Goal: Task Accomplishment & Management: Manage account settings

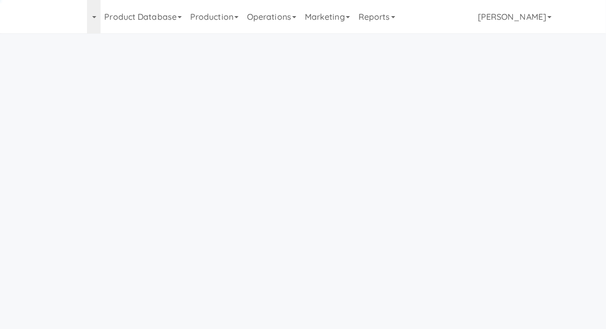
scroll to position [33, 0]
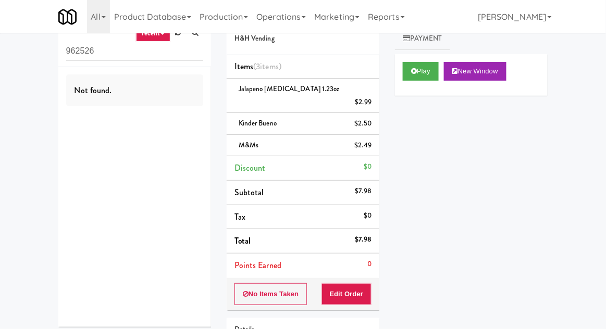
click at [78, 54] on input "962526" at bounding box center [134, 51] width 137 height 19
click at [77, 52] on input "962526" at bounding box center [134, 51] width 137 height 19
type input "Fridge"
click at [26, 68] on div "inbox reviewed recent all unclear take inventory issue suspicious failed recent…" at bounding box center [303, 210] width 606 height 413
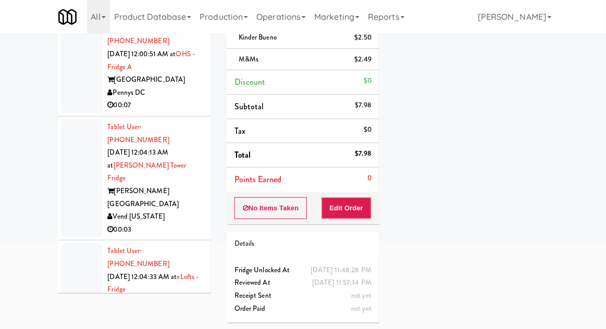
scroll to position [1440, 0]
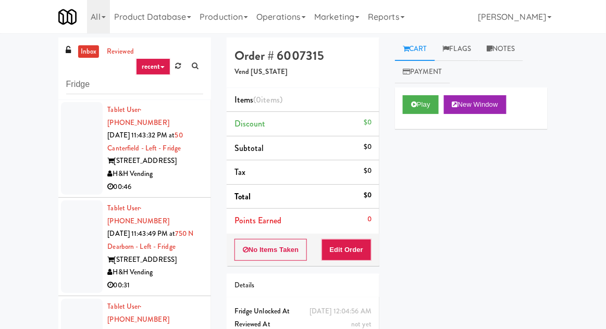
scroll to position [980, 0]
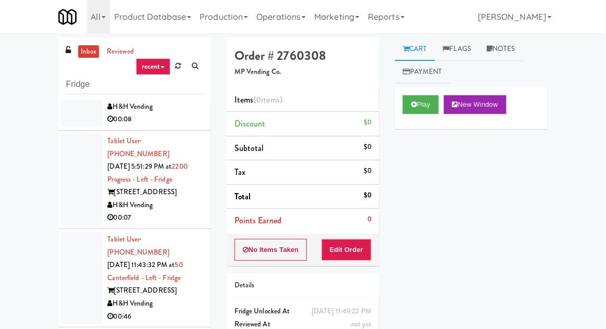
scroll to position [860, 0]
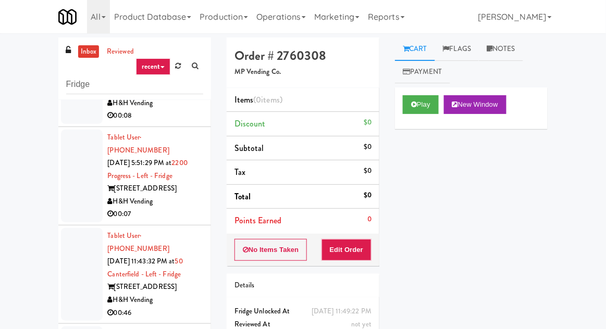
click at [78, 228] on div at bounding box center [82, 274] width 42 height 93
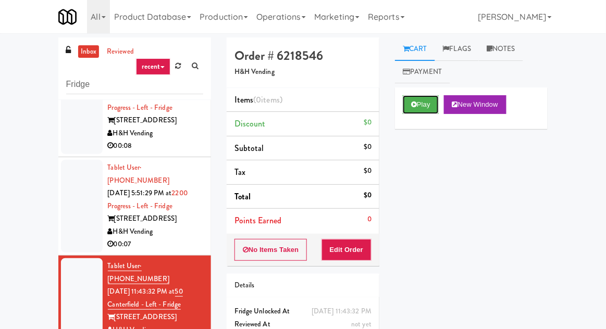
click at [417, 108] on button "Play" at bounding box center [421, 104] width 36 height 19
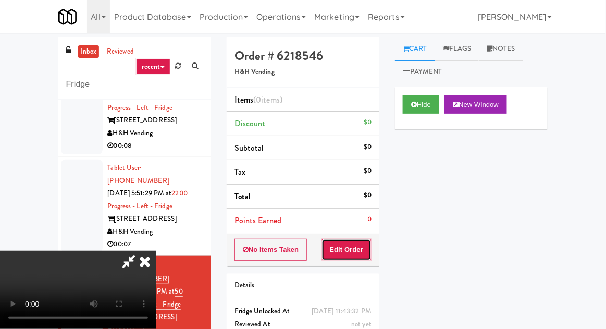
click at [358, 252] on button "Edit Order" at bounding box center [346, 250] width 51 height 22
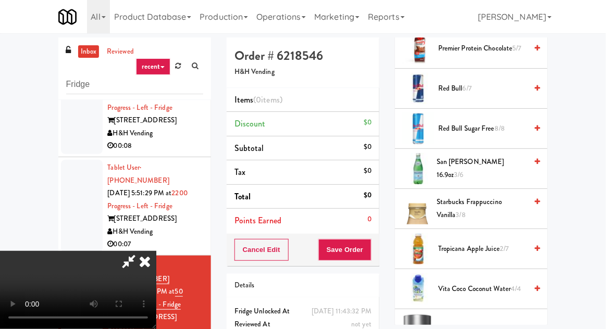
scroll to position [1258, 0]
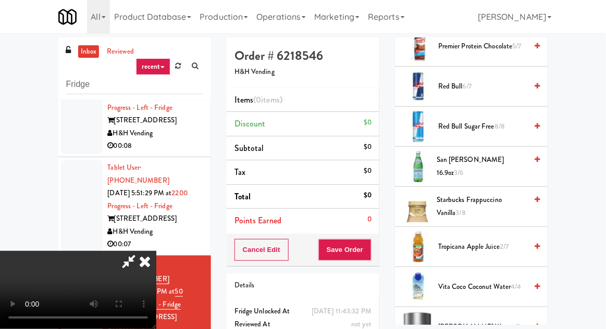
click at [515, 283] on span "4/4" at bounding box center [516, 287] width 10 height 10
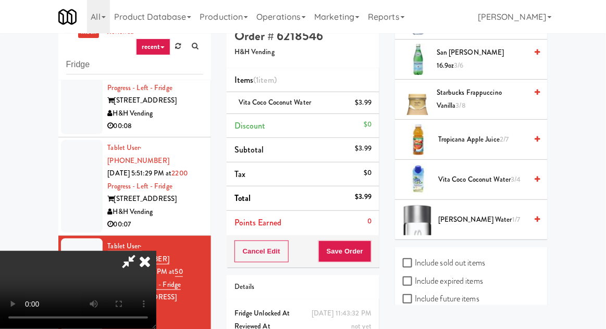
scroll to position [17, 0]
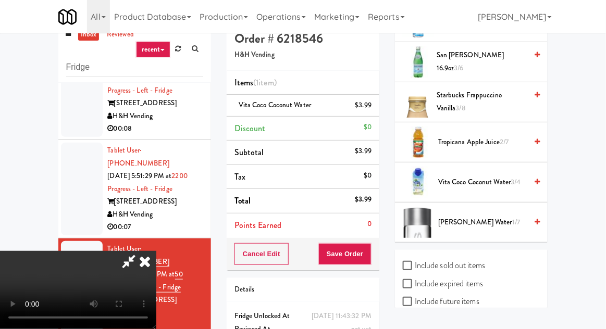
click at [509, 176] on span "Vita Coco Coconut Water 3/4" at bounding box center [482, 182] width 89 height 13
click at [370, 251] on button "Save Order" at bounding box center [344, 254] width 53 height 22
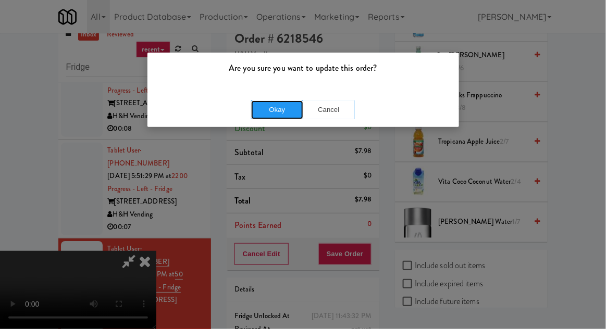
click at [259, 111] on button "Okay" at bounding box center [277, 110] width 52 height 19
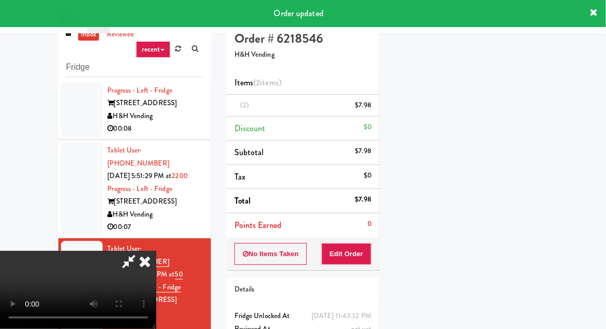
scroll to position [103, 0]
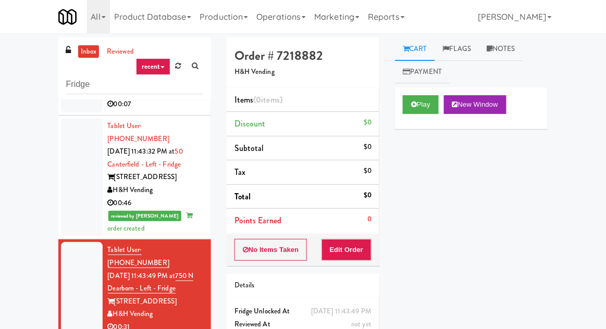
scroll to position [971, 0]
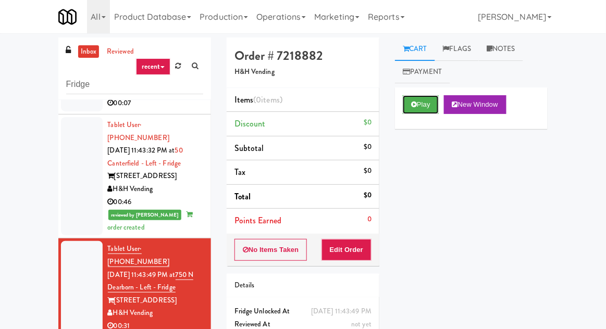
click at [428, 109] on button "Play" at bounding box center [421, 104] width 36 height 19
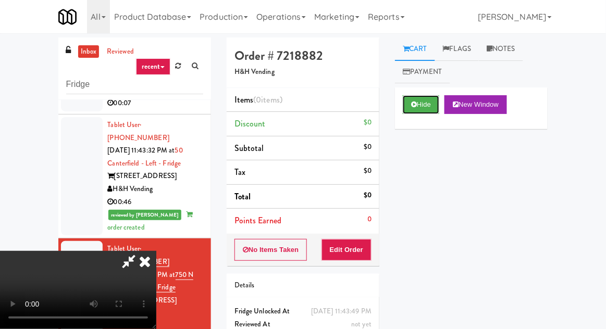
click at [422, 113] on button "Hide" at bounding box center [421, 104] width 36 height 19
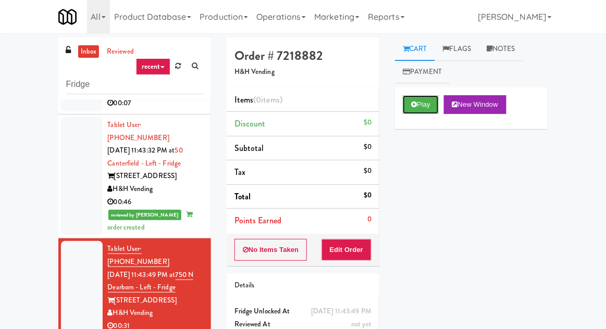
click at [432, 106] on button "Play" at bounding box center [421, 104] width 36 height 19
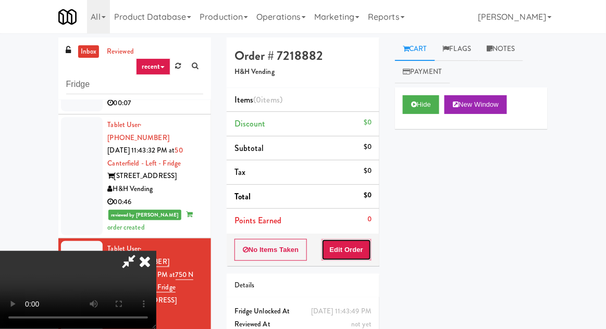
click at [370, 244] on button "Edit Order" at bounding box center [346, 250] width 51 height 22
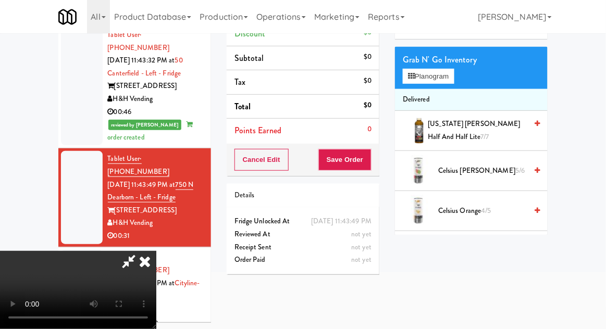
scroll to position [0, 0]
click at [454, 69] on button "Planogram" at bounding box center [428, 77] width 51 height 16
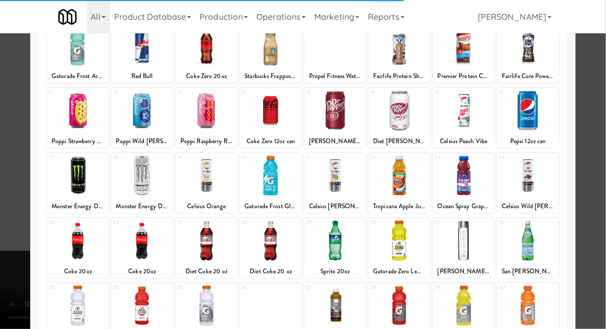
scroll to position [182, 0]
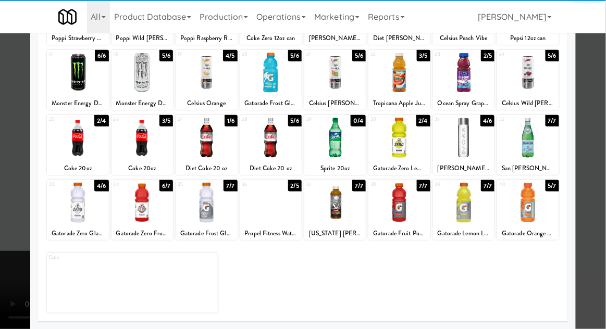
click at [75, 197] on div at bounding box center [77, 203] width 61 height 40
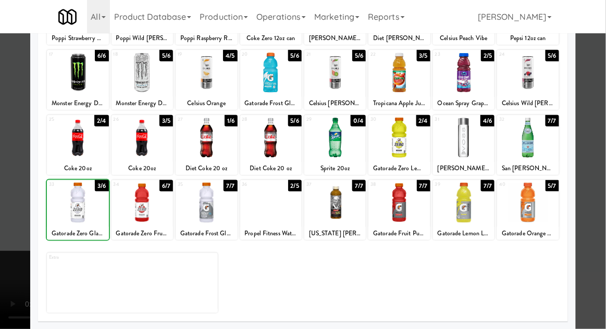
click at [591, 82] on div at bounding box center [303, 164] width 606 height 329
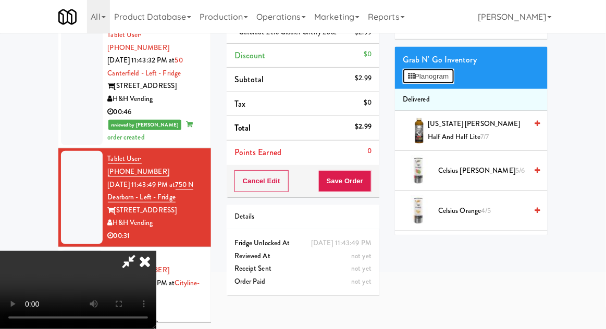
click at [454, 80] on button "Planogram" at bounding box center [428, 77] width 51 height 16
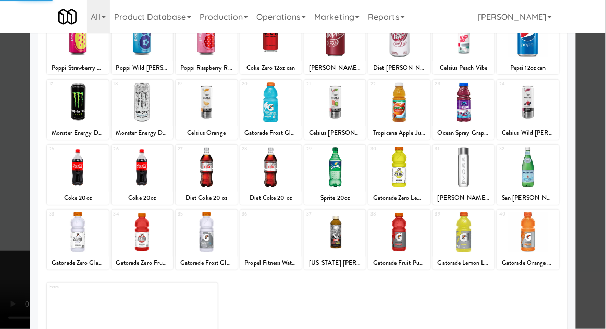
scroll to position [182, 0]
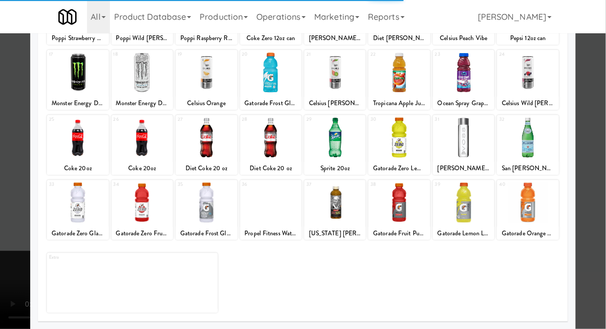
click at [541, 138] on div at bounding box center [527, 138] width 61 height 40
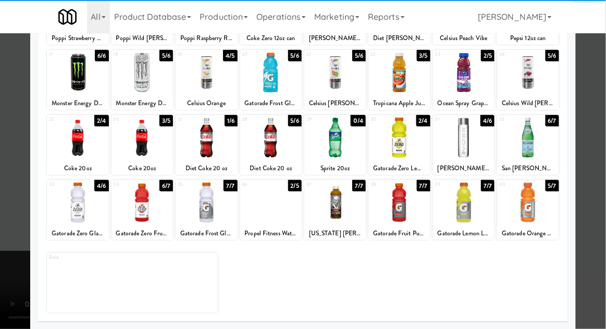
click at [586, 118] on div at bounding box center [303, 164] width 606 height 329
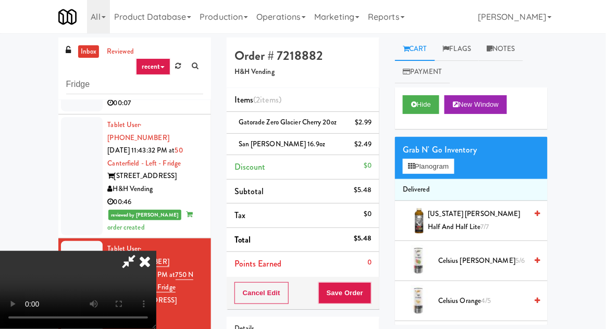
scroll to position [38, 0]
click at [446, 159] on button "Planogram" at bounding box center [428, 167] width 51 height 16
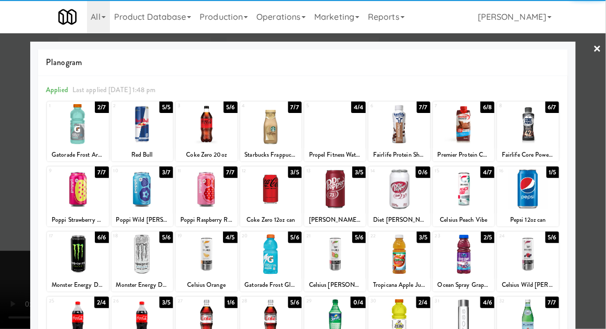
click at [526, 248] on div at bounding box center [527, 254] width 61 height 40
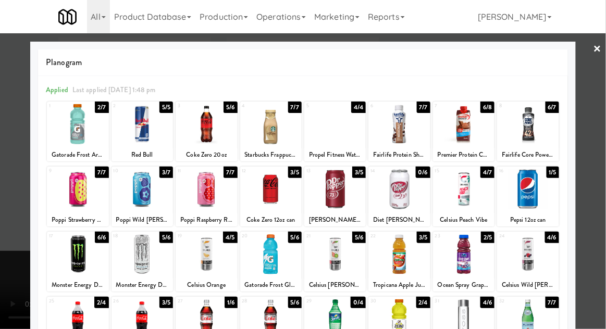
click at [4, 176] on div at bounding box center [303, 164] width 606 height 329
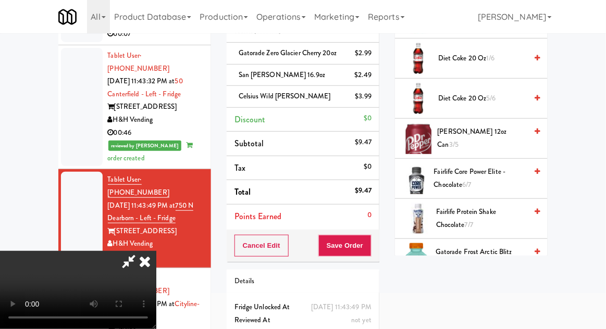
scroll to position [448, 0]
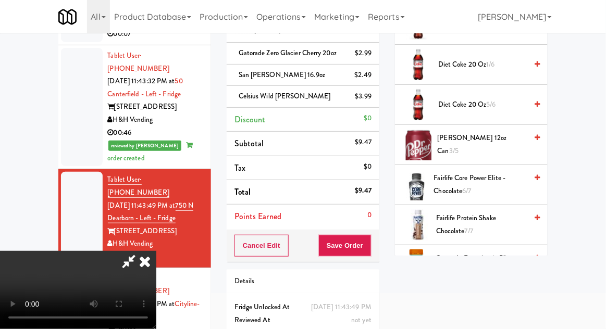
click at [503, 212] on span "Fairlife Protein Shake Chocolate 7/7" at bounding box center [481, 225] width 91 height 26
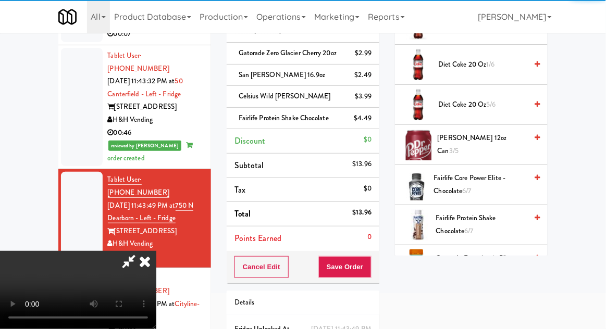
scroll to position [38, 0]
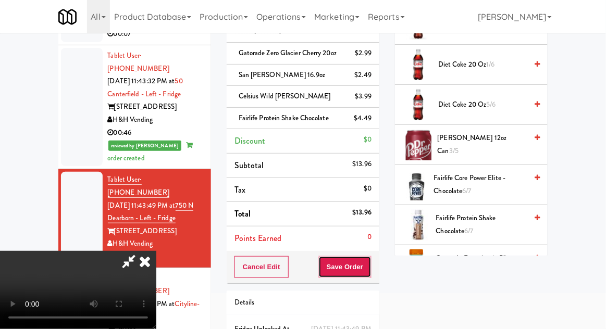
click at [369, 266] on button "Save Order" at bounding box center [344, 267] width 53 height 22
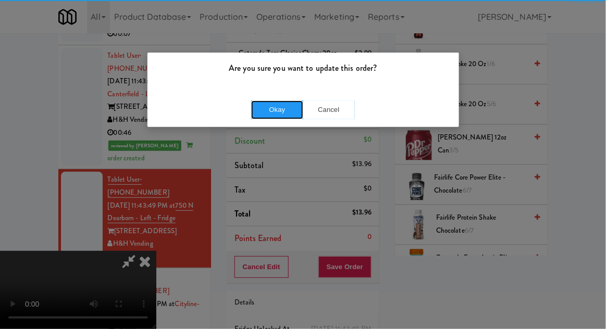
click at [267, 110] on button "Okay" at bounding box center [277, 110] width 52 height 19
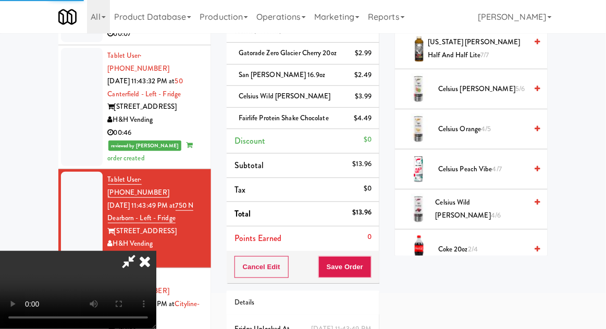
scroll to position [0, 0]
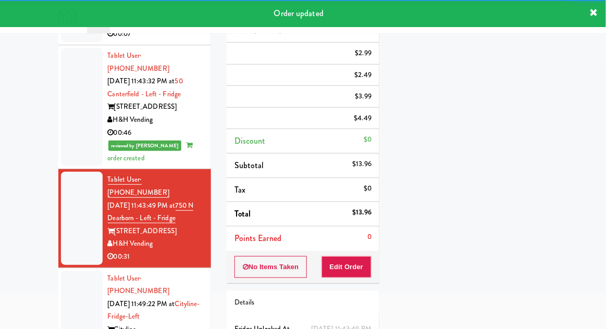
click at [59, 268] on li "Tablet User · (951) 306-2078 [DATE] 11:49:22 PM at [GEOGRAPHIC_DATA]-Fridge-Lef…" at bounding box center [134, 317] width 153 height 98
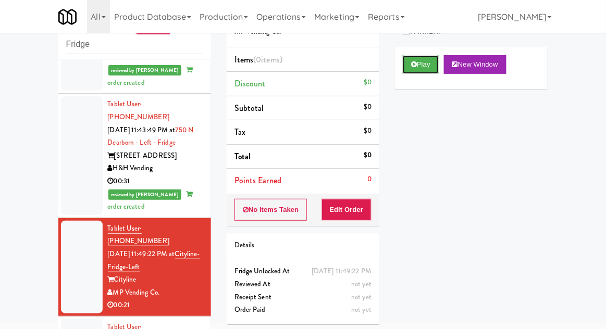
click at [436, 72] on button "Play" at bounding box center [421, 64] width 36 height 19
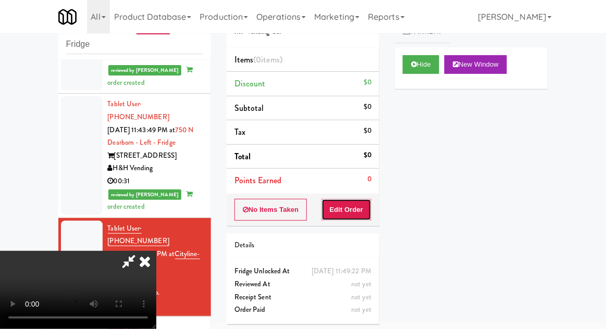
click at [358, 206] on button "Edit Order" at bounding box center [346, 210] width 51 height 22
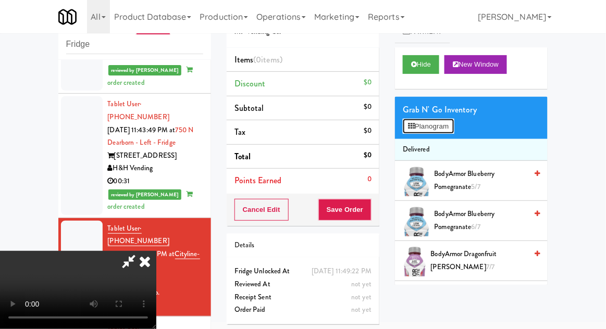
click at [454, 131] on button "Planogram" at bounding box center [428, 127] width 51 height 16
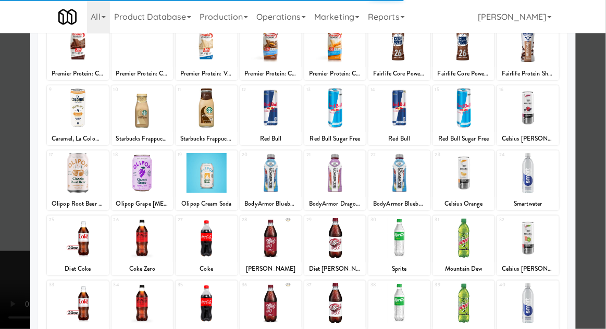
scroll to position [132, 0]
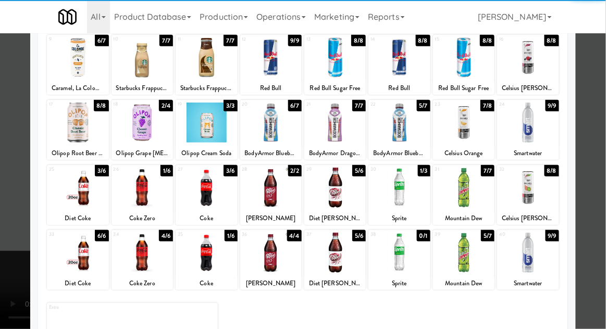
click at [474, 242] on div at bounding box center [463, 253] width 61 height 40
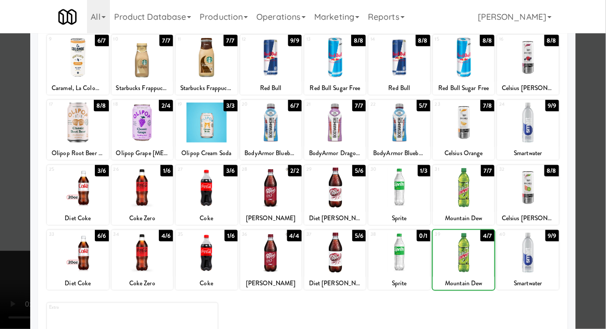
click at [589, 179] on div at bounding box center [303, 164] width 606 height 329
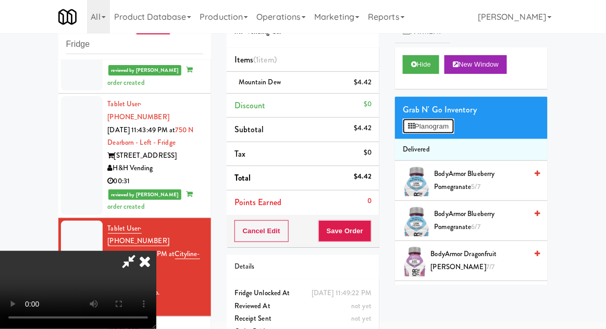
click at [449, 132] on button "Planogram" at bounding box center [428, 127] width 51 height 16
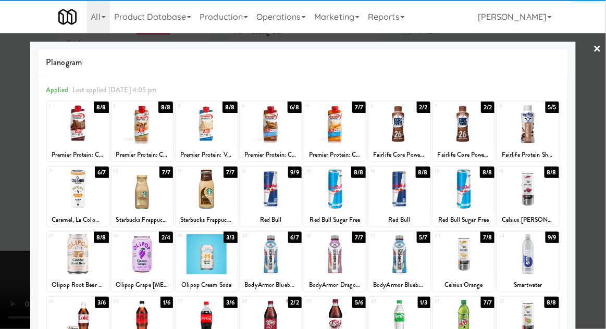
click at [69, 196] on div at bounding box center [77, 189] width 61 height 40
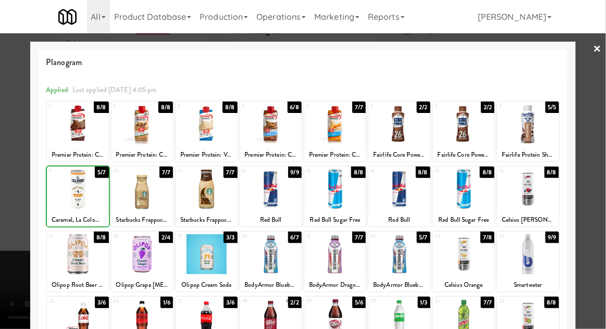
click at [591, 189] on div at bounding box center [303, 164] width 606 height 329
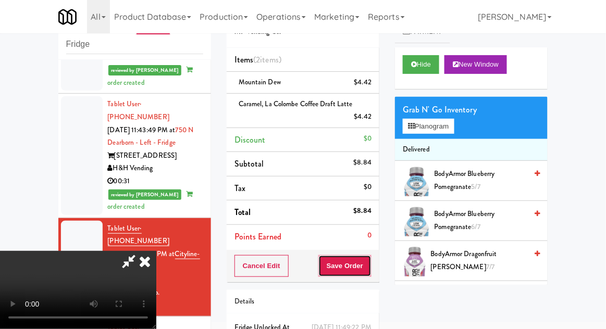
click at [370, 269] on button "Save Order" at bounding box center [344, 266] width 53 height 22
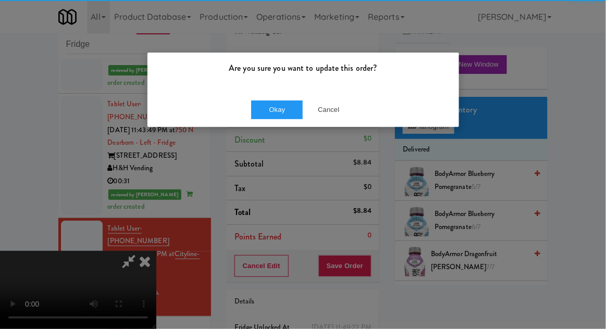
click at [265, 125] on div "Okay Cancel" at bounding box center [303, 109] width 312 height 35
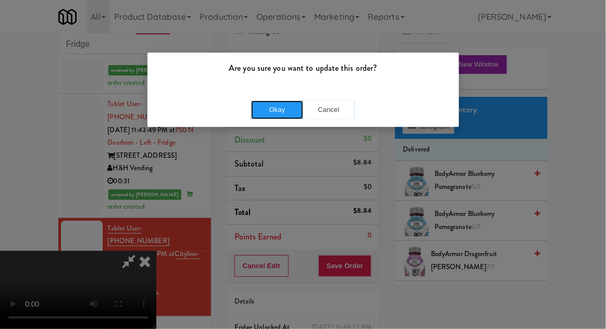
click at [264, 102] on button "Okay" at bounding box center [277, 110] width 52 height 19
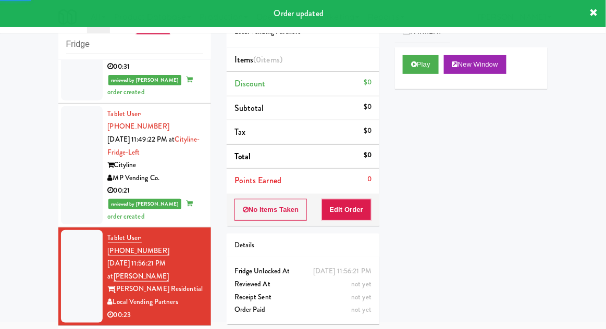
scroll to position [1192, 0]
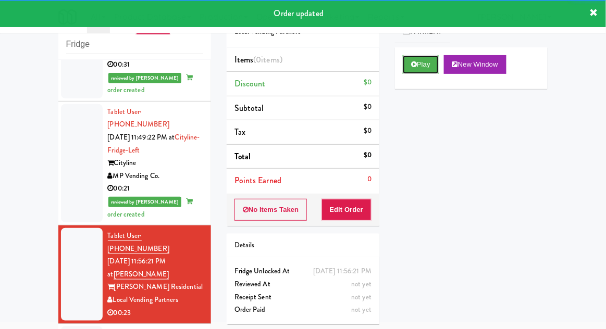
click at [430, 68] on button "Play" at bounding box center [421, 64] width 36 height 19
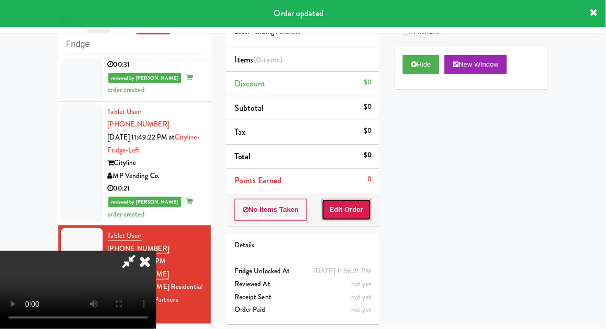
click at [367, 199] on button "Edit Order" at bounding box center [346, 210] width 51 height 22
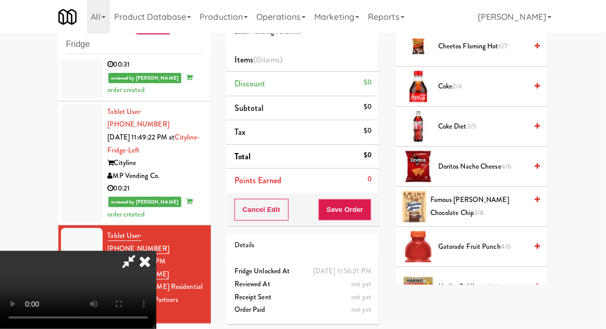
scroll to position [509, 0]
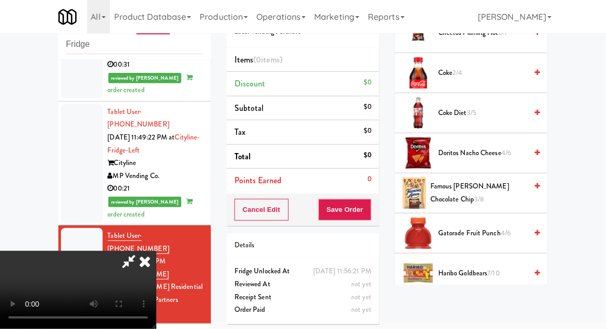
click at [504, 156] on span "Doritos Nacho Cheese 4/6" at bounding box center [482, 153] width 89 height 13
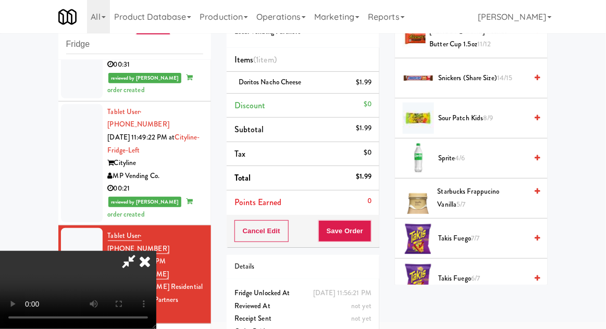
scroll to position [1123, 0]
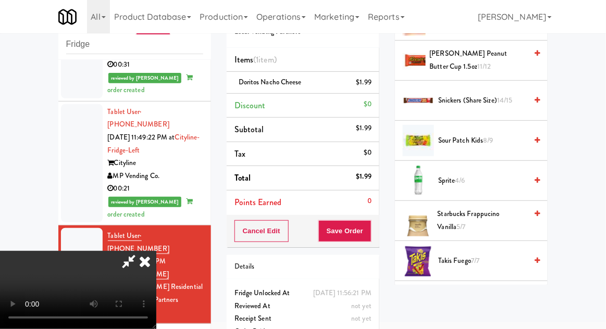
click at [497, 134] on span "Sour Patch Kids 8/9" at bounding box center [482, 140] width 89 height 13
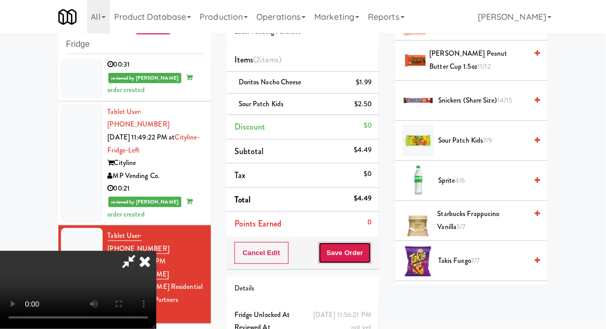
click at [368, 251] on button "Save Order" at bounding box center [344, 253] width 53 height 22
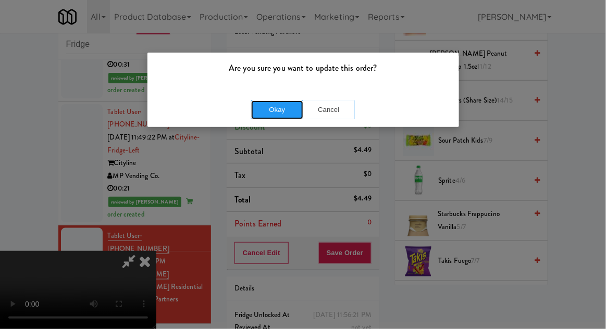
click at [268, 107] on button "Okay" at bounding box center [277, 110] width 52 height 19
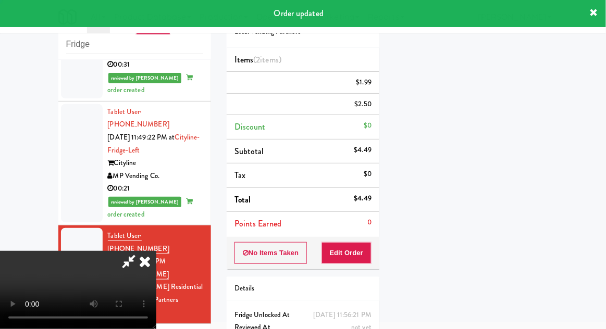
scroll to position [103, 0]
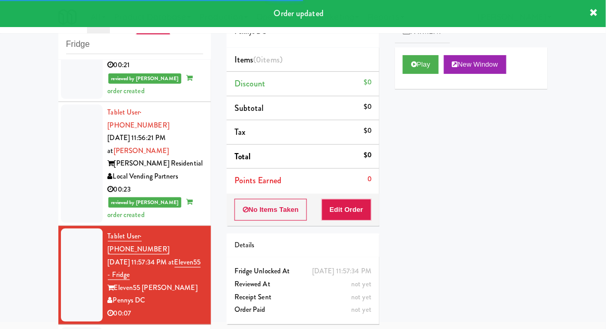
scroll to position [1315, 0]
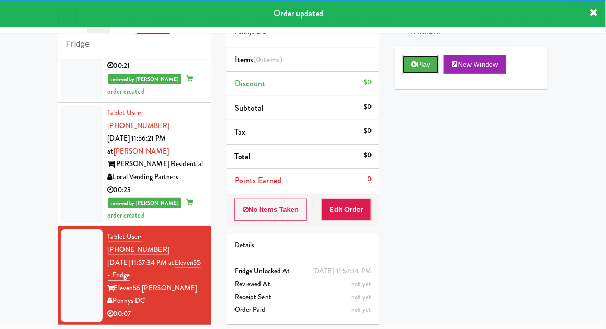
click at [436, 60] on button "Play" at bounding box center [421, 64] width 36 height 19
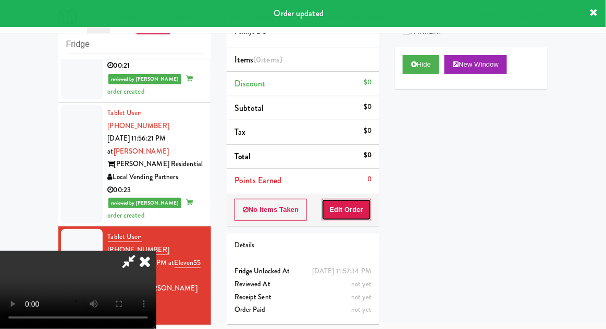
click at [371, 208] on button "Edit Order" at bounding box center [346, 210] width 51 height 22
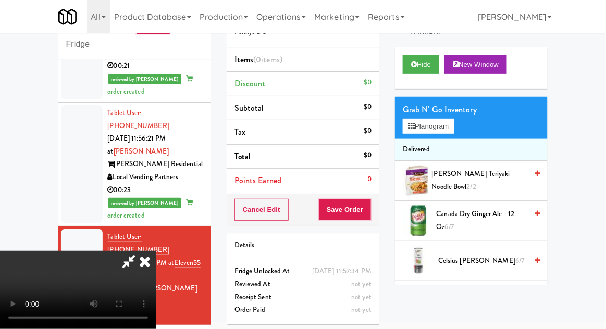
scroll to position [0, 0]
click at [444, 133] on button "Planogram" at bounding box center [428, 127] width 51 height 16
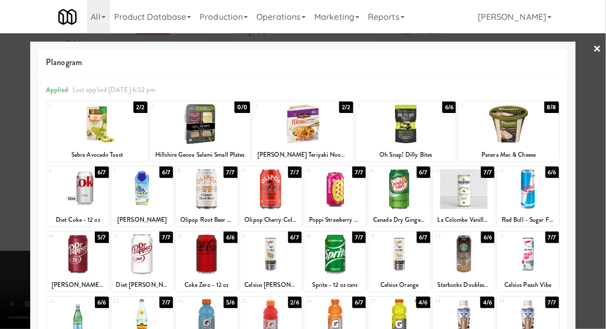
click at [588, 97] on div at bounding box center [303, 164] width 606 height 329
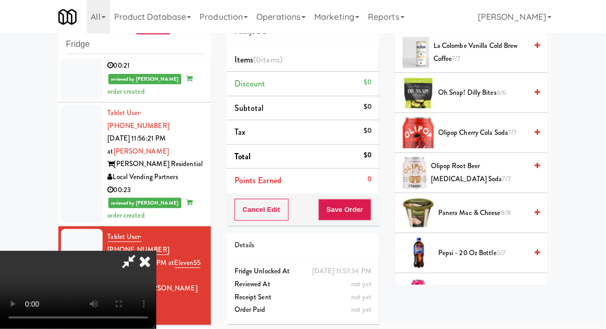
scroll to position [1385, 0]
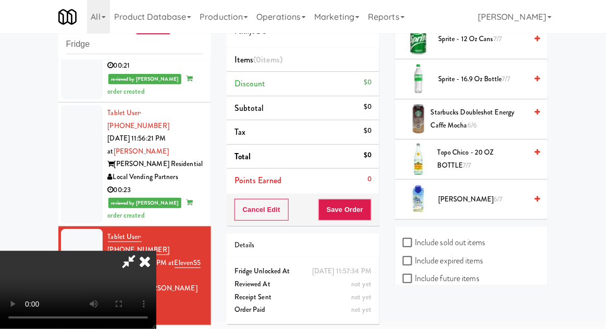
click at [469, 242] on label "Include sold out items" at bounding box center [444, 243] width 82 height 16
click at [415, 242] on input "Include sold out items" at bounding box center [409, 243] width 12 height 8
checkbox input "true"
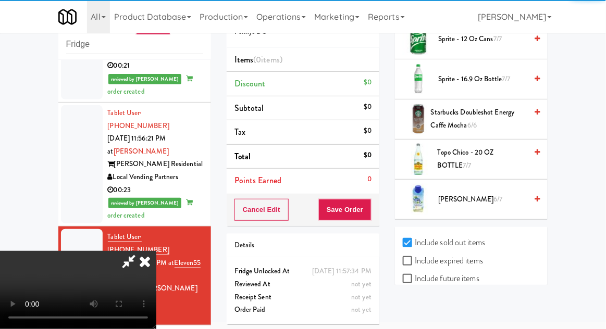
click at [484, 289] on div "Include future items" at bounding box center [471, 280] width 137 height 18
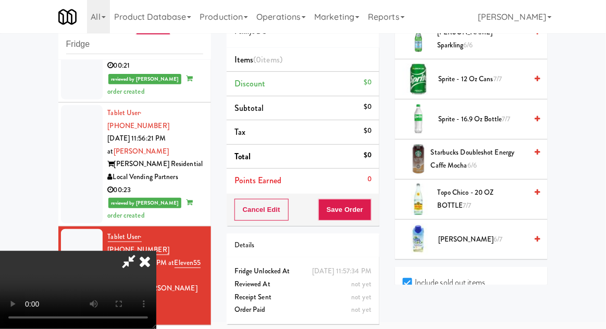
scroll to position [1425, 0]
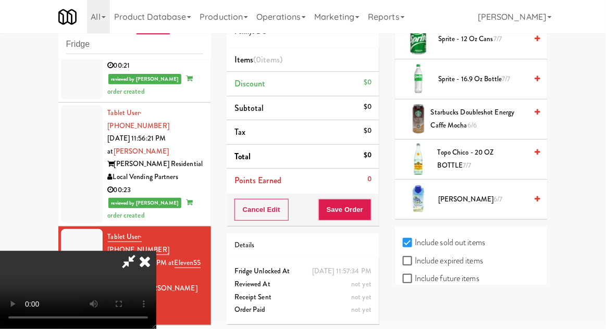
click at [487, 311] on label "Include previous static inventory" at bounding box center [461, 315] width 116 height 16
click at [415, 311] on input "Include previous static inventory" at bounding box center [409, 315] width 12 height 8
checkbox input "true"
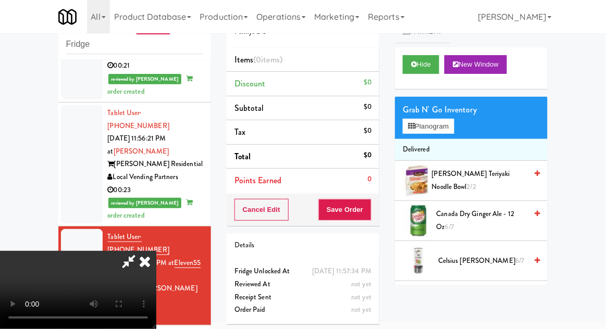
scroll to position [0, 0]
click at [156, 251] on icon at bounding box center [144, 261] width 23 height 21
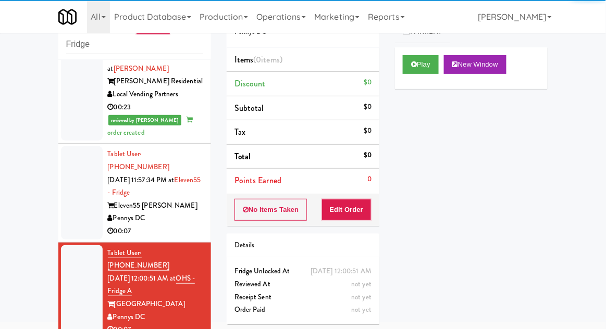
scroll to position [1398, 0]
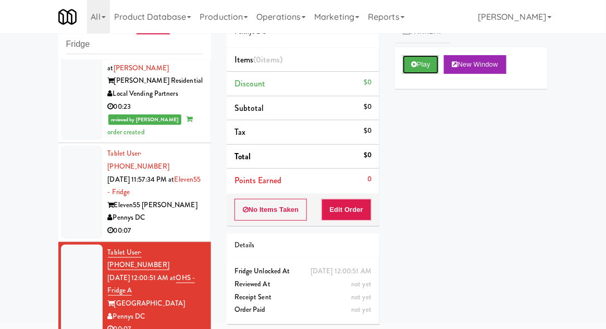
click at [437, 64] on button "Play" at bounding box center [421, 64] width 36 height 19
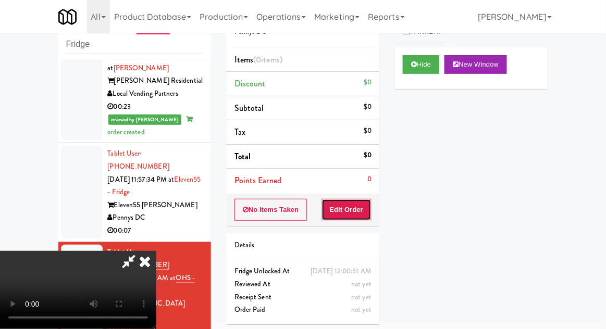
click at [358, 204] on button "Edit Order" at bounding box center [346, 210] width 51 height 22
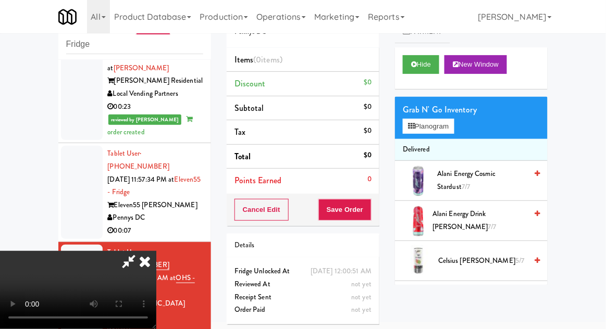
scroll to position [0, 0]
click at [454, 129] on button "Planogram" at bounding box center [428, 127] width 51 height 16
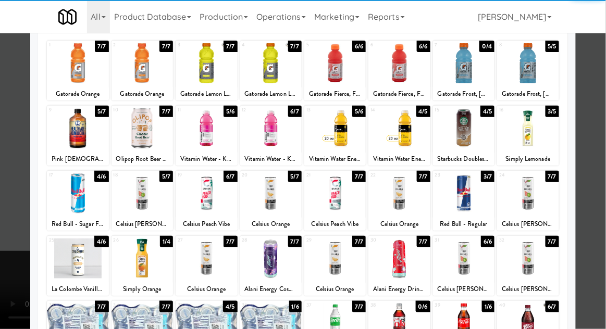
scroll to position [132, 0]
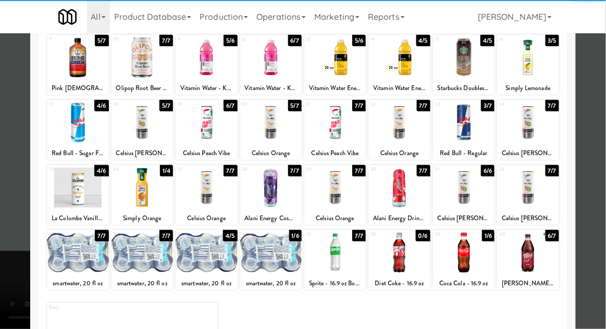
click at [479, 259] on div at bounding box center [463, 253] width 61 height 40
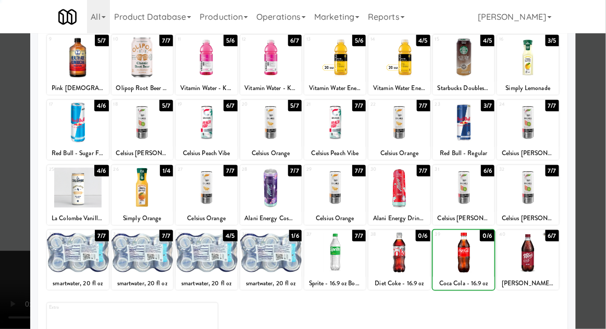
click at [592, 184] on div at bounding box center [303, 164] width 606 height 329
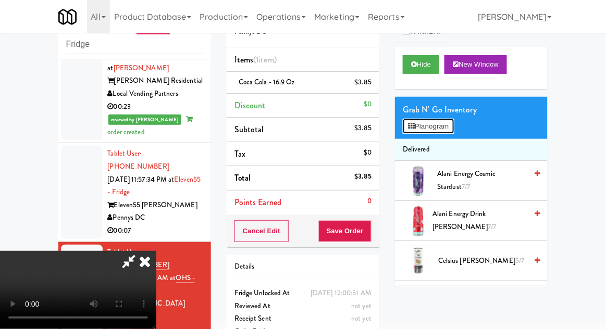
click at [454, 132] on button "Planogram" at bounding box center [428, 127] width 51 height 16
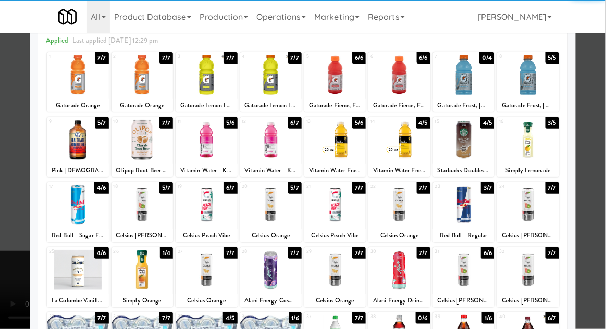
scroll to position [48, 0]
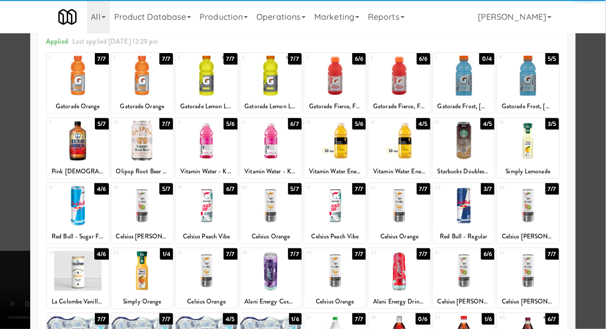
click at [139, 269] on div at bounding box center [141, 271] width 61 height 40
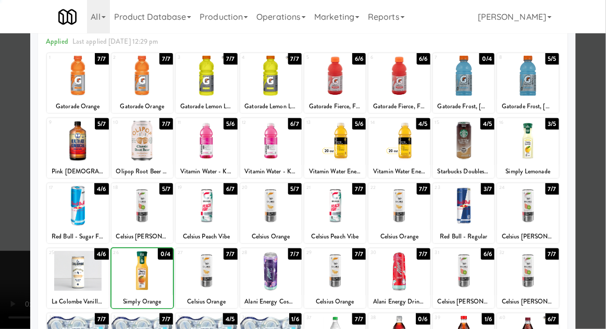
click at [599, 163] on div at bounding box center [303, 164] width 606 height 329
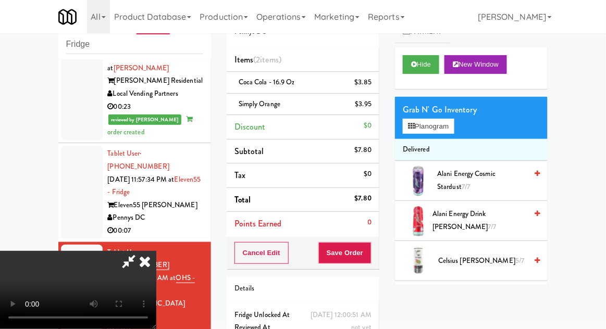
scroll to position [38, 0]
click at [370, 255] on button "Save Order" at bounding box center [344, 253] width 53 height 22
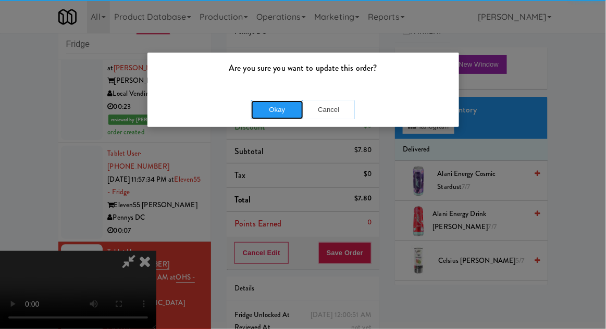
click at [271, 111] on button "Okay" at bounding box center [277, 110] width 52 height 19
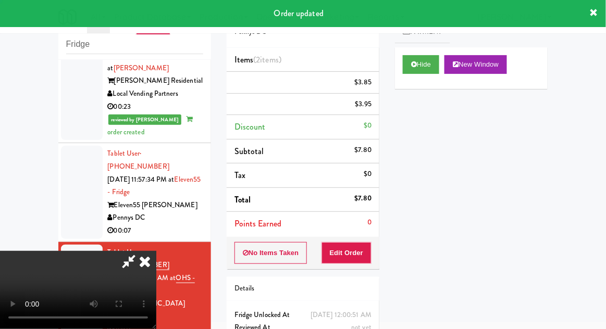
scroll to position [0, 0]
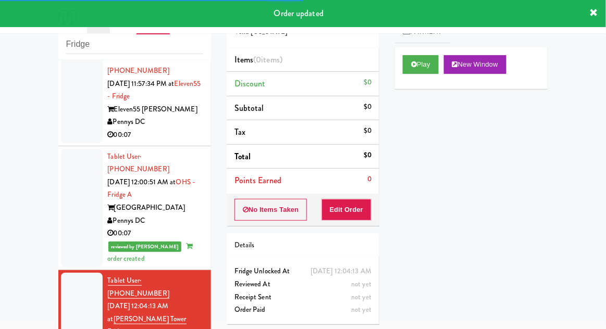
scroll to position [1497, 0]
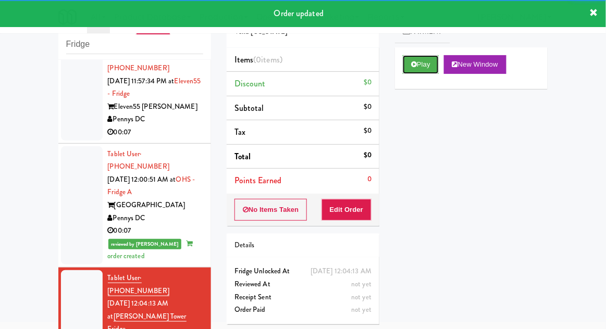
click at [422, 65] on button "Play" at bounding box center [421, 64] width 36 height 19
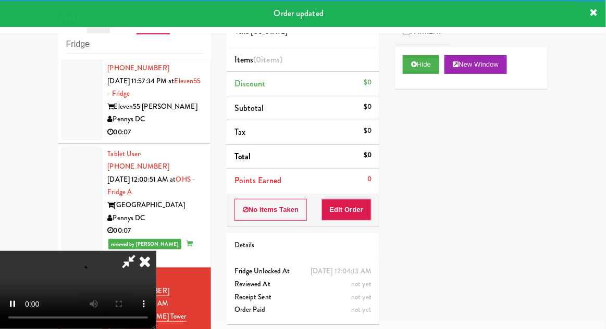
click at [364, 191] on li "Points Earned 0" at bounding box center [303, 181] width 153 height 24
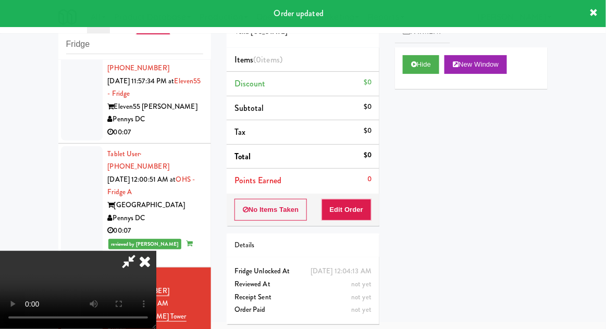
click at [357, 225] on div "Order # 9975676 Vend [US_STATE] Items (0 items ) Discount $0 Subtotal $0 Tax $0…" at bounding box center [303, 164] width 168 height 335
click at [356, 214] on button "Edit Order" at bounding box center [346, 210] width 51 height 22
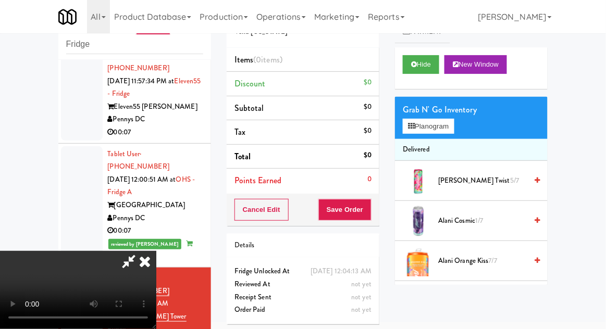
scroll to position [38, 0]
click at [450, 124] on button "Planogram" at bounding box center [428, 127] width 51 height 16
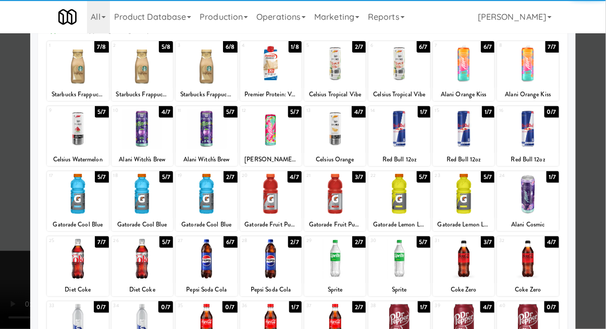
scroll to position [132, 0]
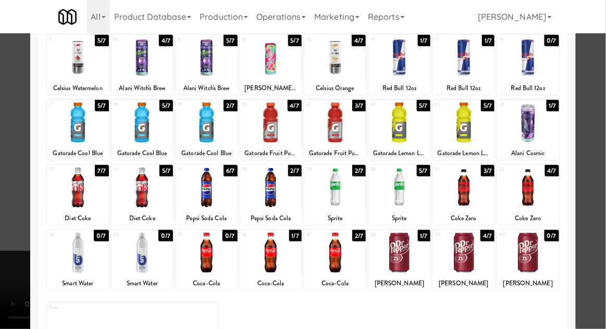
click at [471, 266] on div at bounding box center [463, 253] width 61 height 40
click at [592, 220] on div at bounding box center [303, 164] width 606 height 329
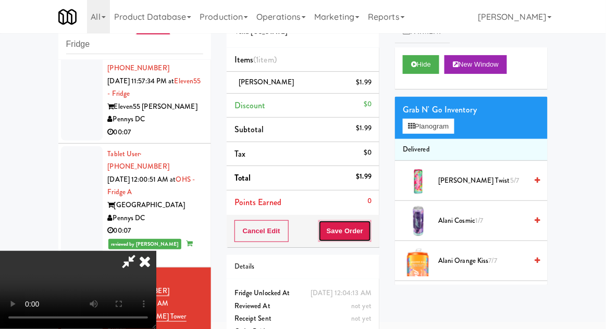
click at [370, 239] on button "Save Order" at bounding box center [344, 231] width 53 height 22
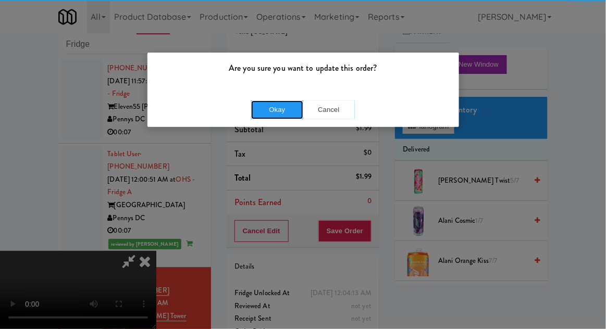
click at [274, 115] on button "Okay" at bounding box center [277, 110] width 52 height 19
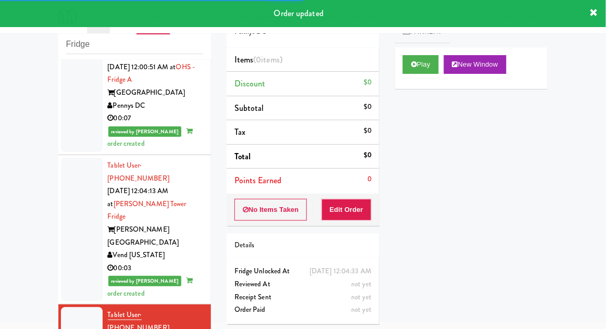
scroll to position [1610, 0]
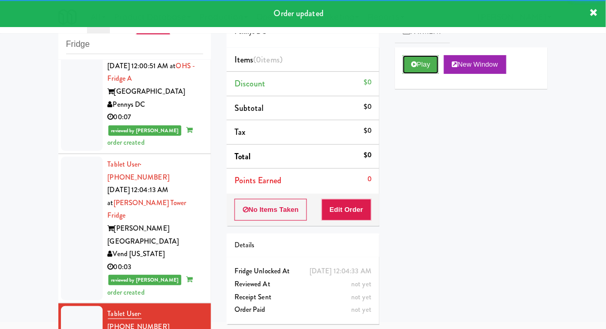
click at [430, 68] on button "Play" at bounding box center [421, 64] width 36 height 19
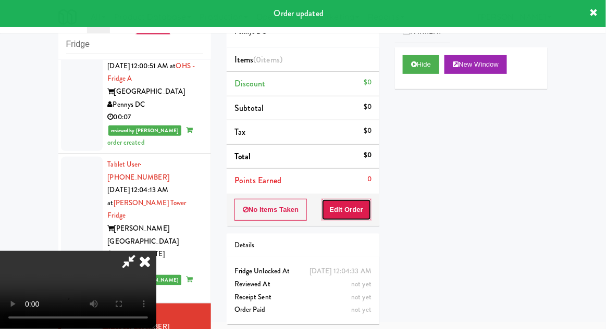
click at [354, 215] on button "Edit Order" at bounding box center [346, 210] width 51 height 22
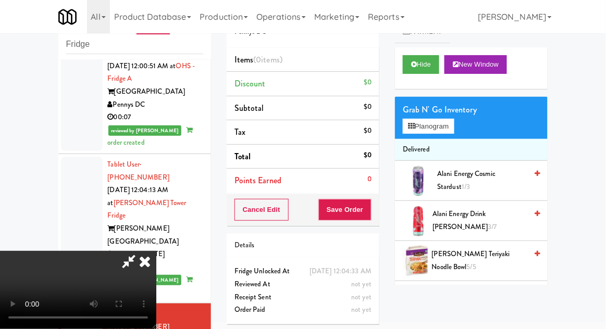
scroll to position [0, 0]
click at [451, 129] on button "Planogram" at bounding box center [428, 127] width 51 height 16
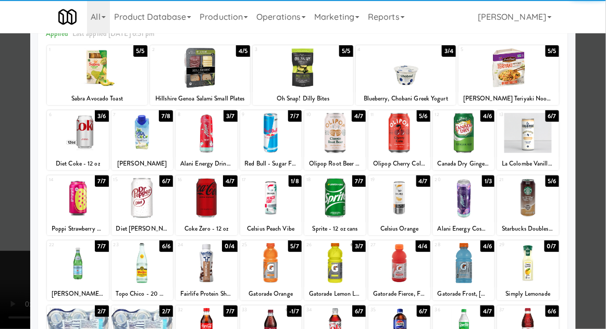
scroll to position [55, 0]
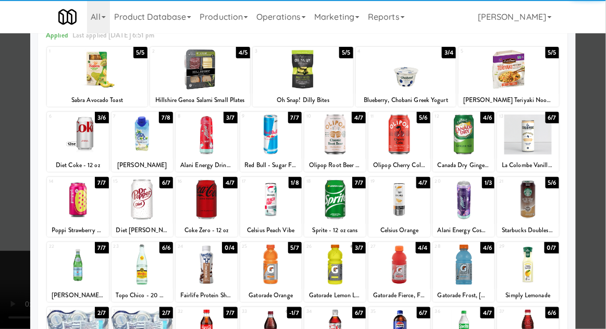
click at [265, 257] on div at bounding box center [270, 265] width 61 height 40
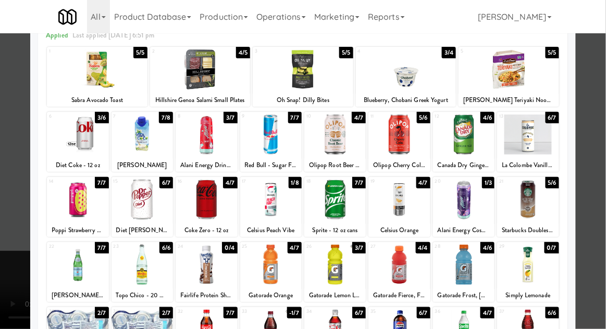
click at [591, 158] on div at bounding box center [303, 164] width 606 height 329
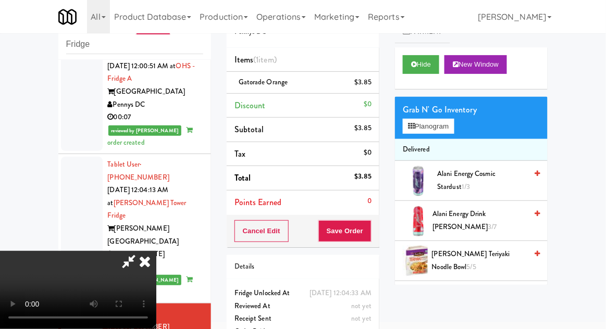
click at [455, 147] on li "Delivered" at bounding box center [471, 150] width 153 height 22
click at [453, 129] on button "Planogram" at bounding box center [428, 127] width 51 height 16
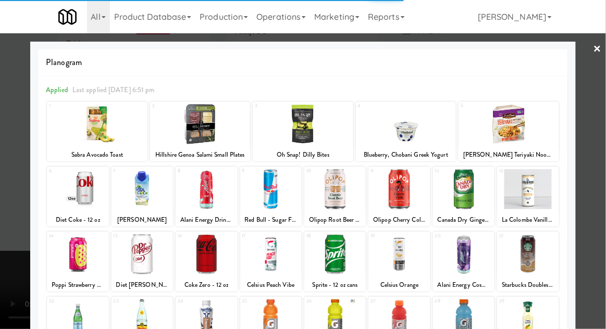
scroll to position [53, 0]
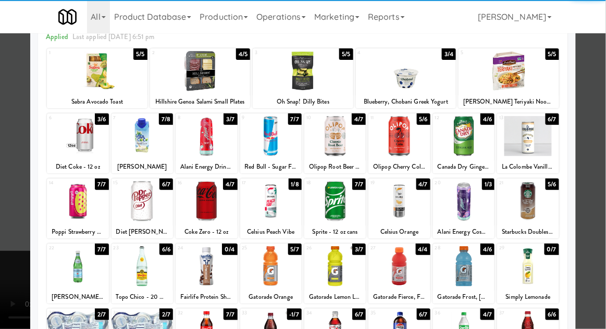
click at [407, 264] on div at bounding box center [398, 266] width 61 height 40
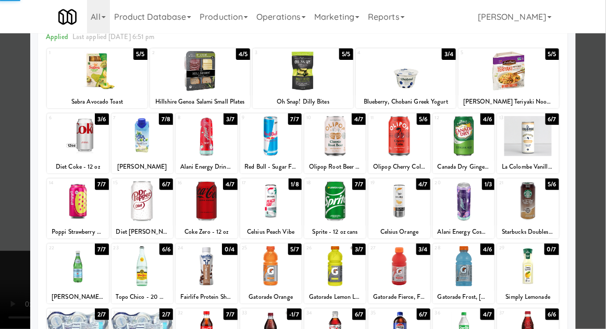
click at [591, 209] on div at bounding box center [303, 164] width 606 height 329
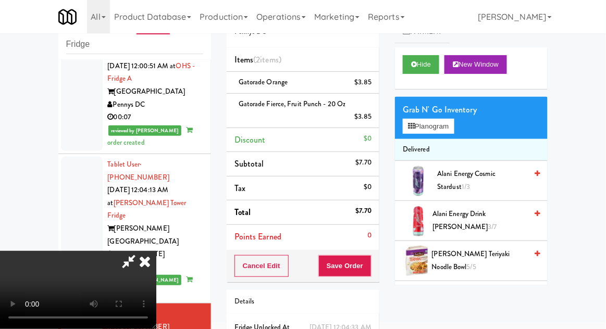
scroll to position [38, 0]
click at [370, 269] on button "Save Order" at bounding box center [344, 266] width 53 height 22
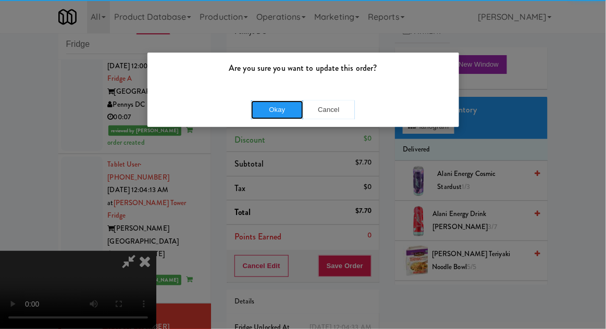
click at [271, 115] on button "Okay" at bounding box center [277, 110] width 52 height 19
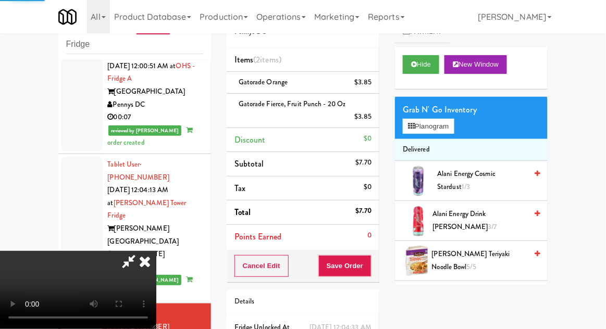
scroll to position [0, 0]
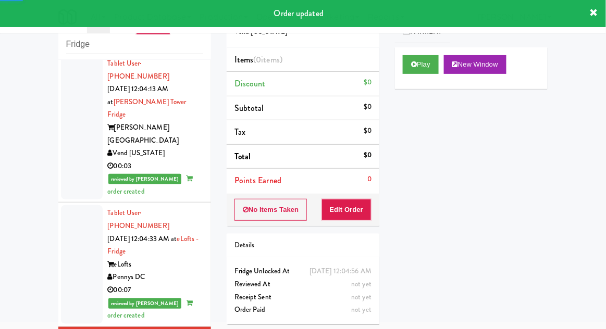
scroll to position [1714, 0]
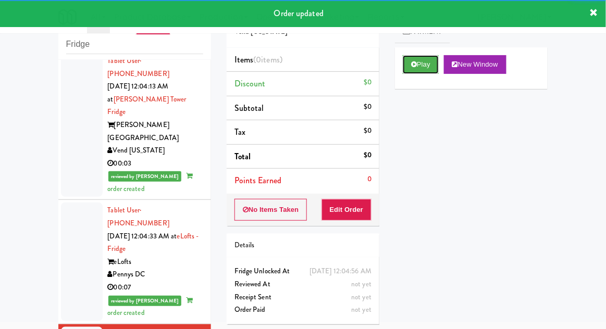
click at [434, 73] on button "Play" at bounding box center [421, 64] width 36 height 19
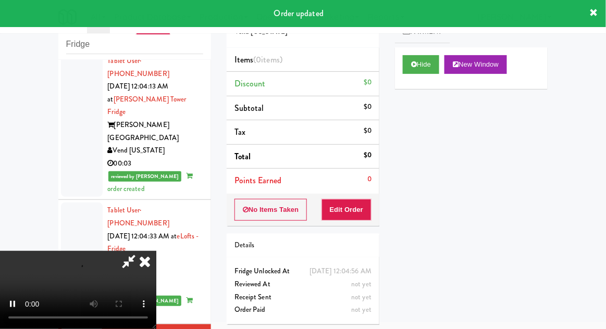
click at [370, 181] on div "0" at bounding box center [369, 179] width 4 height 13
click at [366, 202] on button "Edit Order" at bounding box center [346, 210] width 51 height 22
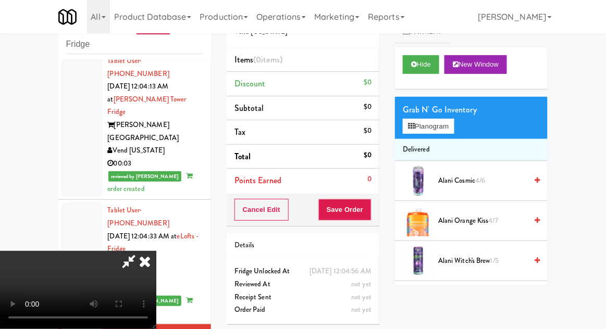
scroll to position [0, 0]
click at [451, 128] on button "Planogram" at bounding box center [428, 127] width 51 height 16
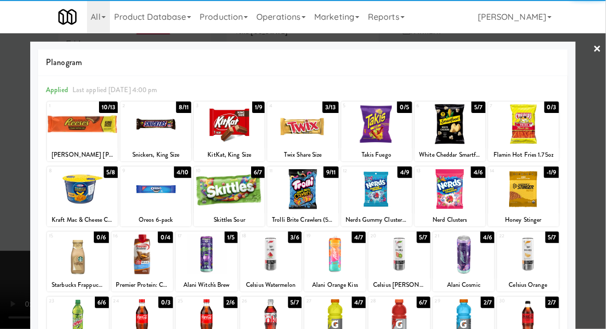
click at [292, 130] on div at bounding box center [302, 124] width 71 height 40
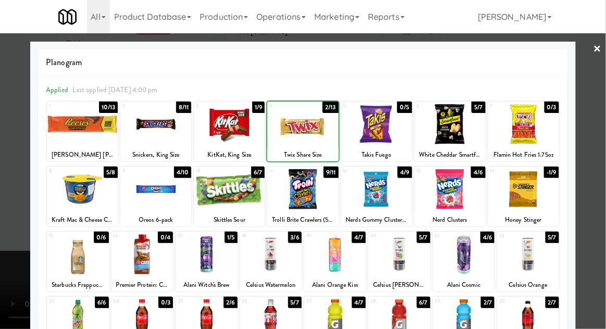
click at [297, 130] on div at bounding box center [302, 124] width 71 height 40
click at [294, 133] on div at bounding box center [302, 124] width 71 height 40
click at [595, 126] on div at bounding box center [303, 164] width 606 height 329
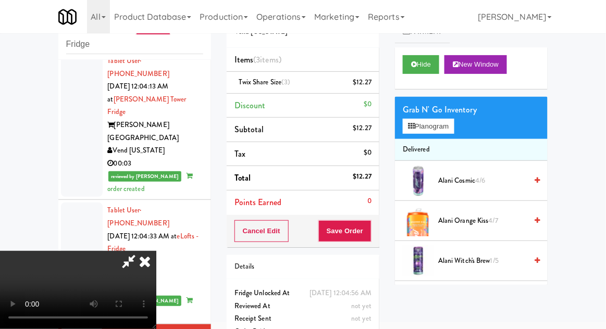
click at [375, 86] on li "Twix Share Size (3) $12.27" at bounding box center [303, 83] width 153 height 22
click at [373, 88] on icon at bounding box center [372, 86] width 5 height 7
click at [371, 222] on button "Save Order" at bounding box center [344, 231] width 53 height 22
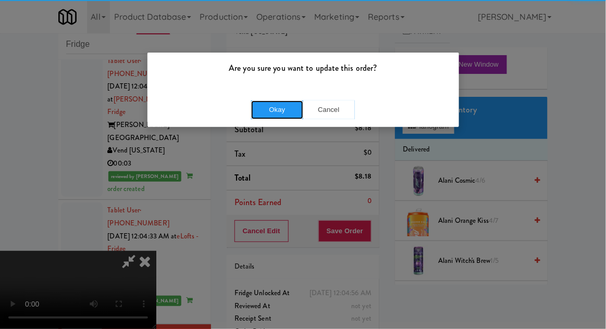
click at [273, 118] on button "Okay" at bounding box center [277, 110] width 52 height 19
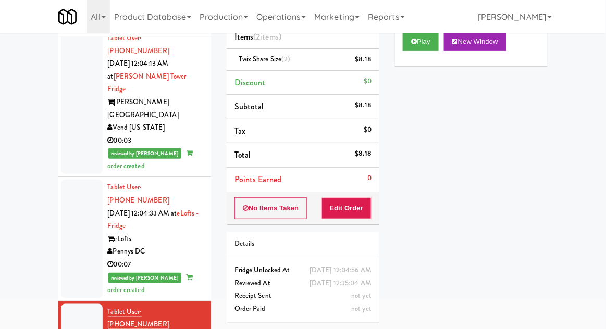
scroll to position [86, 0]
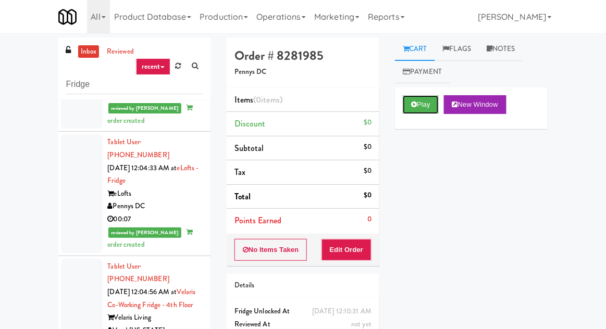
click at [424, 106] on button "Play" at bounding box center [421, 104] width 36 height 19
click at [349, 254] on button "Edit Order" at bounding box center [346, 250] width 51 height 22
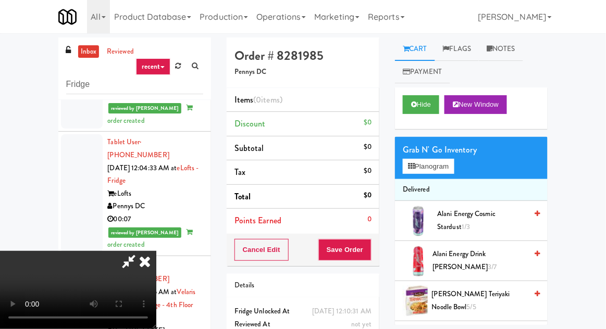
scroll to position [40, 0]
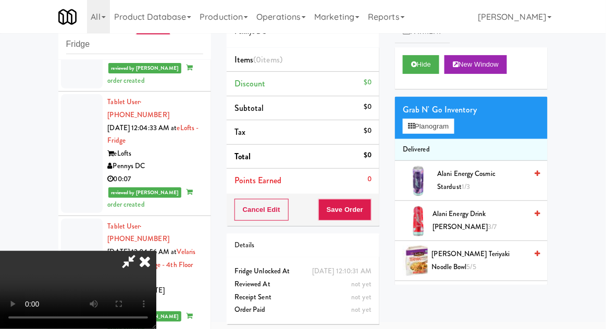
click at [464, 130] on div "Grab N' Go Inventory Planogram" at bounding box center [471, 118] width 153 height 42
click at [449, 119] on button "Planogram" at bounding box center [428, 127] width 51 height 16
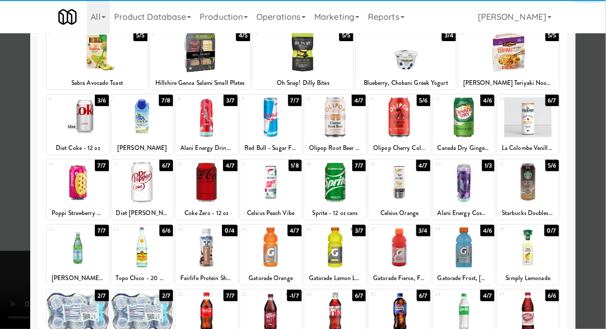
scroll to position [75, 0]
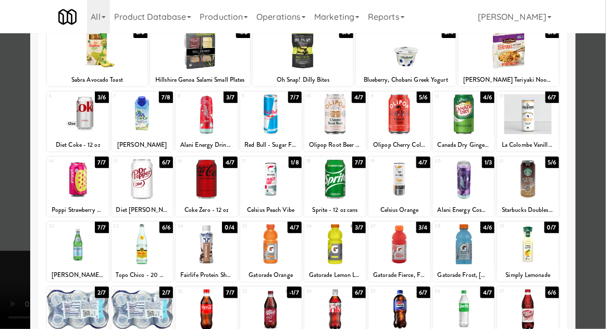
click at [219, 318] on div at bounding box center [206, 310] width 61 height 40
click at [592, 155] on div at bounding box center [303, 164] width 606 height 329
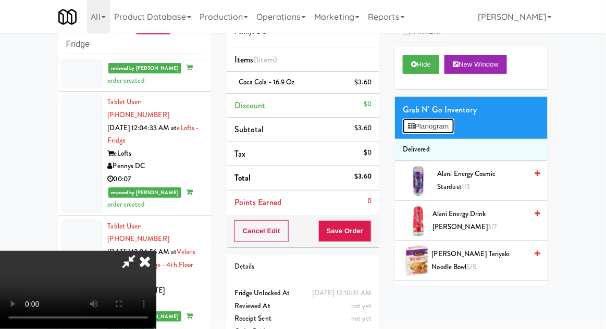
click at [453, 130] on button "Planogram" at bounding box center [428, 127] width 51 height 16
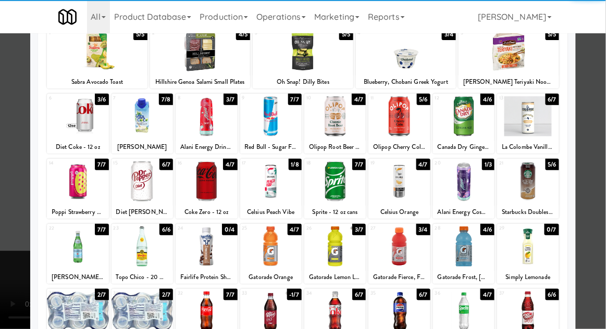
scroll to position [78, 0]
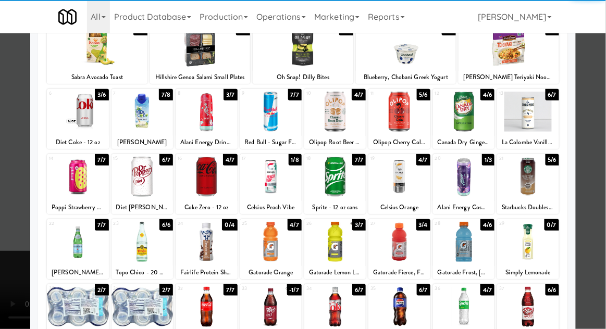
click at [415, 294] on div at bounding box center [398, 307] width 61 height 40
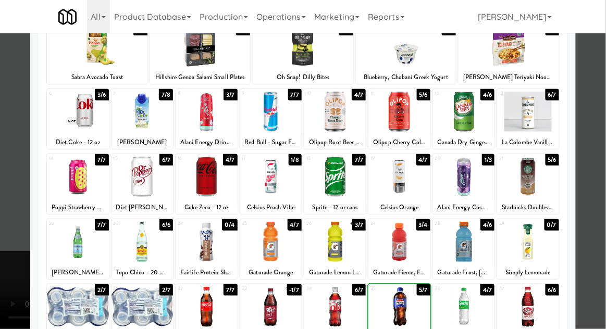
click at [602, 198] on div at bounding box center [303, 164] width 606 height 329
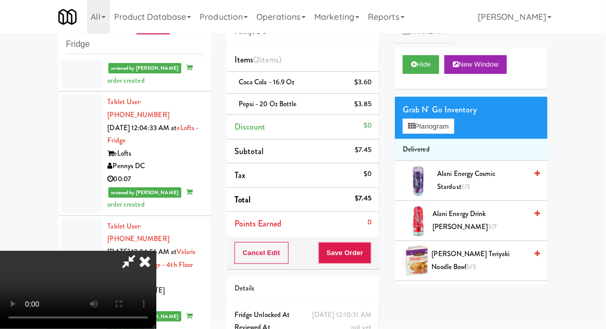
scroll to position [38, 0]
click at [371, 247] on button "Save Order" at bounding box center [344, 253] width 53 height 22
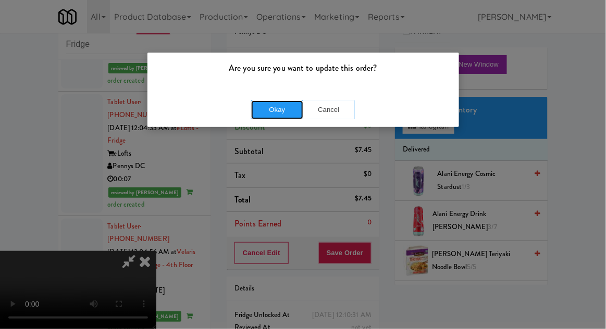
click at [269, 115] on button "Okay" at bounding box center [277, 110] width 52 height 19
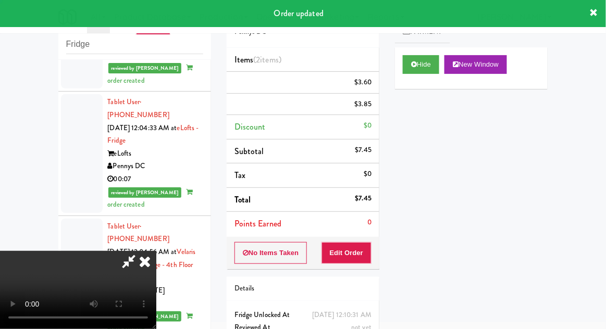
scroll to position [0, 0]
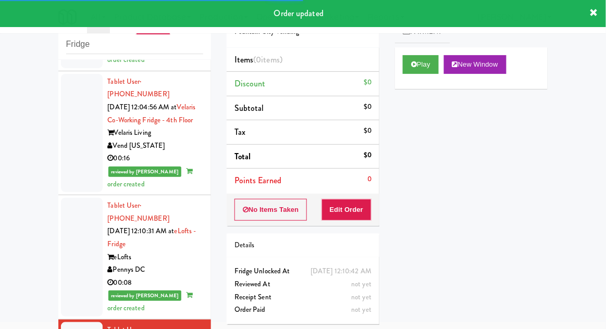
scroll to position [1970, 0]
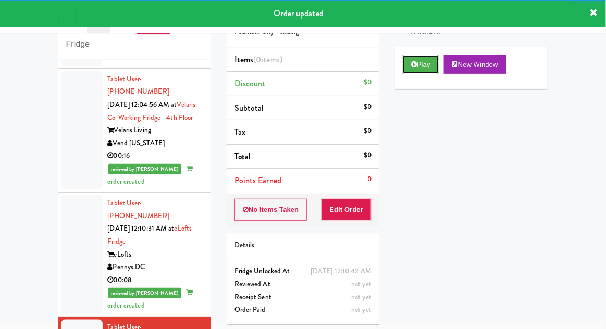
click at [435, 67] on button "Play" at bounding box center [421, 64] width 36 height 19
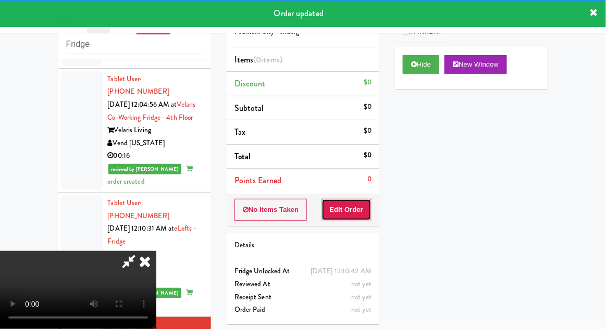
click at [347, 216] on button "Edit Order" at bounding box center [346, 210] width 51 height 22
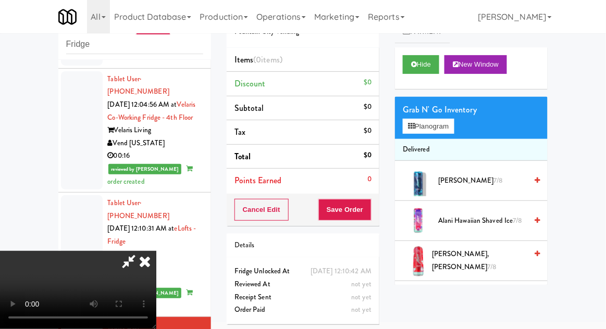
scroll to position [0, 0]
click at [437, 129] on button "Planogram" at bounding box center [428, 127] width 51 height 16
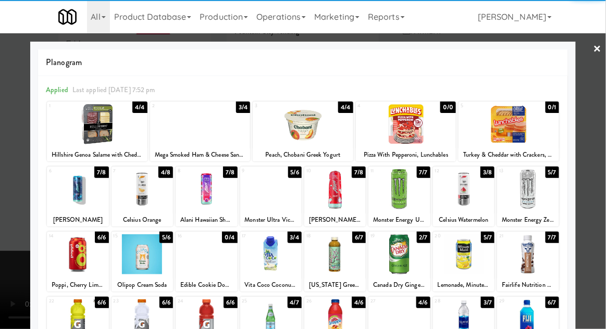
click at [86, 142] on div at bounding box center [97, 124] width 101 height 40
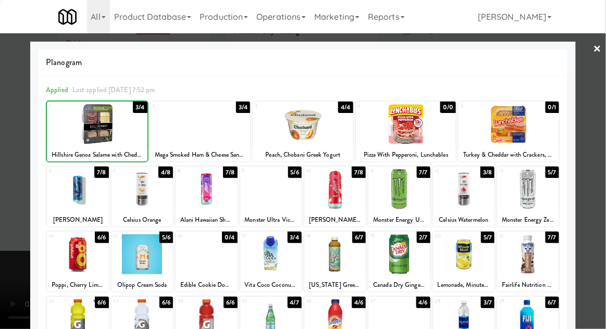
click at [601, 152] on div at bounding box center [303, 164] width 606 height 329
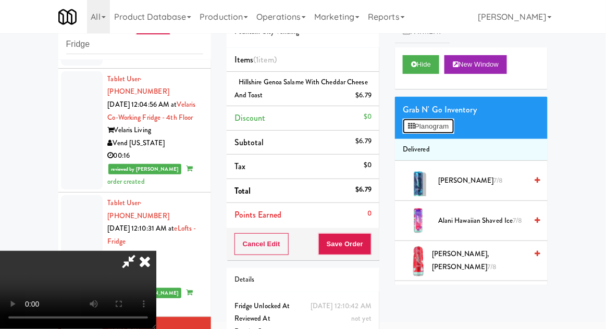
click at [447, 132] on button "Planogram" at bounding box center [428, 127] width 51 height 16
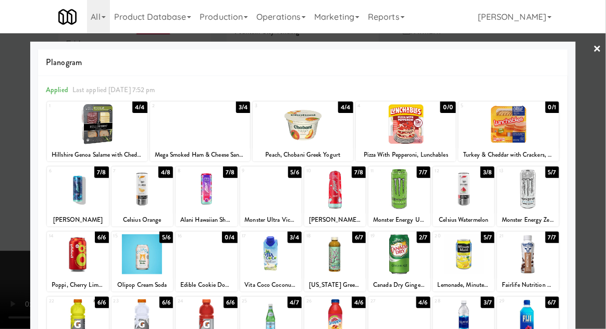
click at [354, 250] on div at bounding box center [334, 254] width 61 height 40
click at [7, 192] on div at bounding box center [303, 164] width 606 height 329
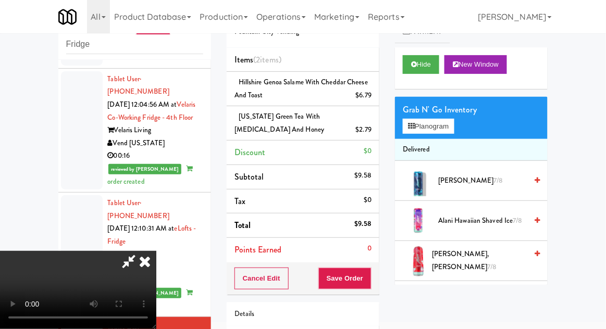
scroll to position [38, 0]
click at [446, 128] on button "Planogram" at bounding box center [428, 127] width 51 height 16
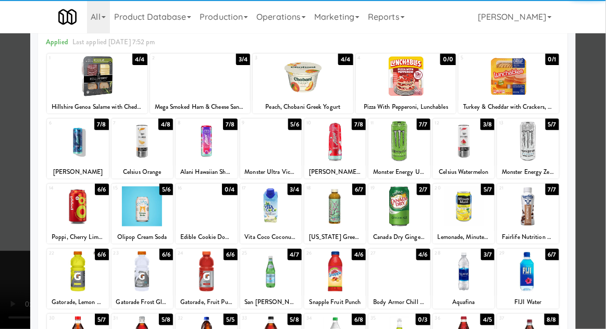
scroll to position [64, 0]
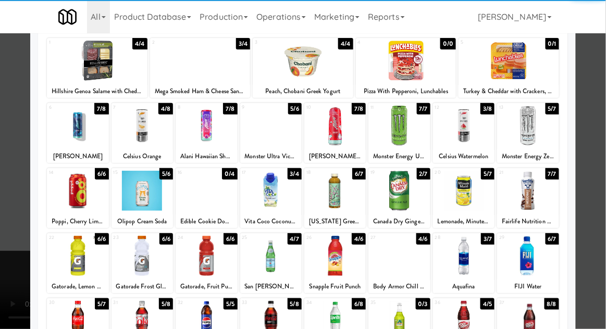
click at [478, 260] on div at bounding box center [463, 256] width 61 height 40
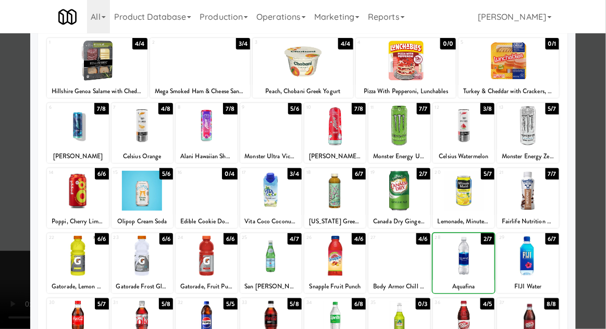
click at [15, 193] on div at bounding box center [303, 164] width 606 height 329
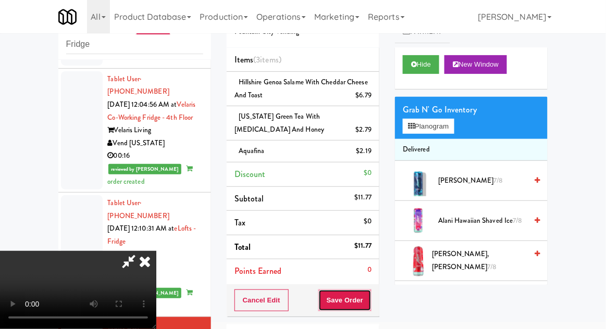
click at [371, 298] on button "Save Order" at bounding box center [344, 301] width 53 height 22
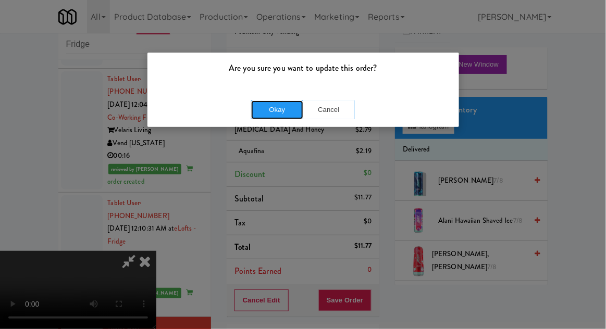
click at [255, 117] on button "Okay" at bounding box center [277, 110] width 52 height 19
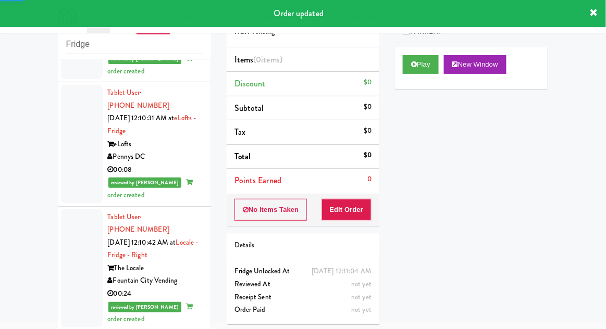
scroll to position [2074, 0]
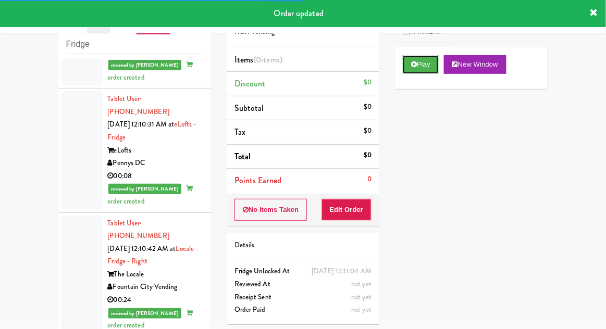
click at [425, 68] on button "Play" at bounding box center [421, 64] width 36 height 19
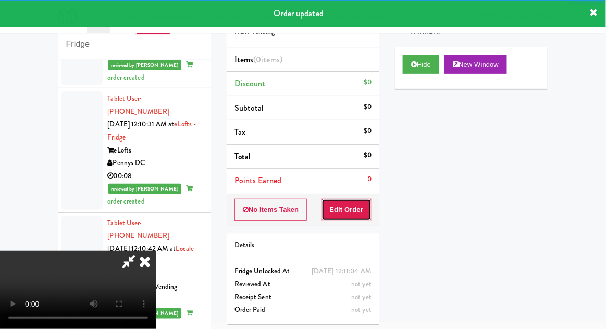
click at [346, 210] on button "Edit Order" at bounding box center [346, 210] width 51 height 22
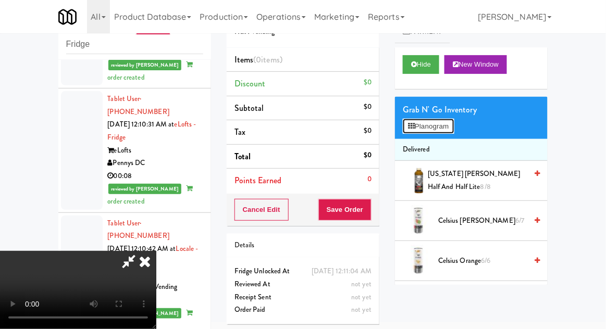
click at [446, 130] on button "Planogram" at bounding box center [428, 127] width 51 height 16
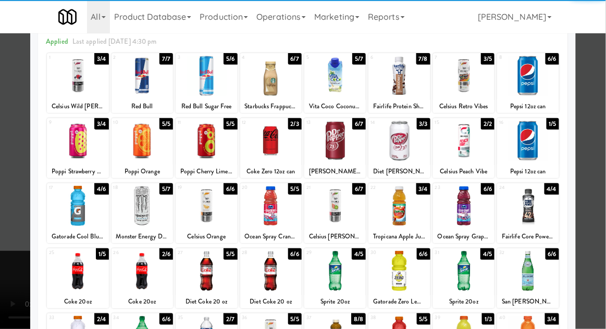
scroll to position [60, 0]
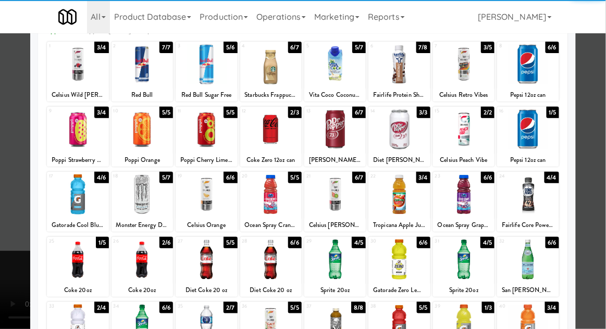
click at [68, 262] on div at bounding box center [77, 260] width 61 height 40
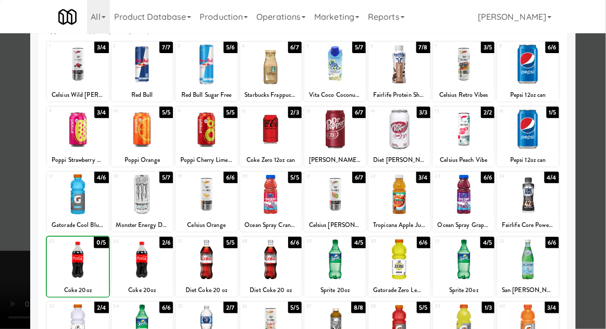
click at [10, 242] on div at bounding box center [303, 164] width 606 height 329
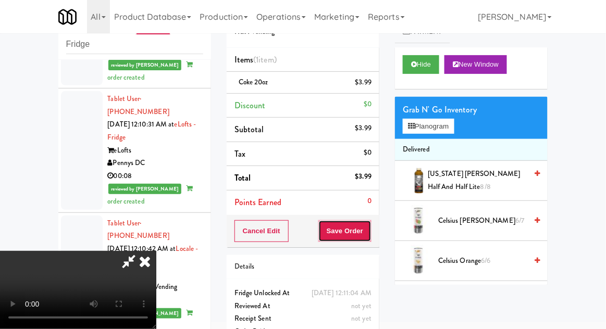
click at [369, 234] on button "Save Order" at bounding box center [344, 231] width 53 height 22
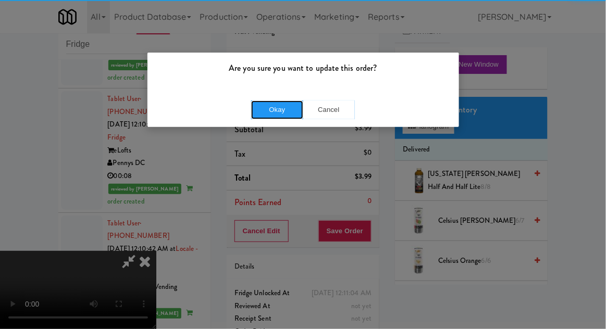
click at [278, 115] on button "Okay" at bounding box center [277, 110] width 52 height 19
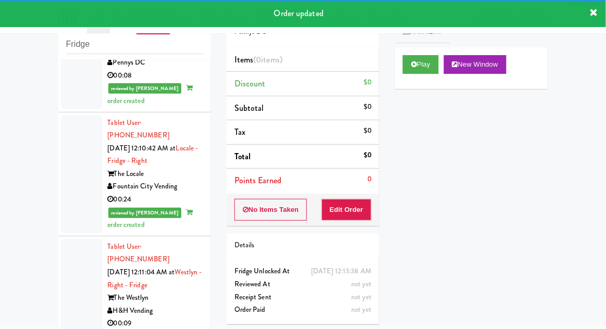
scroll to position [2175, 0]
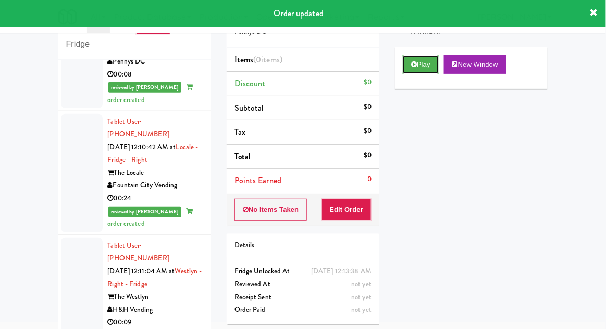
click at [428, 68] on button "Play" at bounding box center [421, 64] width 36 height 19
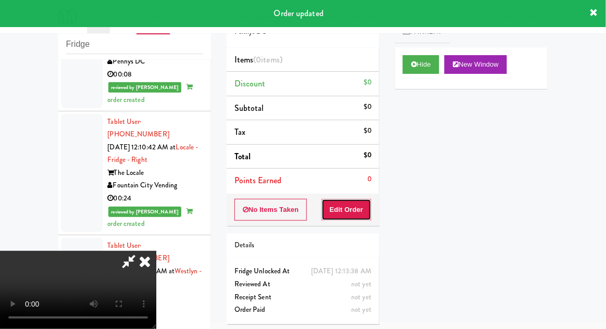
click at [349, 218] on button "Edit Order" at bounding box center [346, 210] width 51 height 22
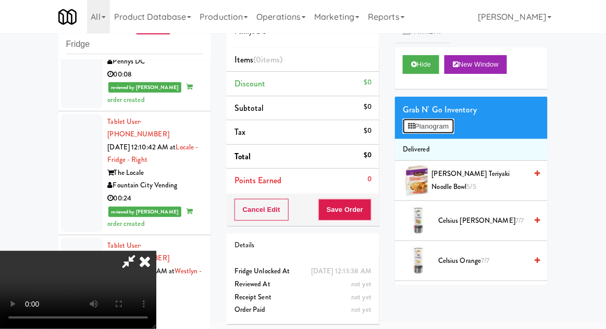
click at [439, 126] on button "Planogram" at bounding box center [428, 127] width 51 height 16
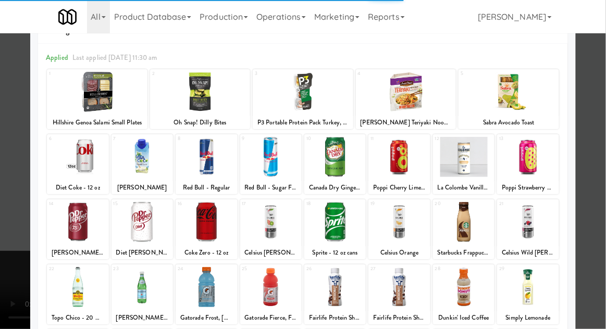
scroll to position [34, 0]
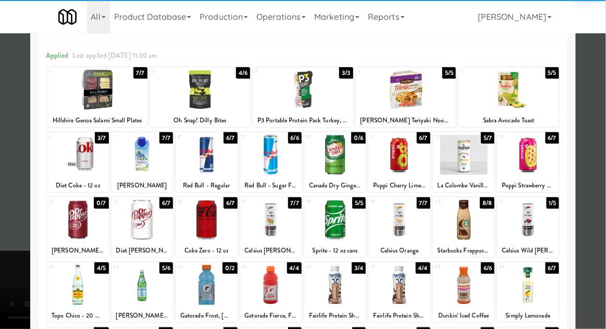
click at [201, 165] on div at bounding box center [206, 155] width 61 height 40
click at [3, 218] on div at bounding box center [303, 164] width 606 height 329
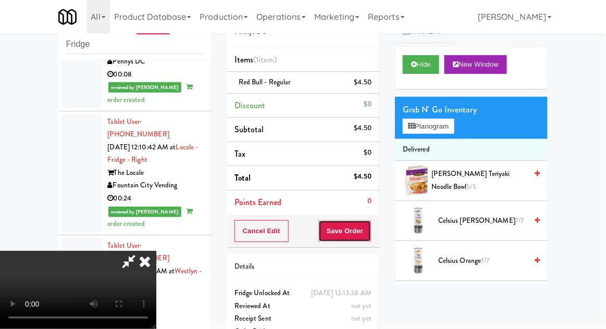
click at [369, 236] on button "Save Order" at bounding box center [344, 231] width 53 height 22
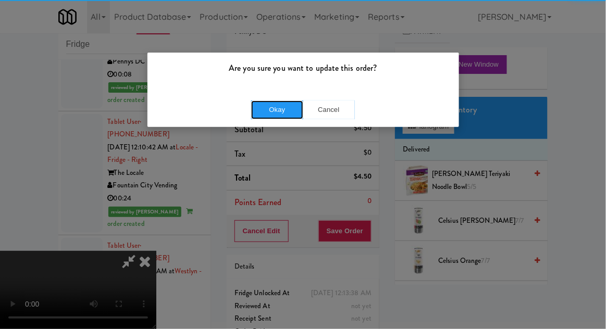
click at [266, 102] on button "Okay" at bounding box center [277, 110] width 52 height 19
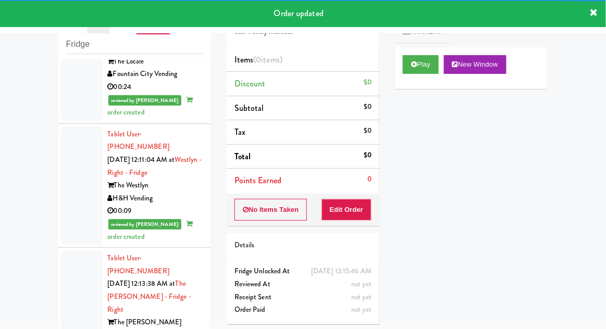
scroll to position [2287, 0]
click at [427, 71] on button "Play" at bounding box center [421, 64] width 36 height 19
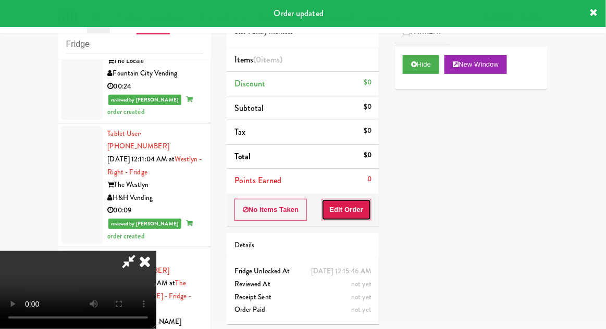
click at [356, 208] on button "Edit Order" at bounding box center [346, 210] width 51 height 22
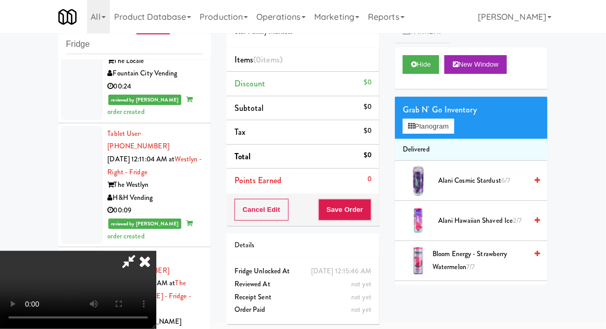
scroll to position [0, 0]
click at [454, 123] on button "Planogram" at bounding box center [428, 127] width 51 height 16
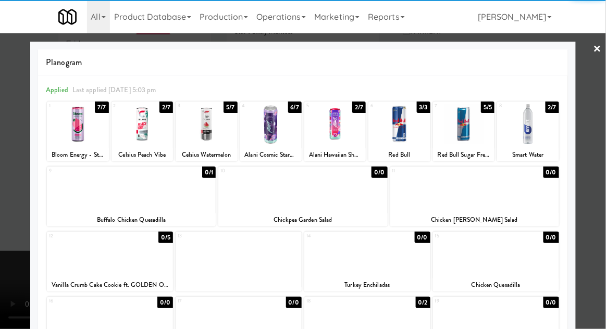
click at [78, 135] on div at bounding box center [77, 124] width 61 height 40
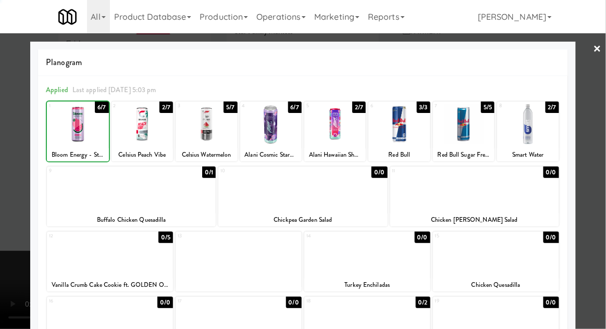
click at [596, 122] on div at bounding box center [303, 164] width 606 height 329
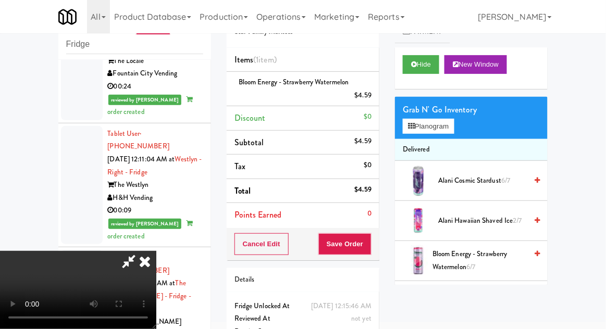
scroll to position [38, 0]
click at [367, 251] on button "Save Order" at bounding box center [344, 244] width 53 height 22
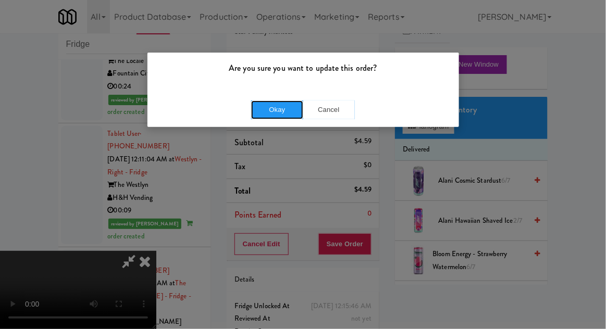
click at [269, 109] on button "Okay" at bounding box center [277, 110] width 52 height 19
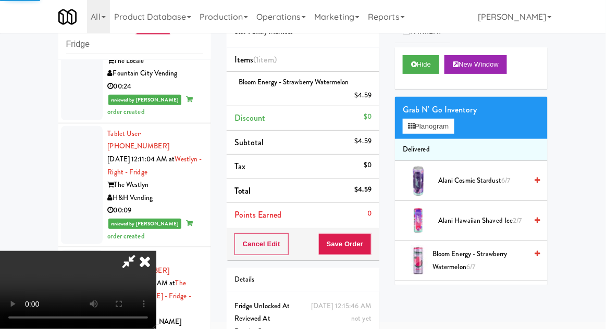
scroll to position [0, 0]
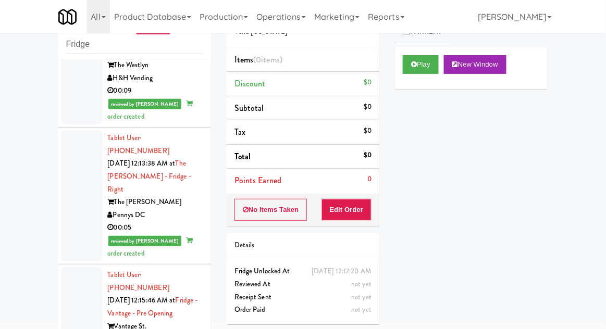
scroll to position [2408, 0]
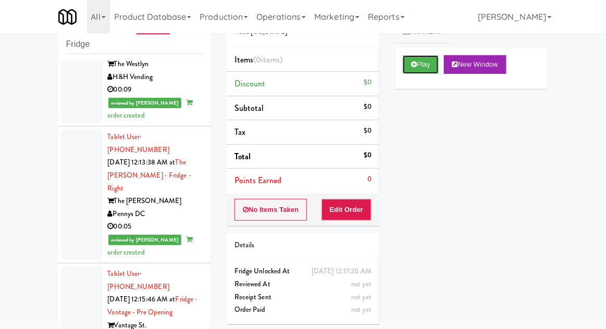
click at [430, 71] on button "Play" at bounding box center [421, 64] width 36 height 19
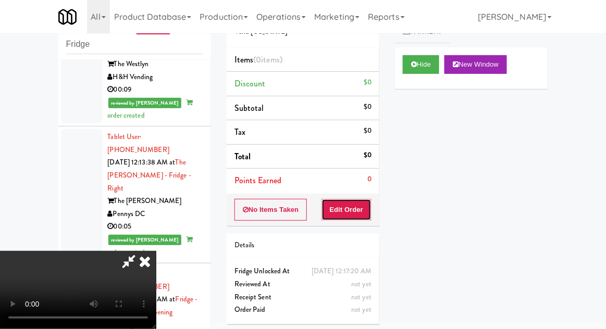
click at [353, 212] on button "Edit Order" at bounding box center [346, 210] width 51 height 22
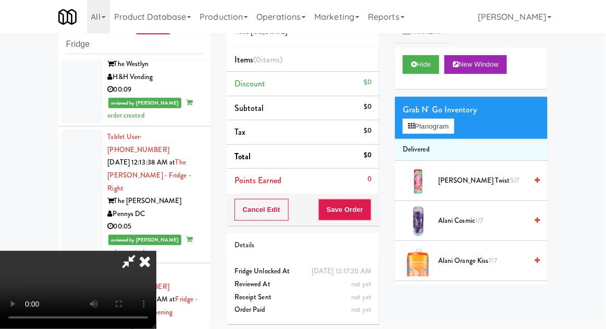
scroll to position [38, 0]
click at [442, 128] on button "Planogram" at bounding box center [428, 127] width 51 height 16
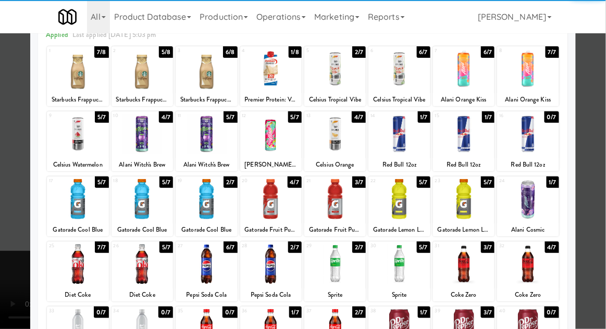
scroll to position [64, 0]
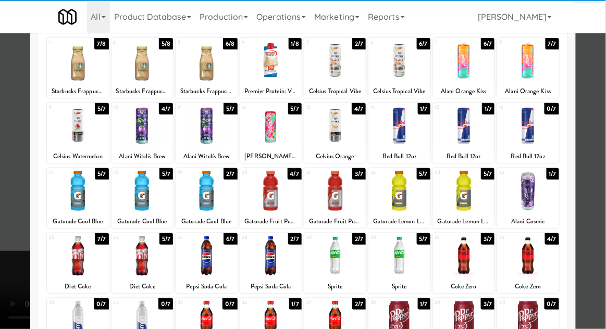
click at [206, 266] on div at bounding box center [206, 256] width 61 height 40
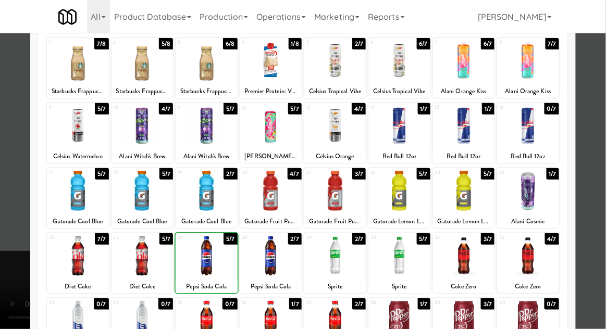
click at [598, 190] on div at bounding box center [303, 164] width 606 height 329
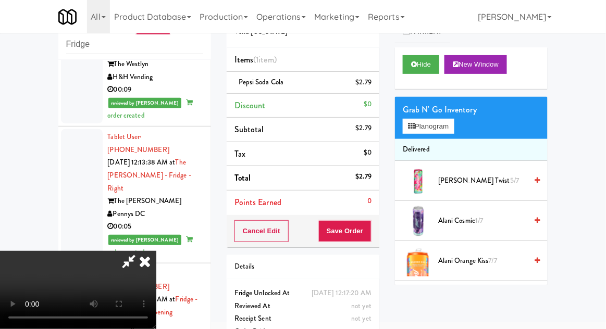
click at [378, 84] on li "Pepsi Soda Cola $2.79" at bounding box center [303, 83] width 153 height 22
click at [372, 86] on icon at bounding box center [372, 86] width 5 height 7
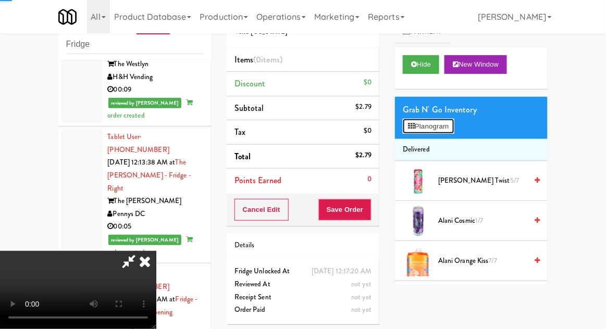
click at [439, 125] on button "Planogram" at bounding box center [428, 127] width 51 height 16
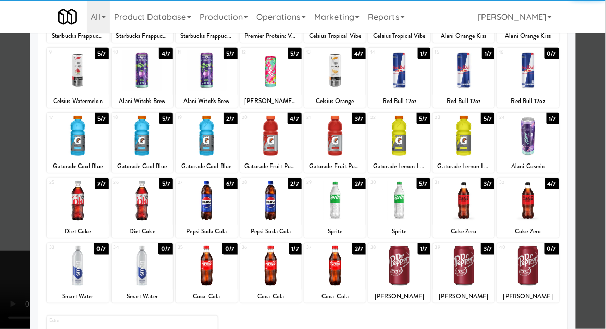
scroll to position [132, 0]
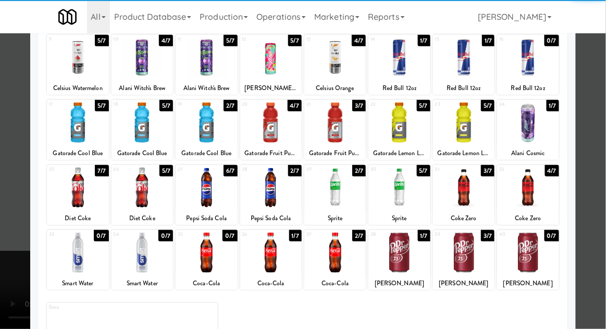
click at [279, 199] on div at bounding box center [270, 188] width 61 height 40
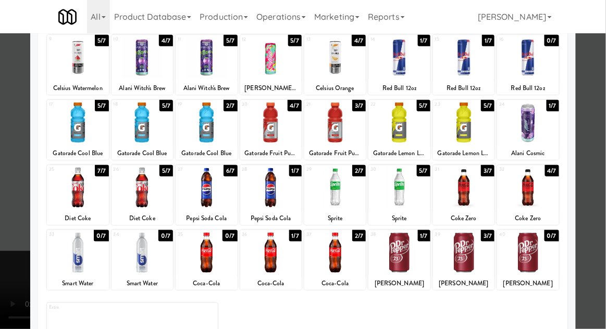
click at [605, 163] on div at bounding box center [303, 164] width 606 height 329
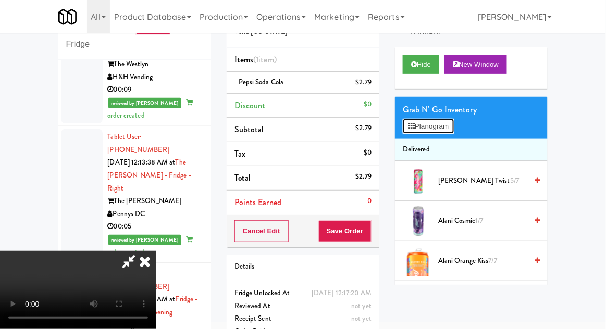
click at [448, 129] on button "Planogram" at bounding box center [428, 127] width 51 height 16
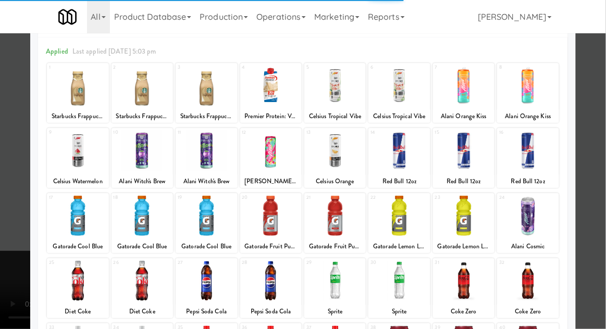
scroll to position [45, 0]
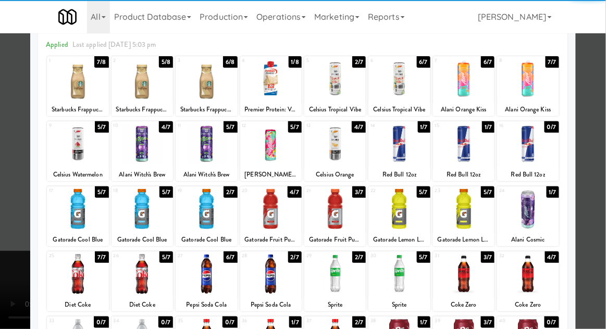
click at [412, 275] on div at bounding box center [398, 274] width 61 height 40
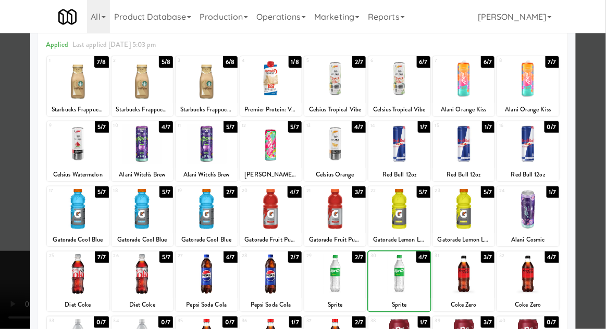
click at [15, 219] on div at bounding box center [303, 164] width 606 height 329
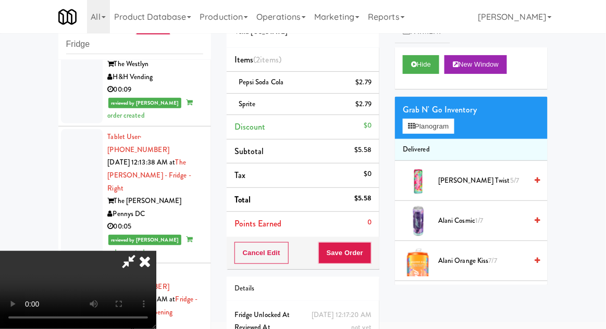
scroll to position [38, 0]
click at [368, 257] on button "Save Order" at bounding box center [344, 253] width 53 height 22
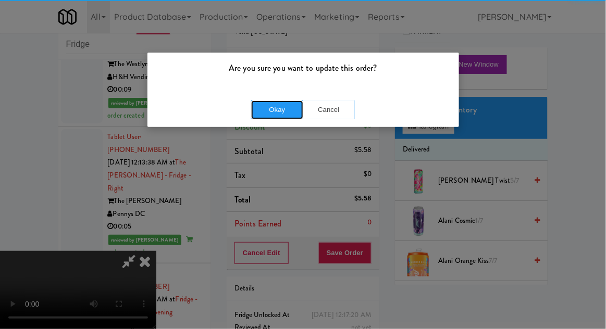
click at [269, 117] on button "Okay" at bounding box center [277, 110] width 52 height 19
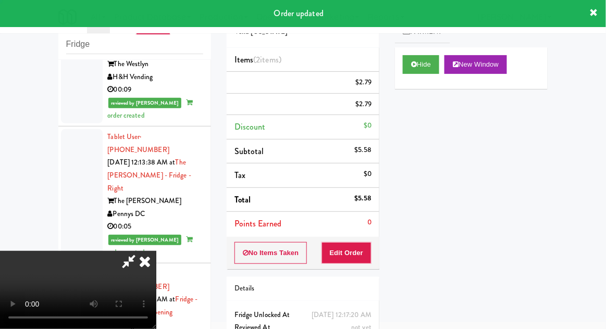
scroll to position [0, 0]
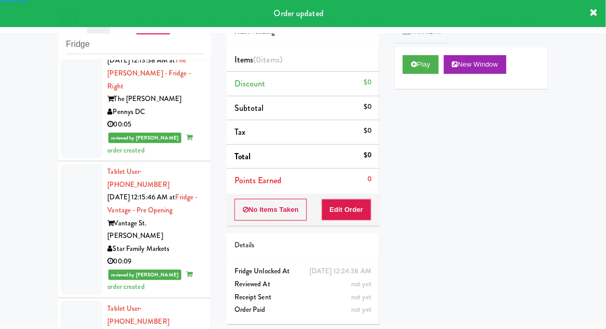
scroll to position [2512, 0]
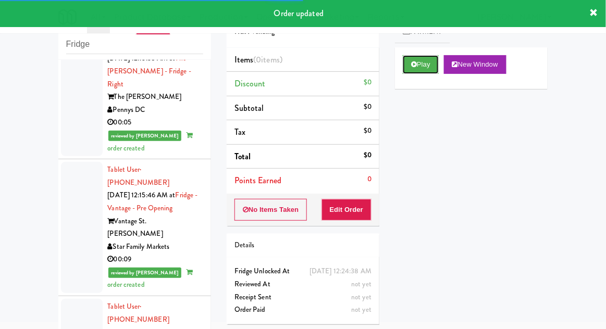
click at [430, 67] on button "Play" at bounding box center [421, 64] width 36 height 19
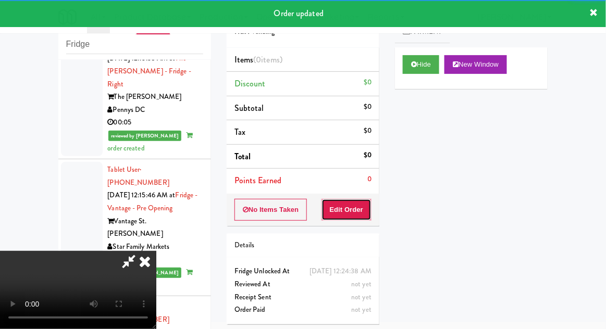
click at [354, 213] on button "Edit Order" at bounding box center [346, 210] width 51 height 22
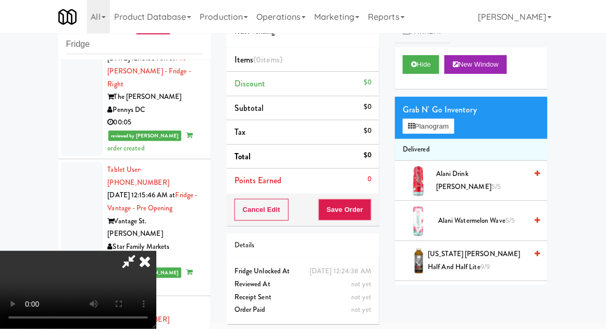
scroll to position [0, 0]
click at [446, 129] on button "Planogram" at bounding box center [428, 127] width 51 height 16
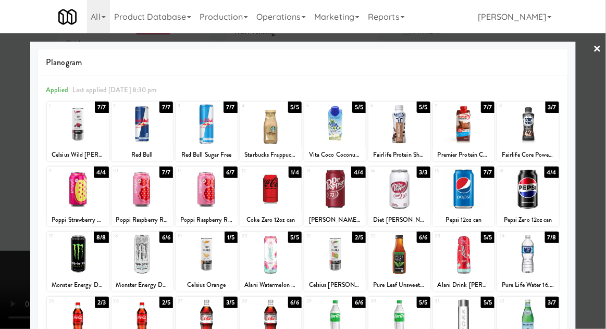
click at [139, 114] on div at bounding box center [141, 124] width 61 height 40
click at [605, 80] on div at bounding box center [303, 164] width 606 height 329
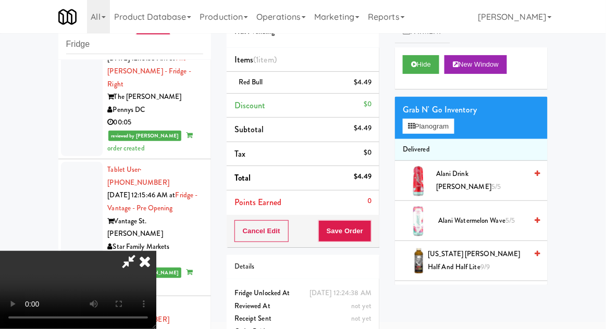
scroll to position [38, 0]
click at [375, 251] on div "Order # 8582376 H&H Vending Items (1 item ) Red Bull $4.49 Discount $0 Subtotal…" at bounding box center [303, 175] width 168 height 356
click at [368, 235] on button "Save Order" at bounding box center [344, 231] width 53 height 22
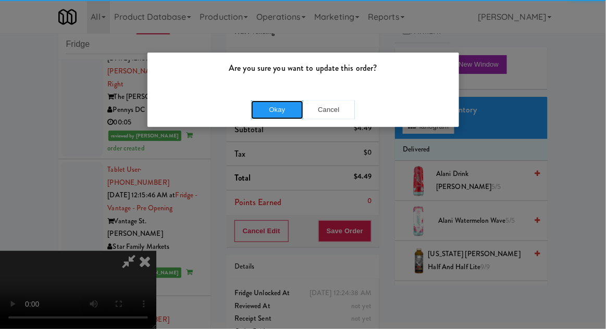
click at [268, 113] on button "Okay" at bounding box center [277, 110] width 52 height 19
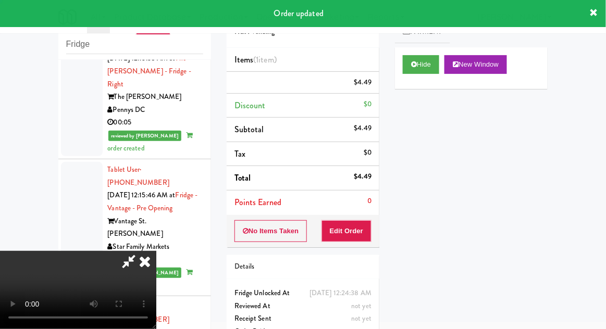
scroll to position [0, 0]
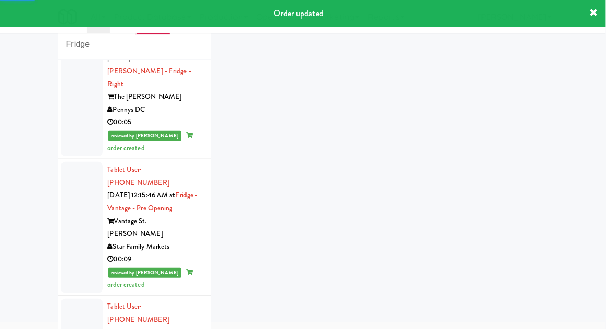
scroll to position [2568, 0]
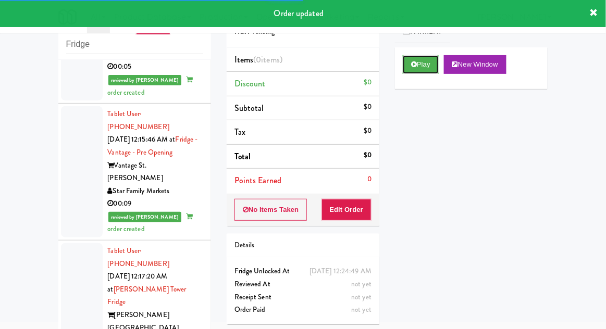
click at [431, 69] on button "Play" at bounding box center [421, 64] width 36 height 19
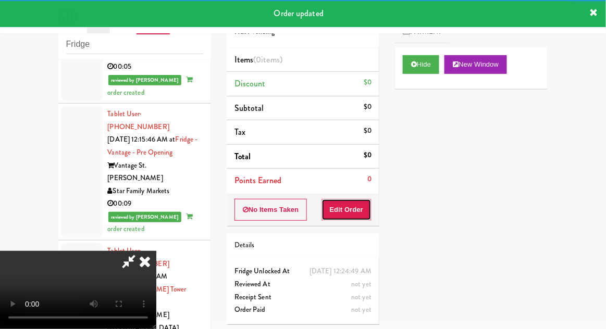
click at [360, 208] on button "Edit Order" at bounding box center [346, 210] width 51 height 22
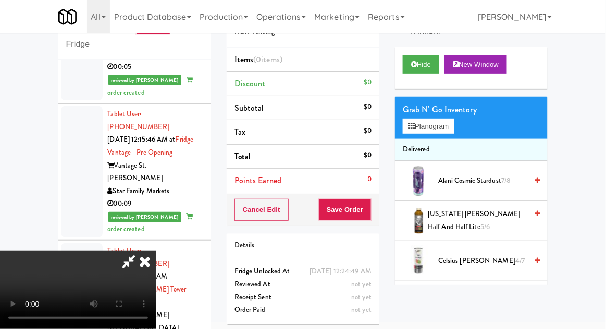
scroll to position [0, 0]
click at [439, 132] on button "Planogram" at bounding box center [428, 127] width 51 height 16
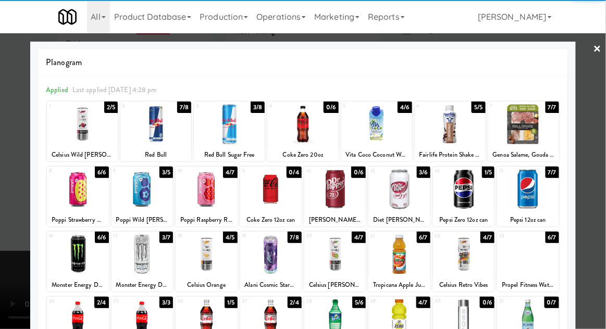
click at [399, 198] on div at bounding box center [398, 189] width 61 height 40
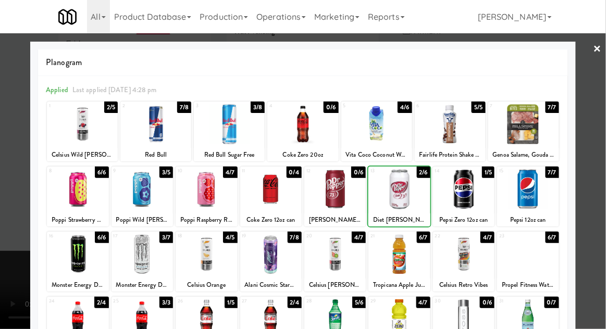
click at [477, 197] on div at bounding box center [463, 189] width 61 height 40
click at [5, 196] on div at bounding box center [303, 164] width 606 height 329
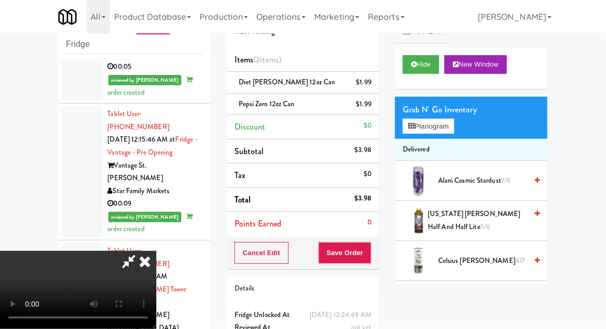
scroll to position [38, 0]
click at [368, 260] on button "Save Order" at bounding box center [344, 253] width 53 height 22
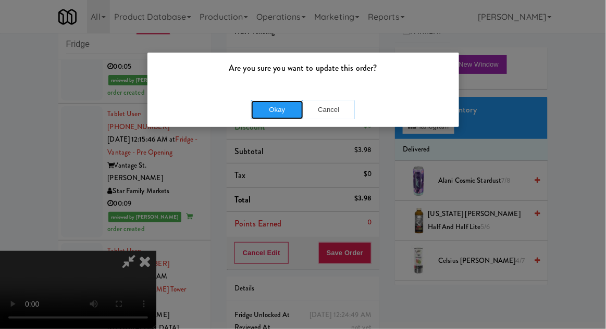
click at [264, 111] on button "Okay" at bounding box center [277, 110] width 52 height 19
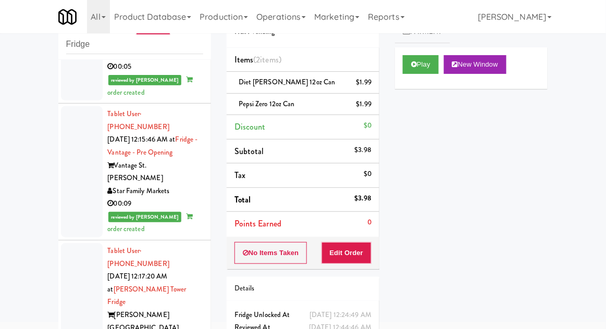
scroll to position [2594, 0]
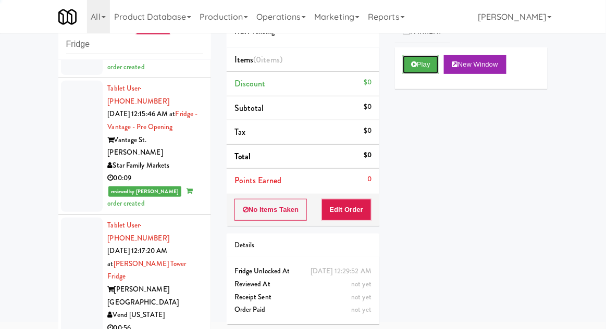
click at [430, 67] on button "Play" at bounding box center [421, 64] width 36 height 19
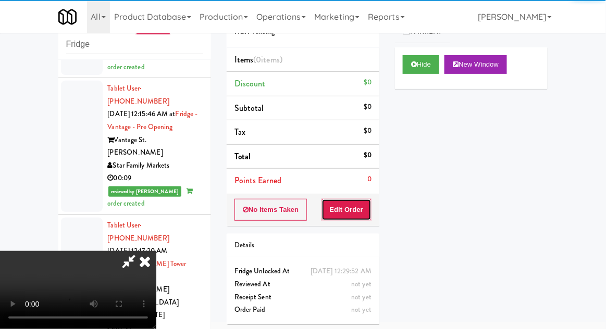
click at [363, 209] on button "Edit Order" at bounding box center [346, 210] width 51 height 22
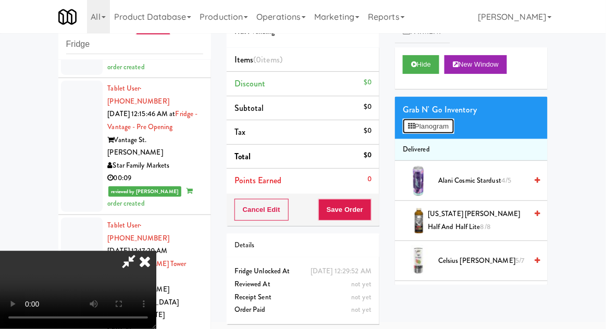
click at [449, 130] on button "Planogram" at bounding box center [428, 127] width 51 height 16
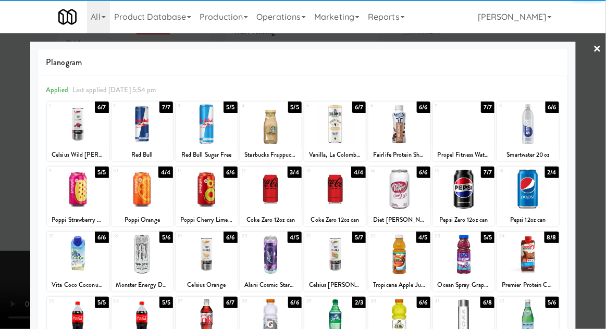
click at [263, 197] on div at bounding box center [270, 189] width 61 height 40
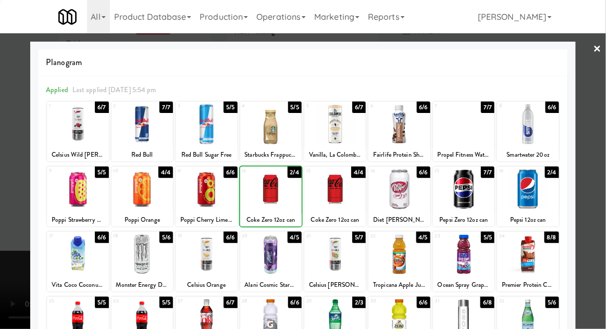
click at [603, 126] on div at bounding box center [303, 164] width 606 height 329
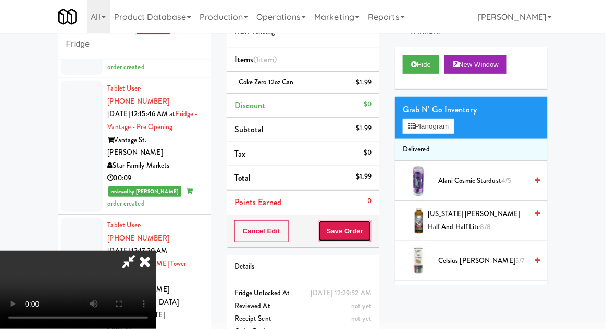
click at [371, 233] on button "Save Order" at bounding box center [344, 231] width 53 height 22
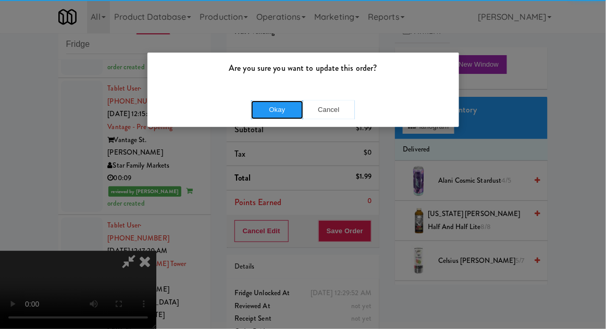
click at [270, 110] on button "Okay" at bounding box center [277, 110] width 52 height 19
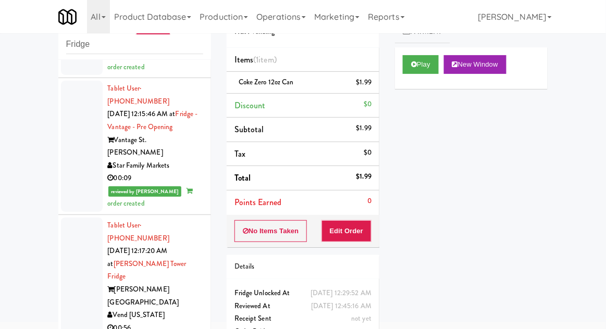
scroll to position [2619, 0]
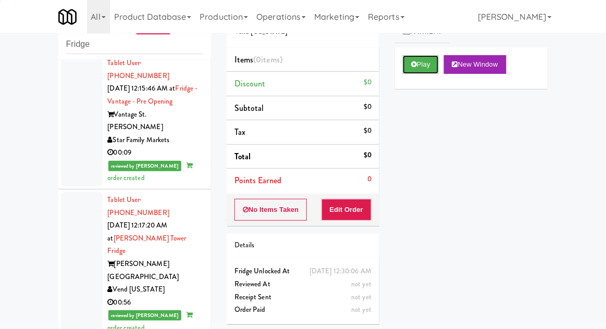
click at [431, 66] on button "Play" at bounding box center [421, 64] width 36 height 19
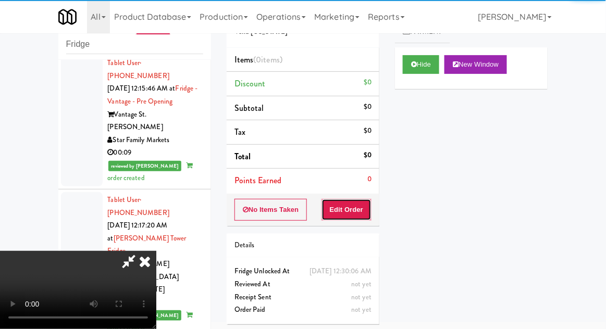
click at [351, 213] on button "Edit Order" at bounding box center [346, 210] width 51 height 22
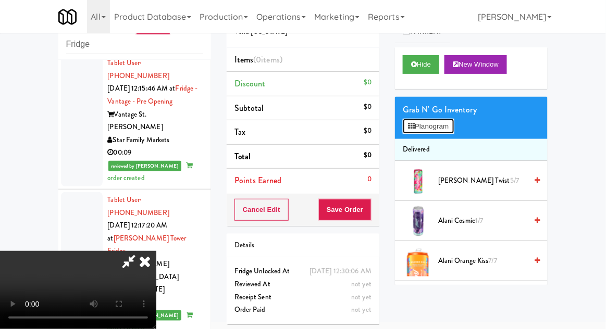
click at [433, 132] on button "Planogram" at bounding box center [428, 127] width 51 height 16
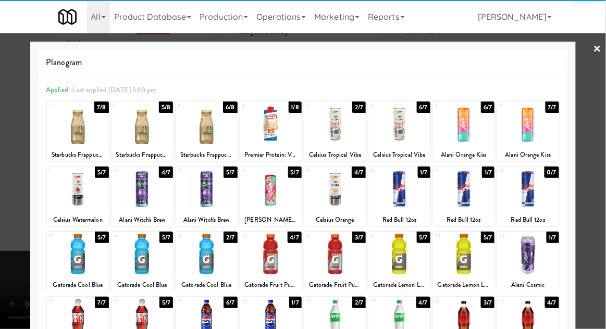
click at [417, 258] on div at bounding box center [398, 254] width 61 height 40
click at [3, 164] on div at bounding box center [303, 164] width 606 height 329
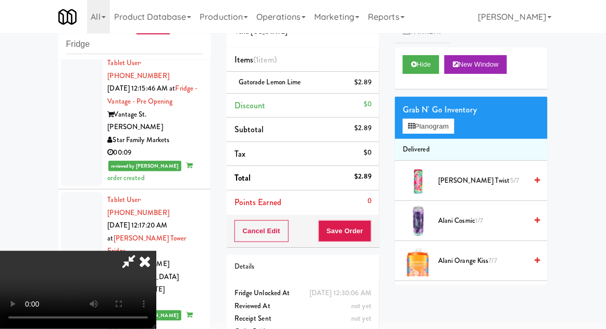
click at [141, 251] on icon at bounding box center [129, 261] width 24 height 21
click at [369, 87] on div "$2.89" at bounding box center [363, 82] width 17 height 13
click at [371, 90] on link at bounding box center [370, 86] width 9 height 13
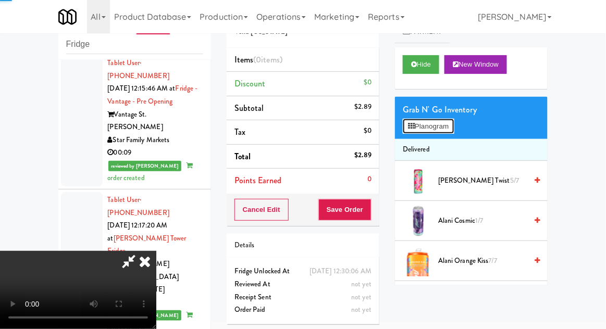
click at [422, 131] on button "Planogram" at bounding box center [428, 127] width 51 height 16
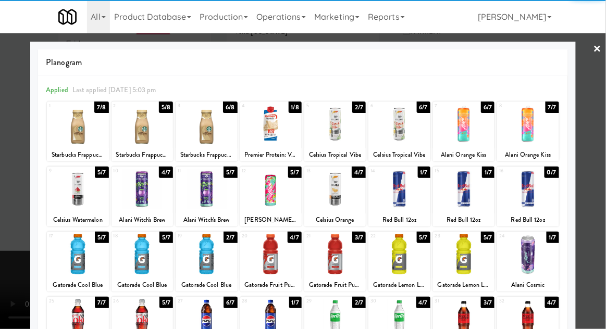
click at [407, 251] on div at bounding box center [398, 254] width 61 height 40
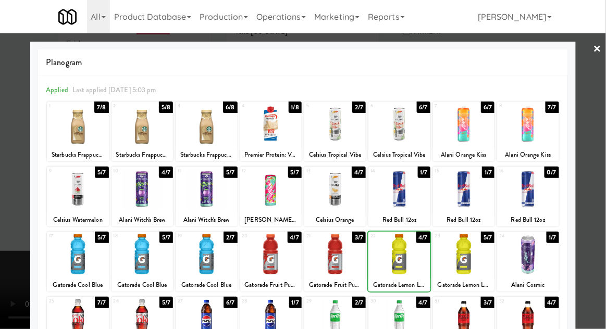
click at [605, 193] on div at bounding box center [303, 164] width 606 height 329
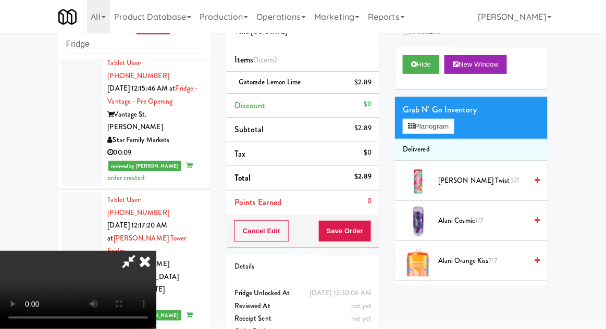
scroll to position [38, 0]
click at [446, 129] on button "Planogram" at bounding box center [428, 127] width 51 height 16
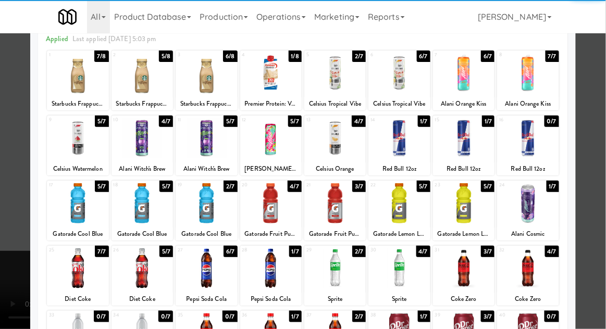
scroll to position [51, 0]
click at [143, 211] on div at bounding box center [141, 203] width 61 height 40
click at [593, 145] on div at bounding box center [303, 164] width 606 height 329
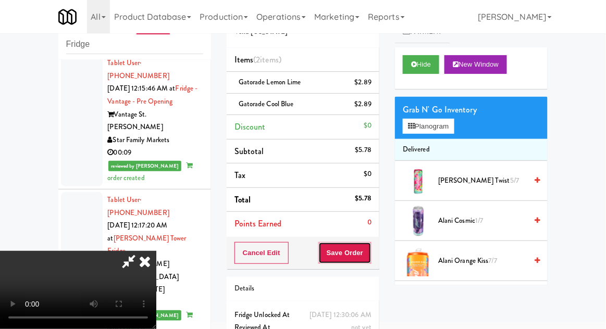
click at [369, 259] on button "Save Order" at bounding box center [344, 253] width 53 height 22
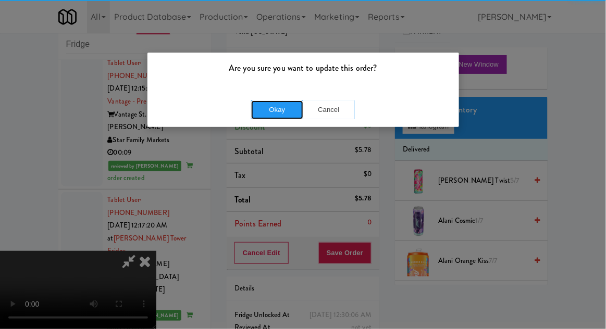
click at [267, 107] on button "Okay" at bounding box center [277, 110] width 52 height 19
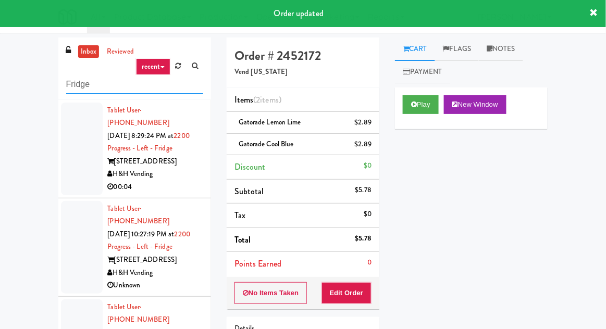
click at [76, 88] on input "Fridge" at bounding box center [134, 84] width 137 height 19
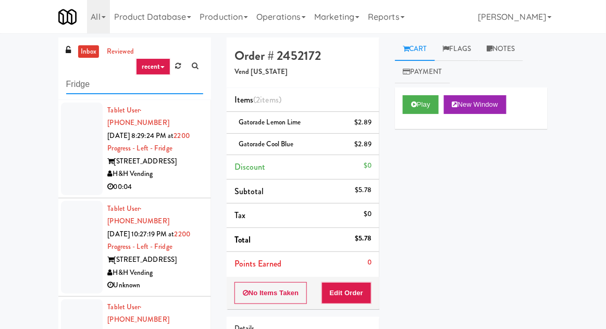
click at [76, 83] on input "Fridge" at bounding box center [134, 84] width 137 height 19
click at [74, 85] on input "Fridge" at bounding box center [134, 84] width 137 height 19
type input "Pantry"
click at [24, 79] on div "inbox reviewed recent all unclear take inventory issue suspicious failed recent…" at bounding box center [303, 229] width 606 height 383
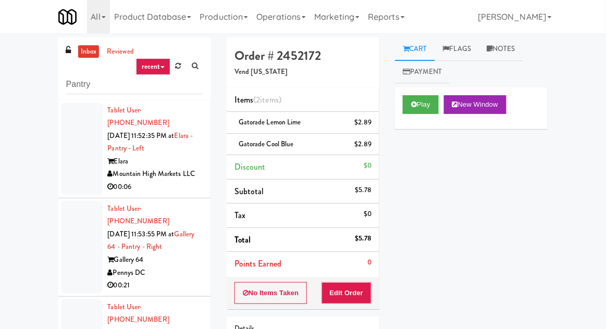
click at [69, 149] on div at bounding box center [82, 149] width 42 height 93
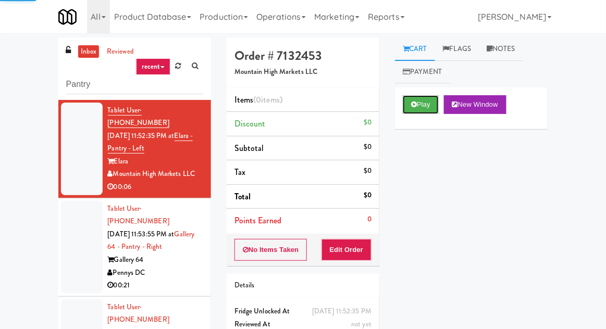
click at [424, 103] on button "Play" at bounding box center [421, 104] width 36 height 19
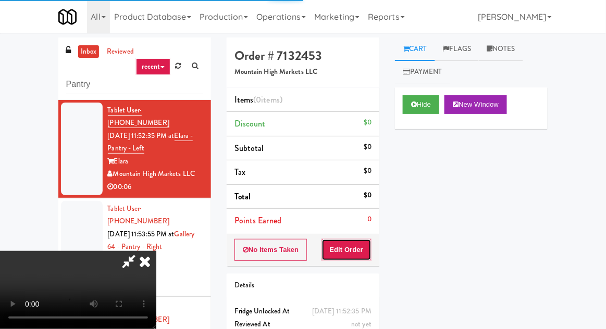
click at [368, 242] on button "Edit Order" at bounding box center [346, 250] width 51 height 22
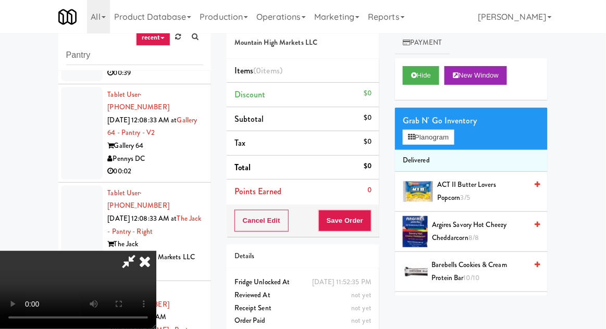
scroll to position [40, 0]
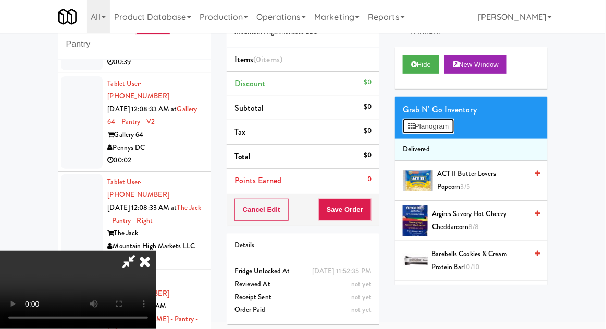
click at [438, 128] on button "Planogram" at bounding box center [428, 127] width 51 height 16
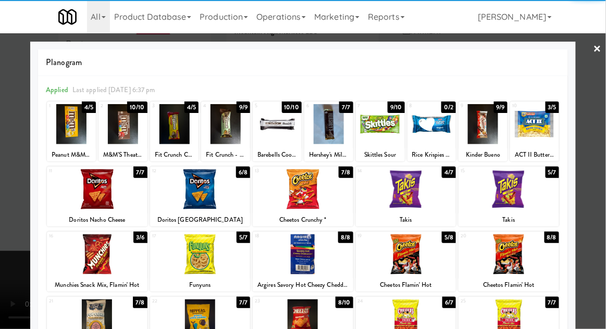
click at [422, 203] on div at bounding box center [406, 189] width 101 height 40
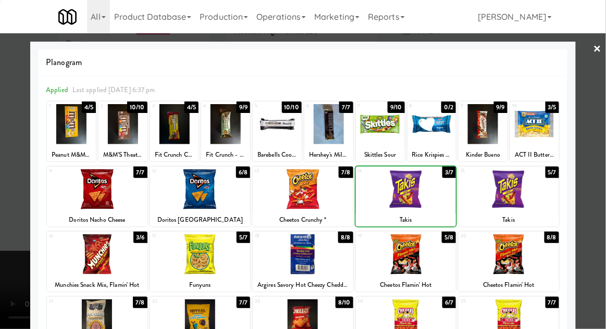
click at [13, 213] on div at bounding box center [303, 164] width 606 height 329
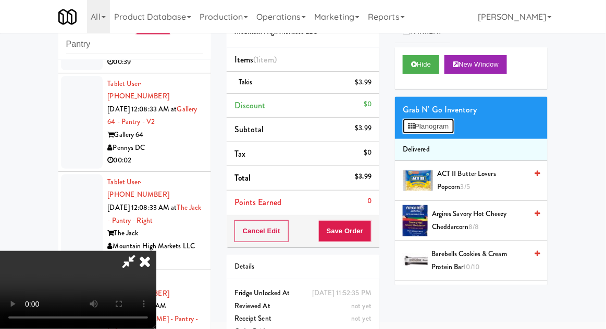
click at [446, 127] on button "Planogram" at bounding box center [428, 127] width 51 height 16
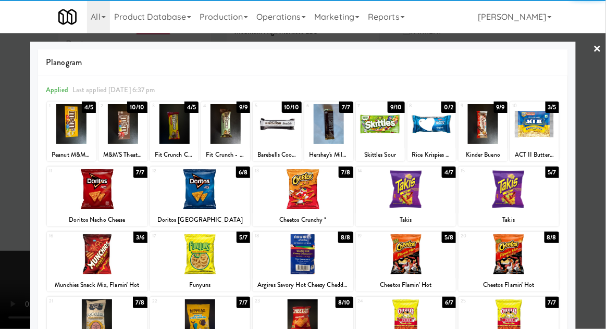
click at [382, 136] on div at bounding box center [380, 124] width 49 height 40
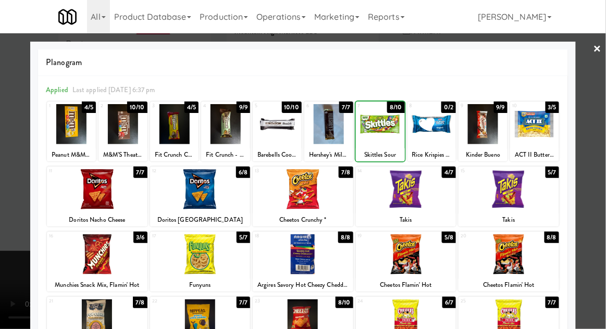
click at [11, 207] on div at bounding box center [303, 164] width 606 height 329
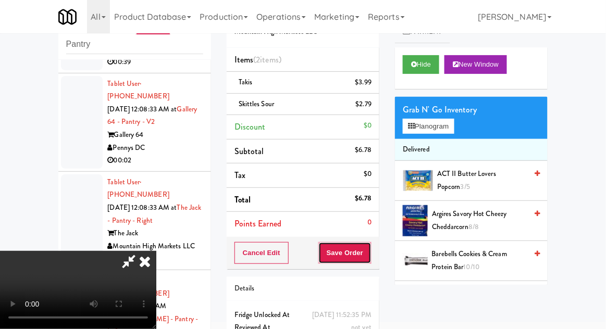
click at [370, 255] on button "Save Order" at bounding box center [344, 253] width 53 height 22
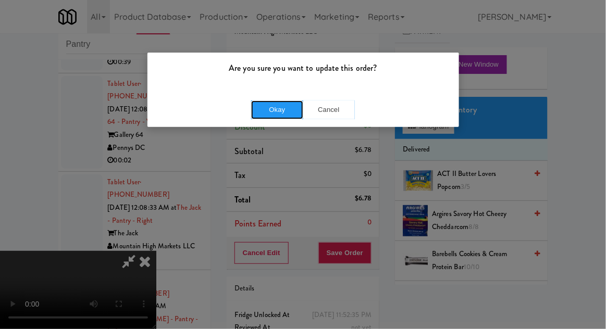
click at [266, 106] on button "Okay" at bounding box center [277, 110] width 52 height 19
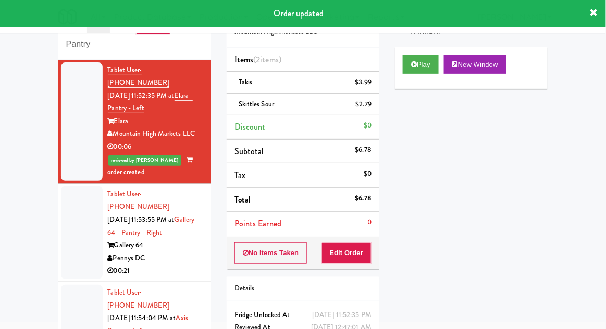
click at [75, 228] on div at bounding box center [82, 232] width 42 height 93
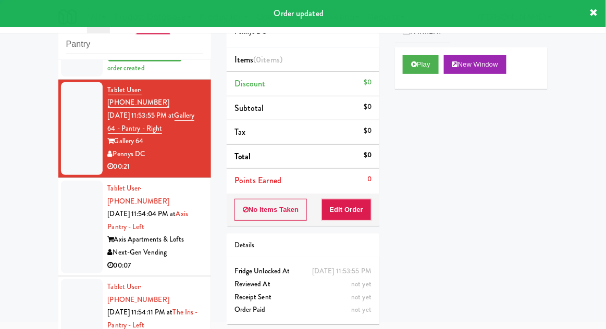
scroll to position [122, 0]
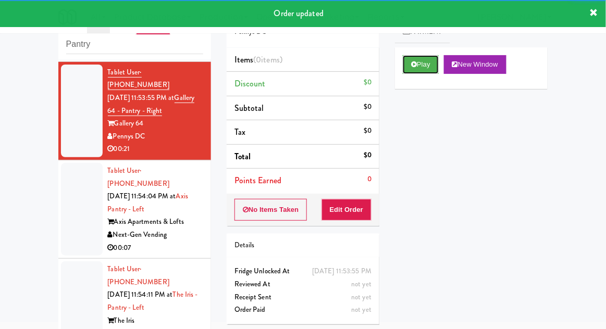
click at [432, 71] on button "Play" at bounding box center [421, 64] width 36 height 19
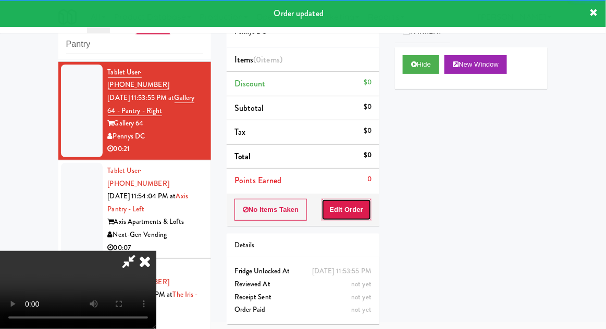
click at [358, 209] on button "Edit Order" at bounding box center [346, 210] width 51 height 22
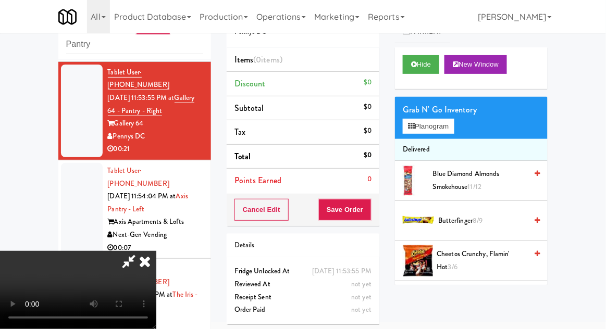
click at [447, 139] on li "Delivered" at bounding box center [471, 150] width 153 height 22
click at [454, 122] on button "Planogram" at bounding box center [428, 127] width 51 height 16
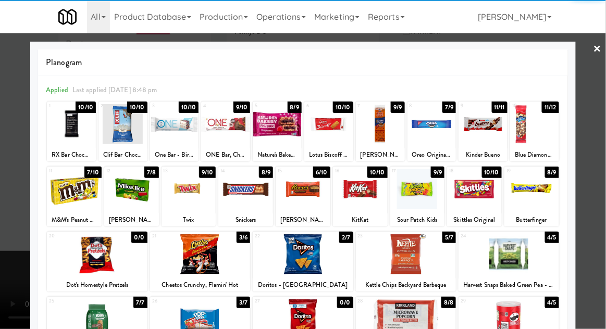
click at [247, 204] on div at bounding box center [245, 189] width 55 height 40
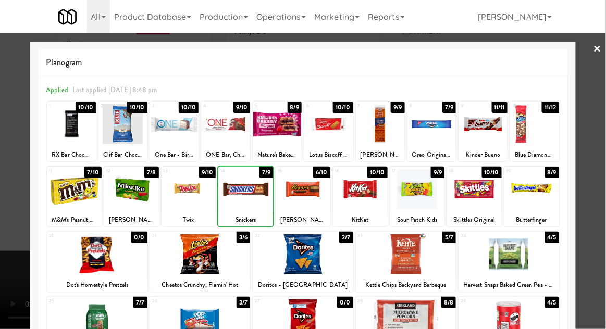
click at [603, 128] on div at bounding box center [303, 164] width 606 height 329
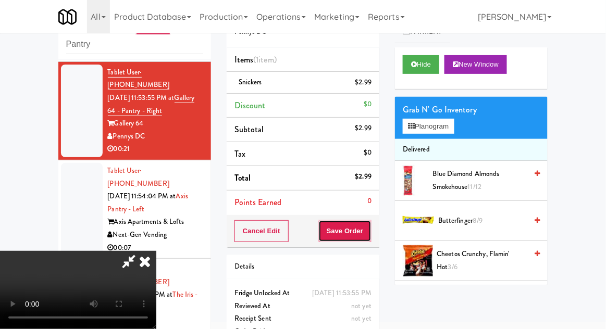
click at [369, 237] on button "Save Order" at bounding box center [344, 231] width 53 height 22
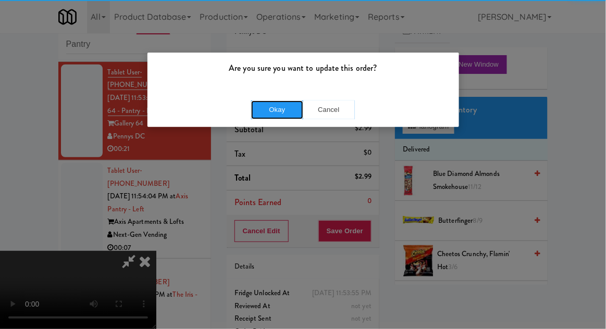
click at [269, 111] on button "Okay" at bounding box center [277, 110] width 52 height 19
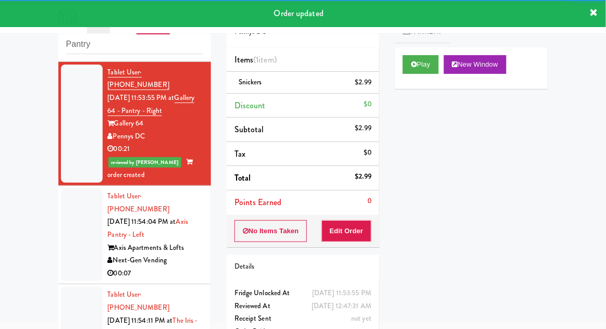
click at [71, 212] on div at bounding box center [82, 235] width 42 height 93
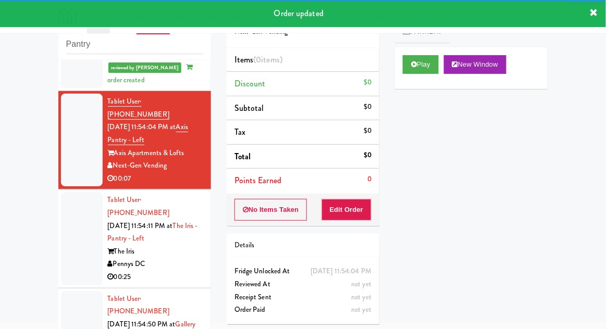
scroll to position [239, 0]
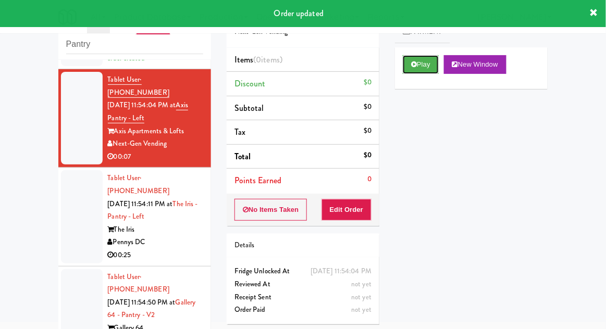
click at [428, 66] on button "Play" at bounding box center [421, 64] width 36 height 19
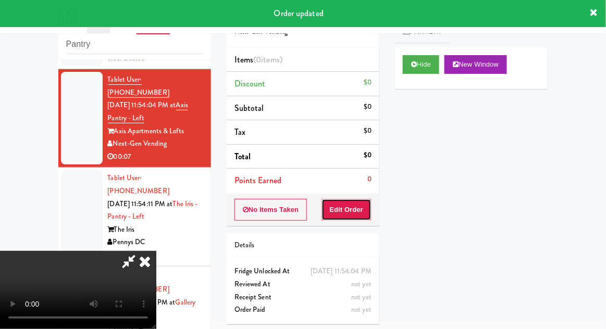
click at [359, 207] on button "Edit Order" at bounding box center [346, 210] width 51 height 22
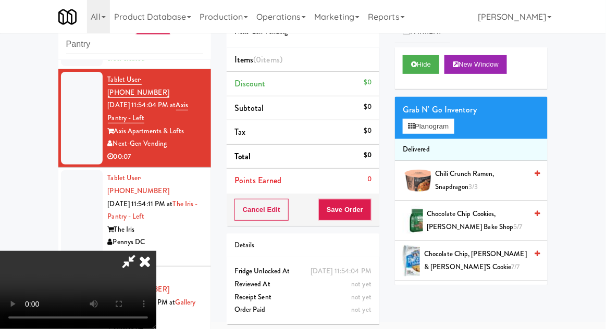
scroll to position [0, 0]
click at [452, 128] on button "Planogram" at bounding box center [428, 127] width 51 height 16
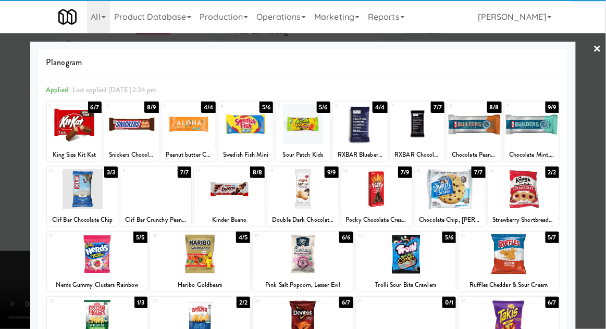
click at [538, 195] on div at bounding box center [523, 189] width 71 height 40
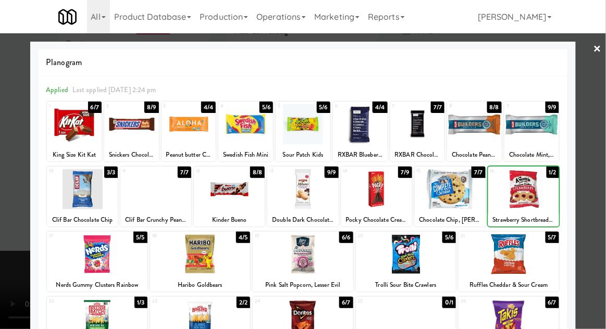
click at [534, 200] on div at bounding box center [523, 189] width 71 height 40
click at [594, 184] on div at bounding box center [303, 164] width 606 height 329
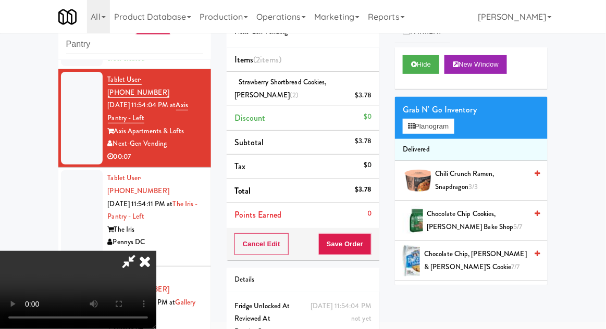
scroll to position [38, 0]
click at [370, 244] on button "Save Order" at bounding box center [344, 244] width 53 height 22
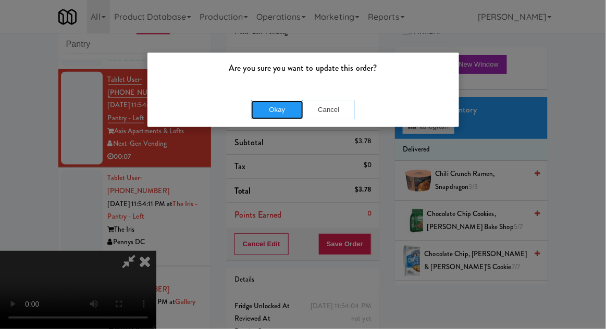
click at [269, 115] on button "Okay" at bounding box center [277, 110] width 52 height 19
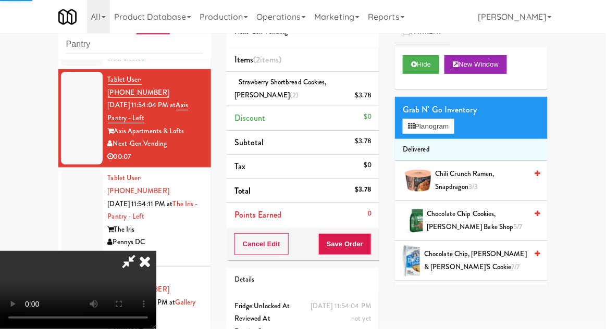
scroll to position [0, 0]
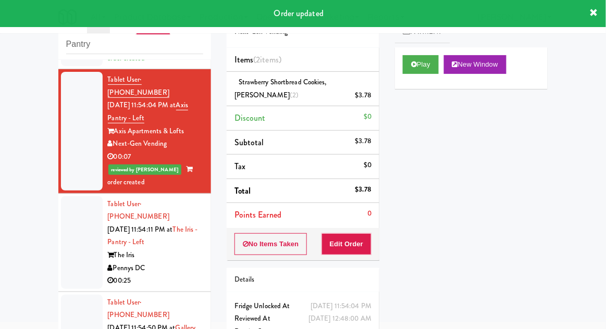
click at [73, 221] on div at bounding box center [82, 242] width 42 height 93
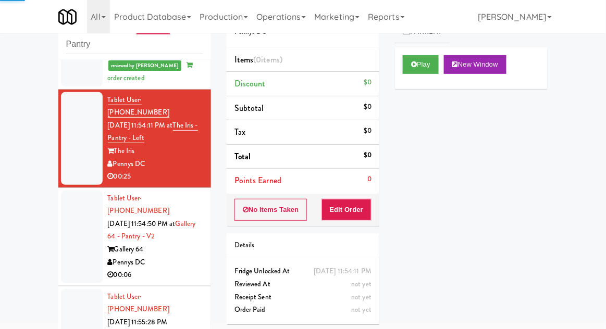
scroll to position [328, 0]
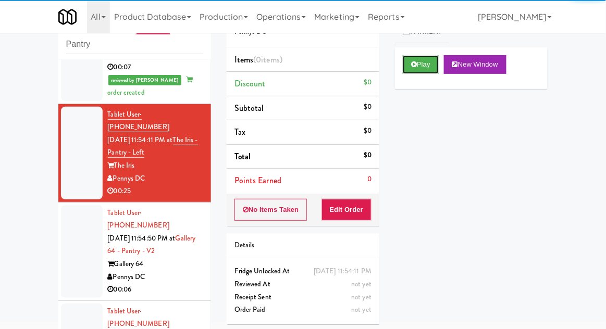
click at [419, 55] on button "Play" at bounding box center [421, 64] width 36 height 19
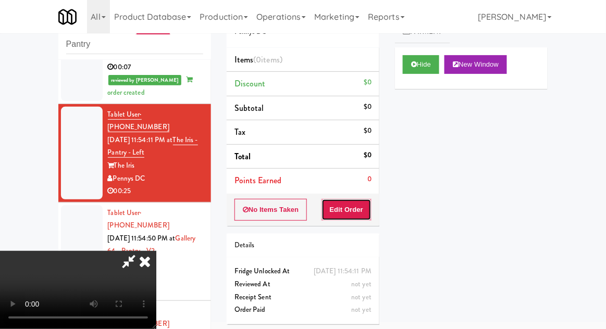
click at [347, 215] on button "Edit Order" at bounding box center [346, 210] width 51 height 22
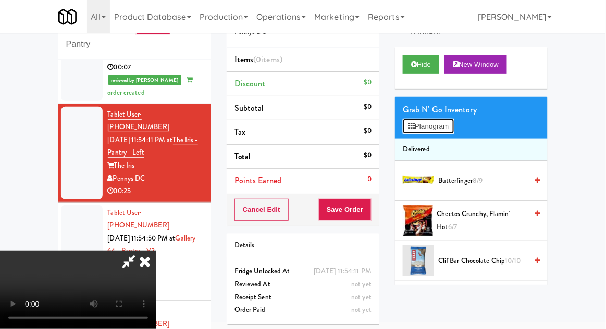
click at [412, 125] on icon at bounding box center [411, 126] width 7 height 7
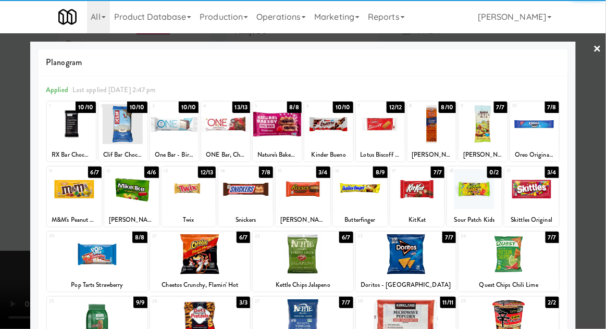
click at [483, 128] on div at bounding box center [482, 124] width 49 height 40
click at [5, 268] on div at bounding box center [303, 164] width 606 height 329
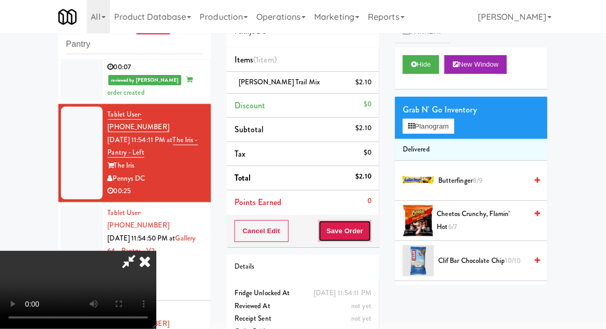
click at [368, 229] on button "Save Order" at bounding box center [344, 231] width 53 height 22
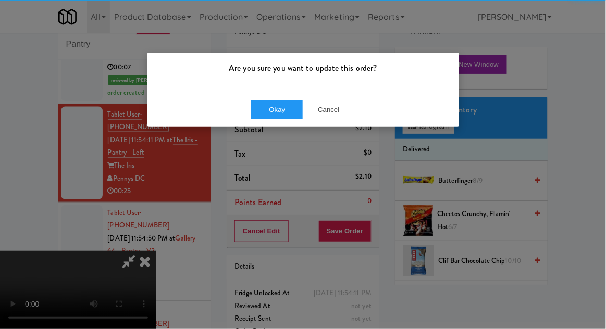
click at [275, 98] on div "Okay Cancel" at bounding box center [303, 109] width 312 height 35
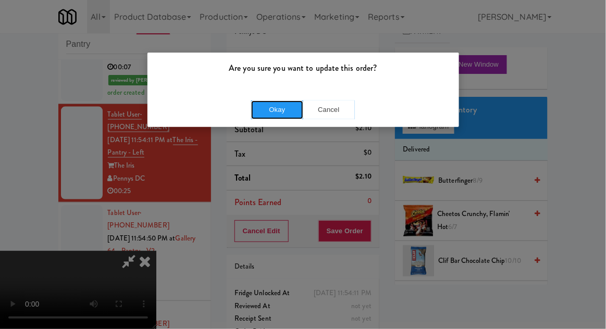
click at [266, 116] on button "Okay" at bounding box center [277, 110] width 52 height 19
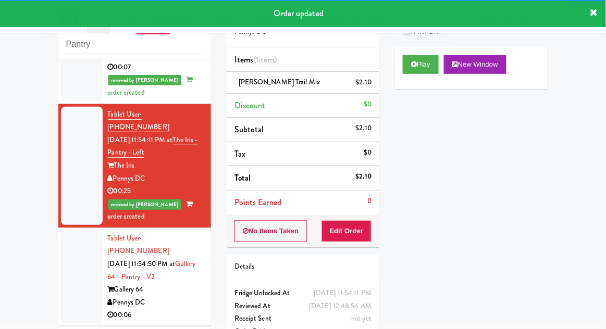
click at [74, 234] on div at bounding box center [82, 277] width 42 height 93
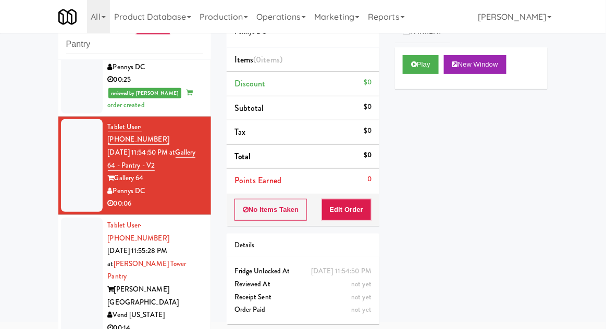
scroll to position [444, 0]
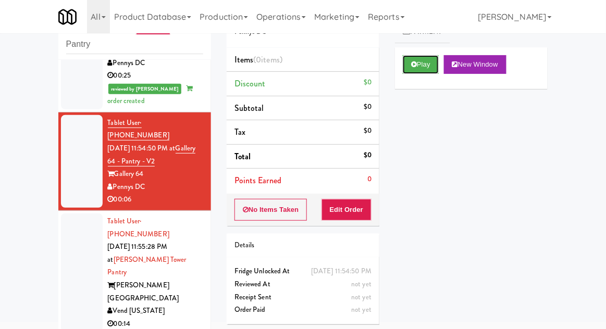
click at [421, 67] on button "Play" at bounding box center [421, 64] width 36 height 19
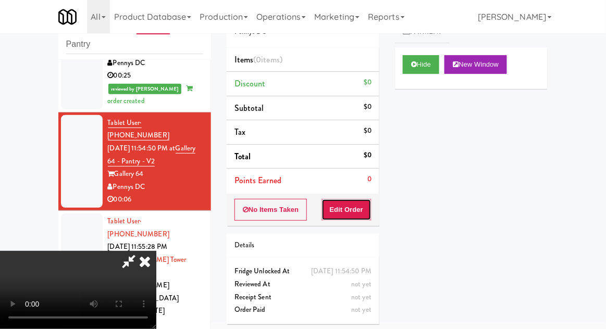
click at [369, 208] on button "Edit Order" at bounding box center [346, 210] width 51 height 22
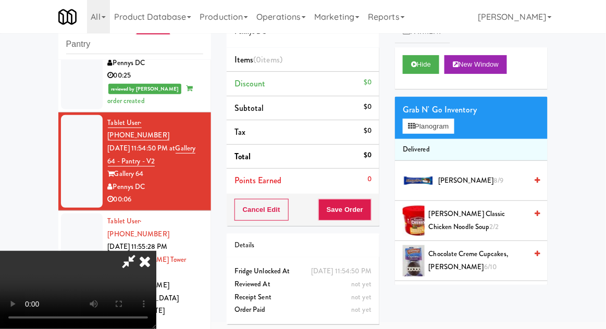
scroll to position [0, 0]
click at [419, 127] on button "Planogram" at bounding box center [428, 127] width 51 height 16
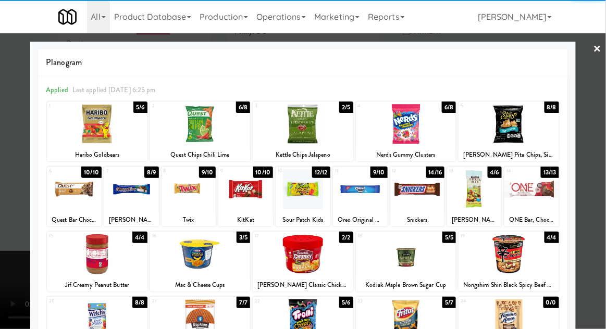
click at [91, 134] on div at bounding box center [97, 124] width 101 height 40
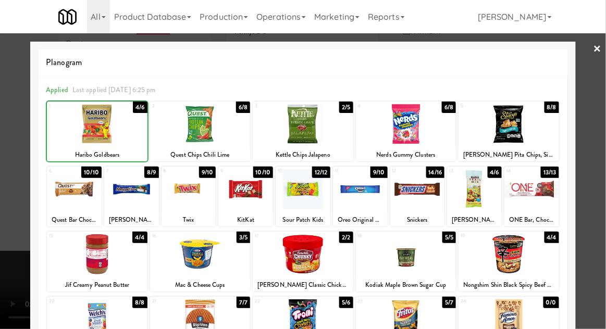
click at [4, 254] on div at bounding box center [303, 164] width 606 height 329
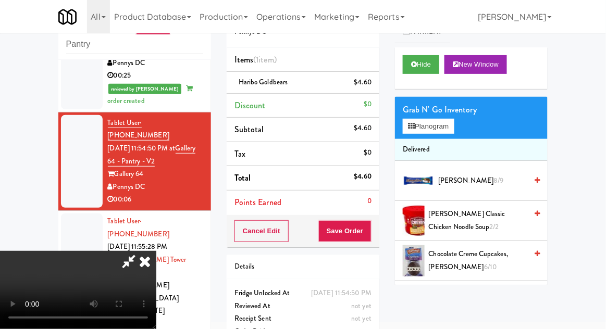
scroll to position [38, 0]
click at [371, 231] on button "Save Order" at bounding box center [344, 231] width 53 height 22
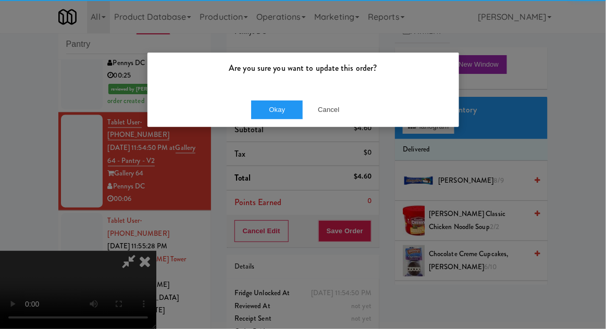
click at [284, 90] on div "Are you sure you want to update this order?" at bounding box center [303, 73] width 312 height 40
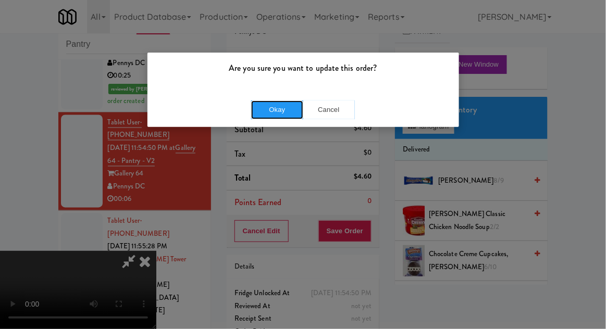
click at [269, 116] on button "Okay" at bounding box center [277, 110] width 52 height 19
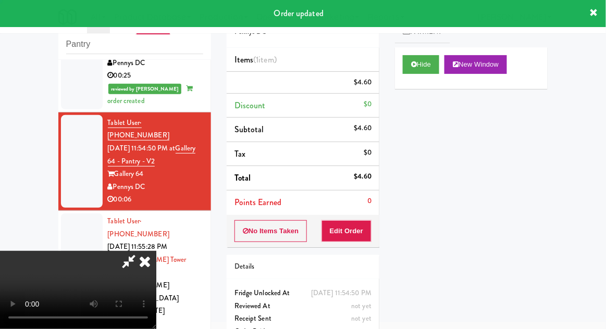
scroll to position [0, 0]
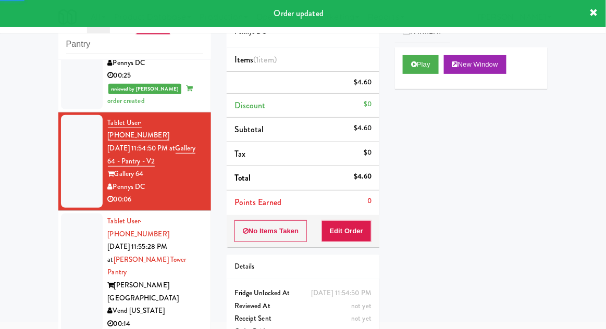
click at [61, 214] on div at bounding box center [82, 273] width 42 height 118
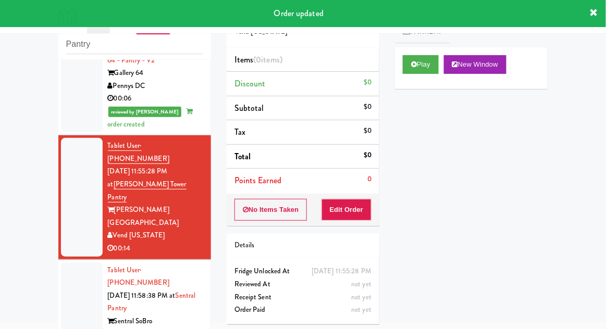
scroll to position [551, 0]
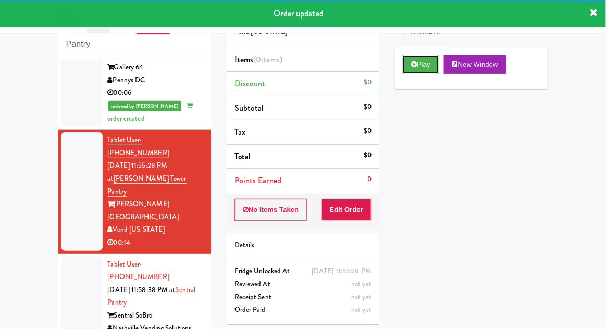
click at [419, 65] on button "Play" at bounding box center [421, 64] width 36 height 19
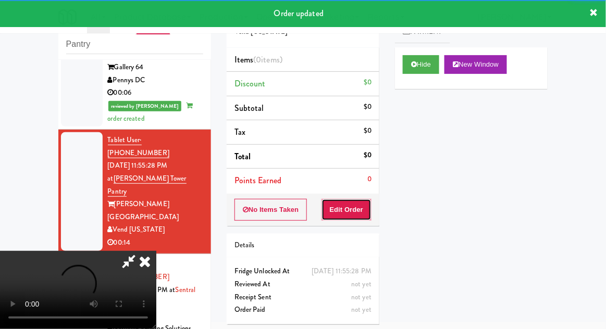
click at [360, 215] on button "Edit Order" at bounding box center [346, 210] width 51 height 22
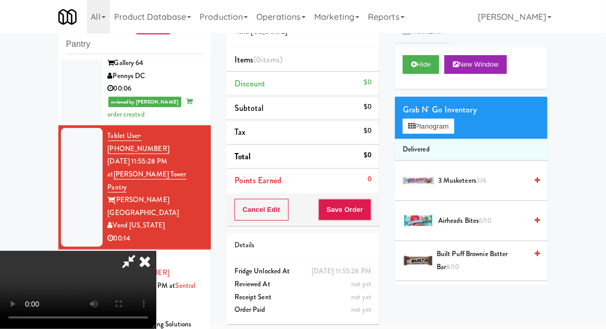
scroll to position [38, 0]
click at [416, 127] on button "Planogram" at bounding box center [428, 127] width 51 height 16
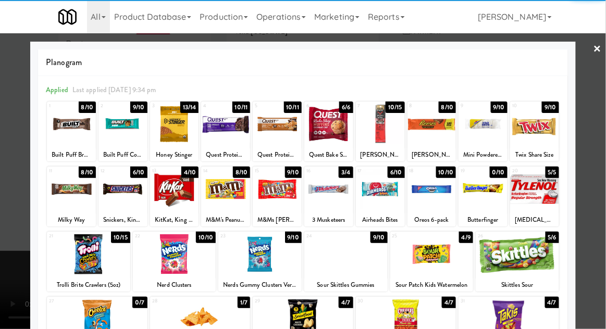
click at [173, 197] on div at bounding box center [174, 189] width 49 height 40
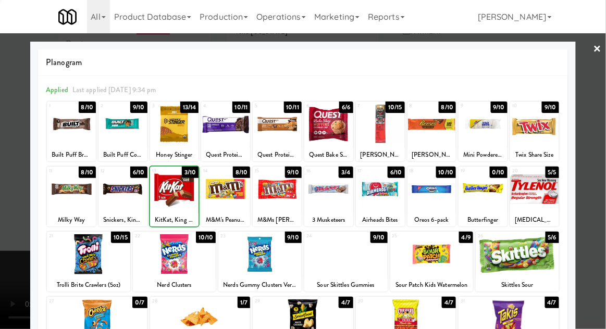
click at [20, 275] on div at bounding box center [303, 164] width 606 height 329
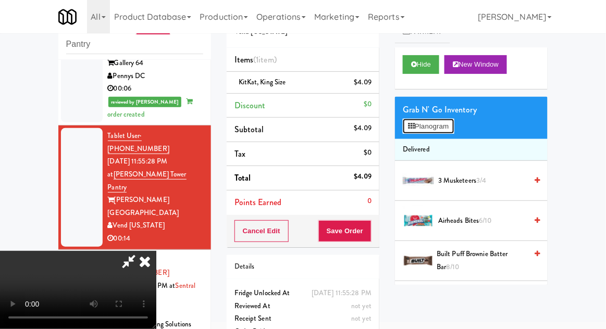
click at [436, 119] on button "Planogram" at bounding box center [428, 127] width 51 height 16
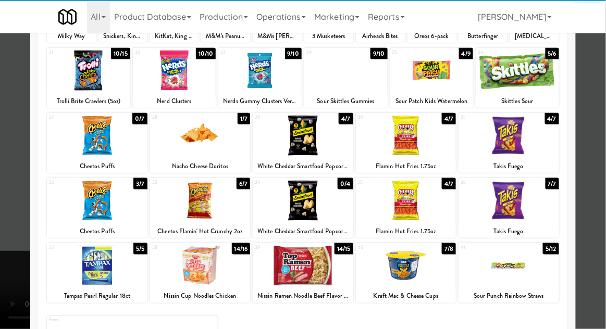
scroll to position [185, 0]
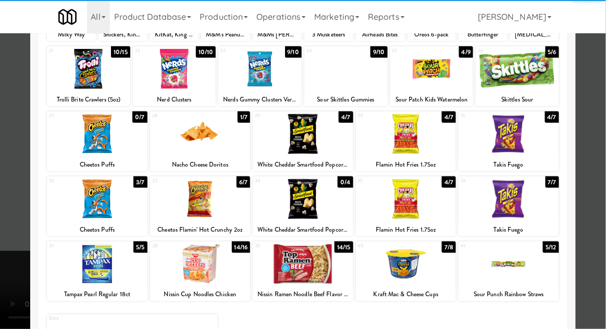
click at [506, 269] on div at bounding box center [508, 264] width 101 height 40
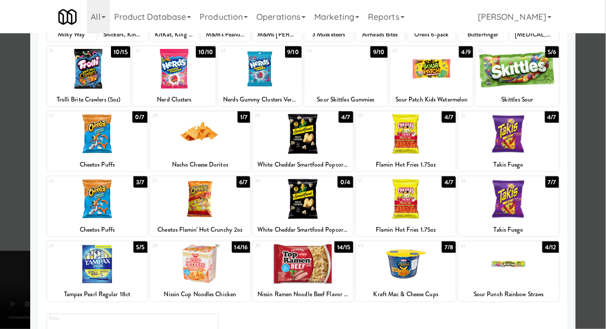
click at [11, 270] on div at bounding box center [303, 164] width 606 height 329
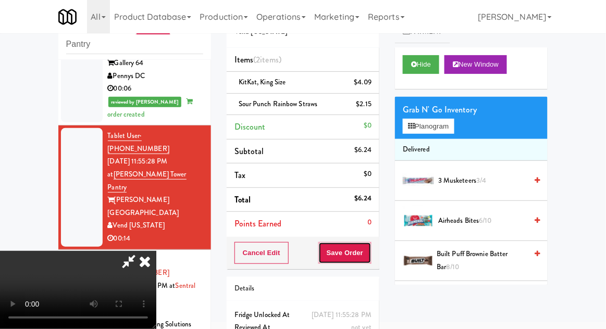
click at [371, 257] on button "Save Order" at bounding box center [344, 253] width 53 height 22
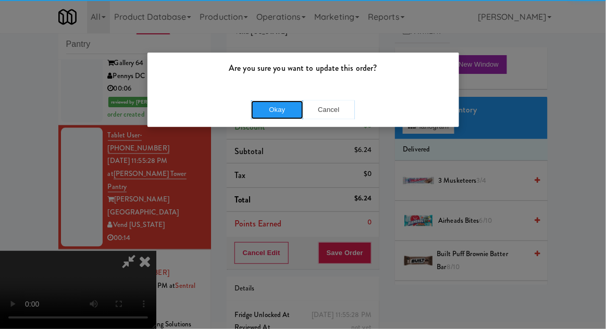
click at [269, 107] on button "Okay" at bounding box center [277, 110] width 52 height 19
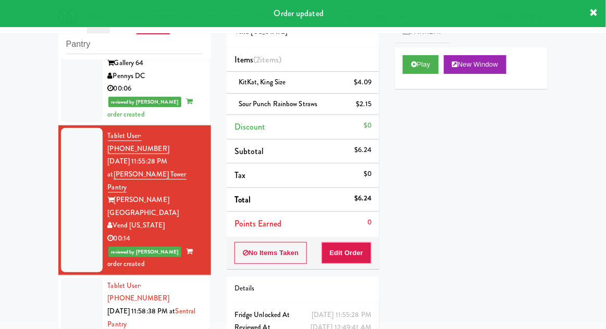
click at [64, 278] on div at bounding box center [82, 324] width 42 height 93
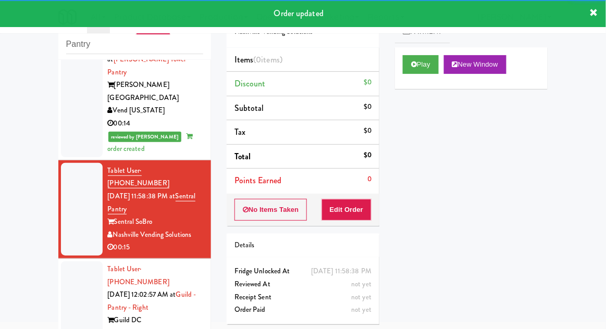
scroll to position [671, 0]
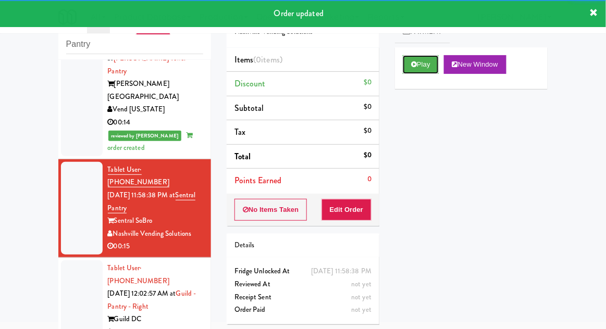
click at [421, 72] on button "Play" at bounding box center [421, 64] width 36 height 19
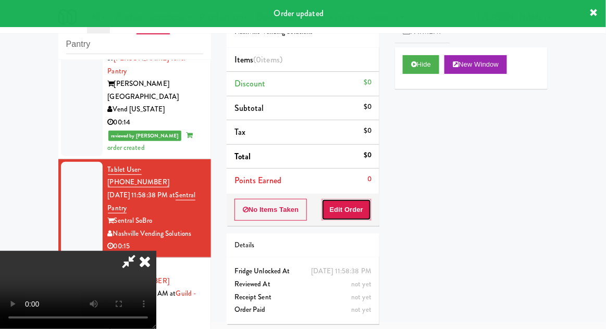
click at [344, 207] on button "Edit Order" at bounding box center [346, 210] width 51 height 22
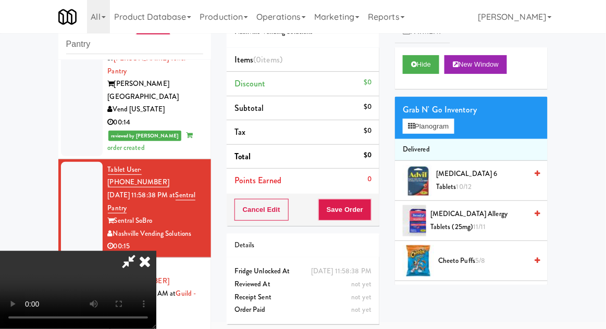
scroll to position [38, 0]
click at [445, 120] on button "Planogram" at bounding box center [428, 127] width 51 height 16
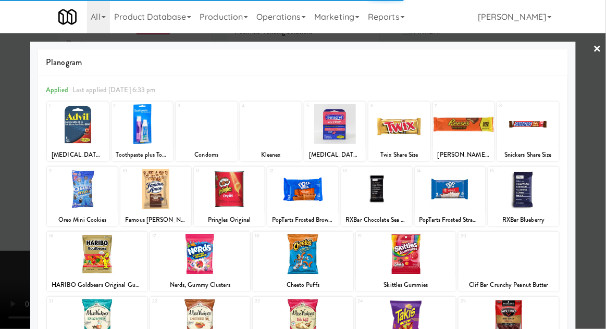
scroll to position [132, 0]
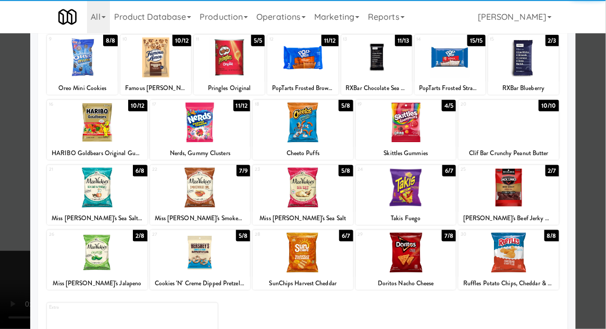
click at [524, 246] on div at bounding box center [508, 253] width 101 height 40
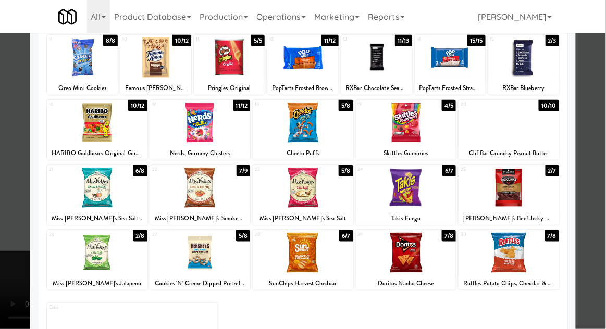
click at [601, 207] on div at bounding box center [303, 164] width 606 height 329
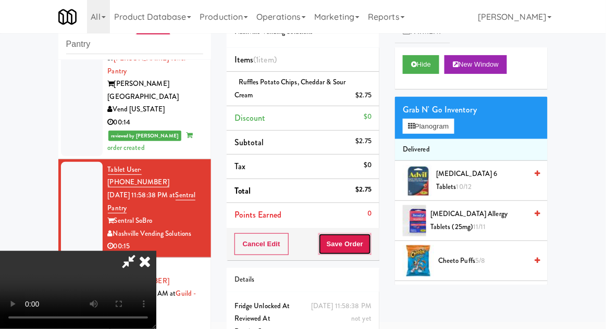
click at [370, 251] on button "Save Order" at bounding box center [344, 244] width 53 height 22
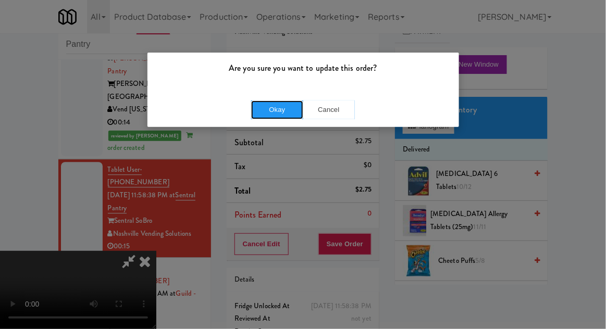
click at [279, 111] on button "Okay" at bounding box center [277, 110] width 52 height 19
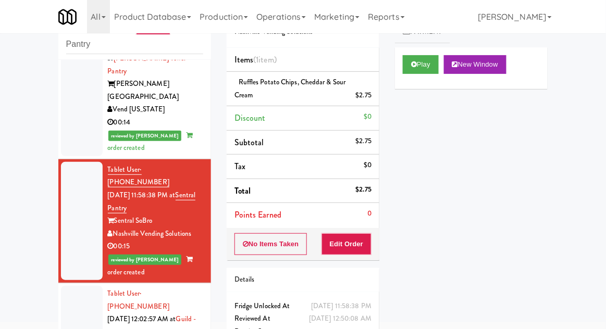
click at [80, 286] on div at bounding box center [82, 332] width 42 height 93
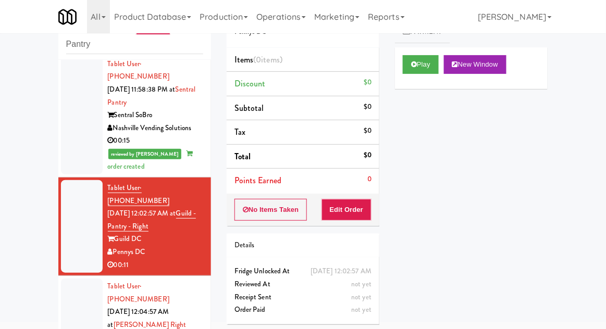
scroll to position [778, 0]
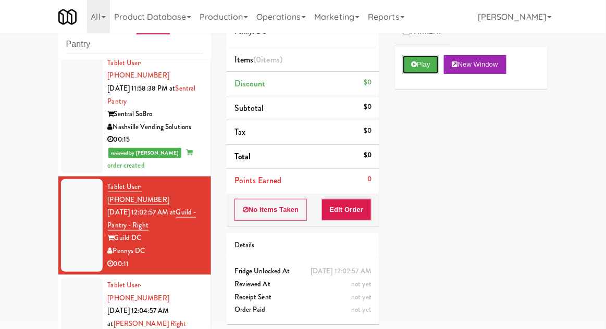
click at [413, 55] on button "Play" at bounding box center [421, 64] width 36 height 19
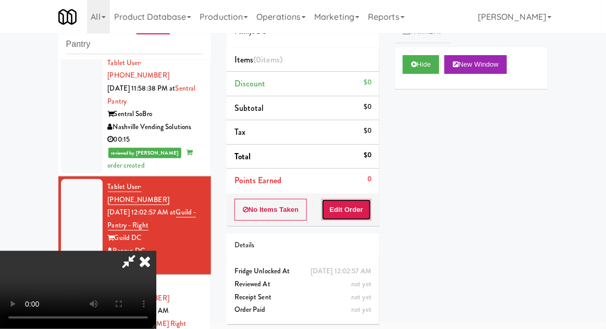
click at [368, 205] on button "Edit Order" at bounding box center [346, 210] width 51 height 22
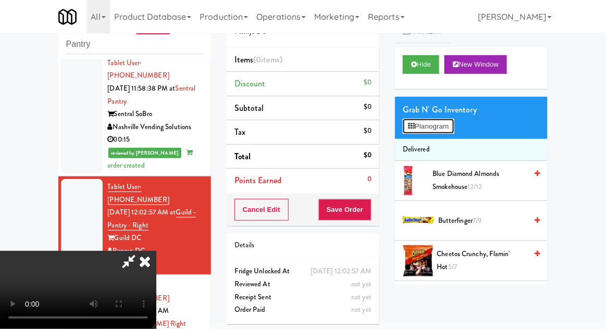
click at [438, 133] on button "Planogram" at bounding box center [428, 127] width 51 height 16
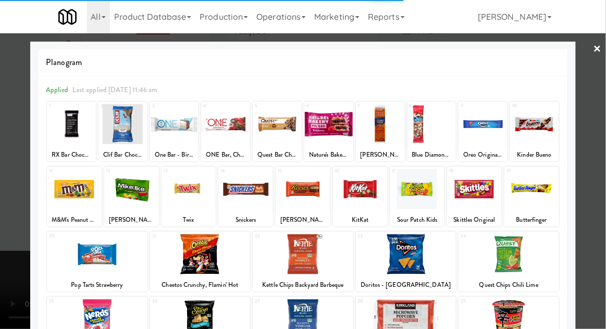
click at [421, 267] on div at bounding box center [406, 254] width 101 height 40
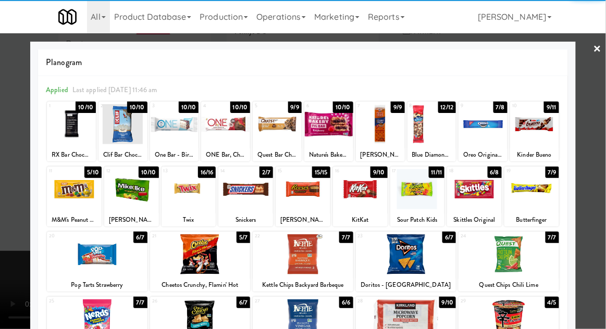
click at [595, 229] on div at bounding box center [303, 164] width 606 height 329
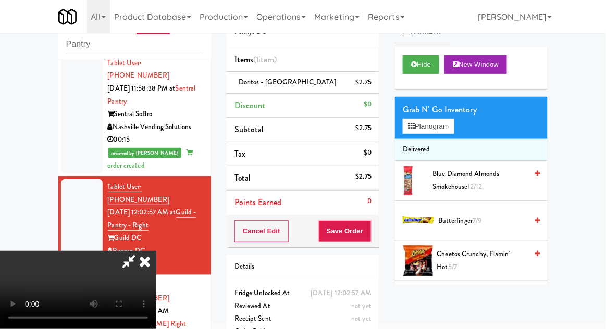
click at [444, 126] on button "Planogram" at bounding box center [428, 127] width 51 height 16
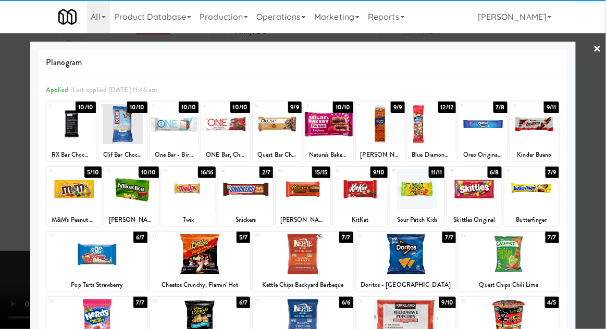
click at [478, 200] on div at bounding box center [474, 189] width 55 height 40
click at [15, 261] on div at bounding box center [303, 164] width 606 height 329
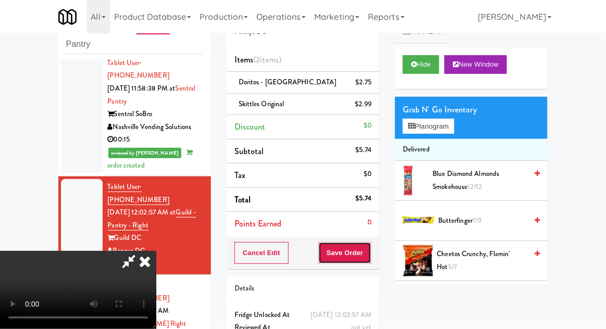
click at [370, 256] on button "Save Order" at bounding box center [344, 253] width 53 height 22
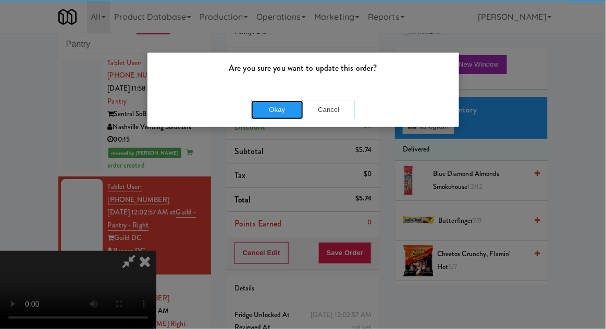
click at [288, 109] on button "Okay" at bounding box center [277, 110] width 52 height 19
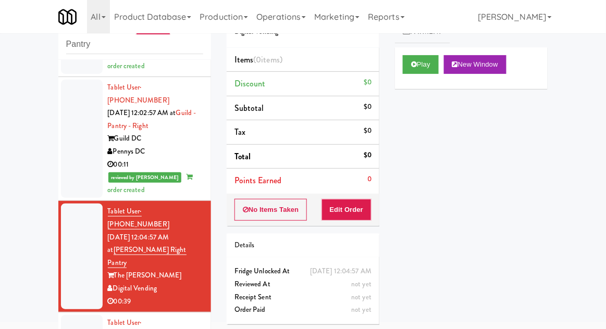
scroll to position [893, 0]
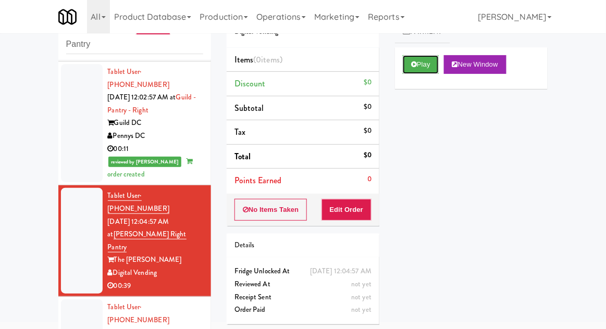
click at [430, 72] on button "Play" at bounding box center [421, 64] width 36 height 19
click at [343, 208] on button "Edit Order" at bounding box center [346, 210] width 51 height 22
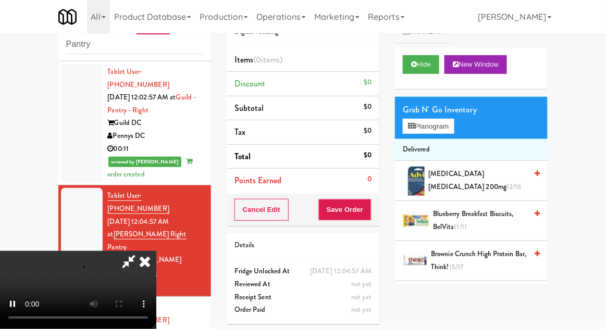
scroll to position [38, 0]
click at [444, 125] on button "Planogram" at bounding box center [428, 127] width 51 height 16
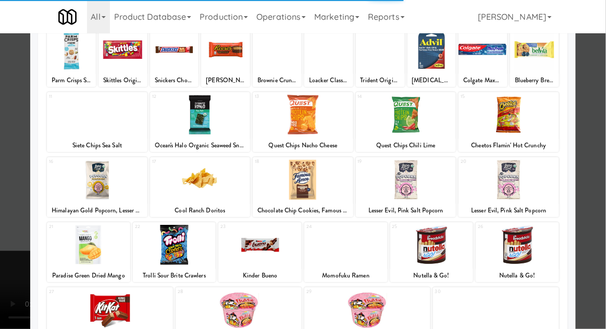
scroll to position [102, 0]
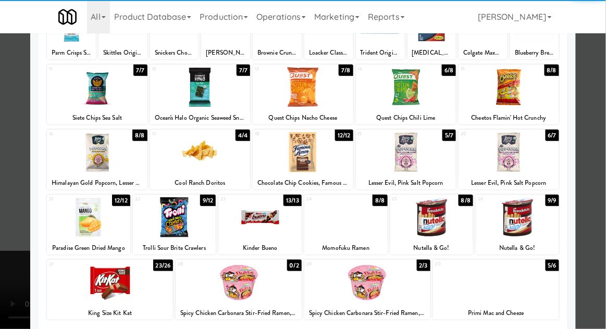
click at [84, 290] on div at bounding box center [110, 283] width 126 height 40
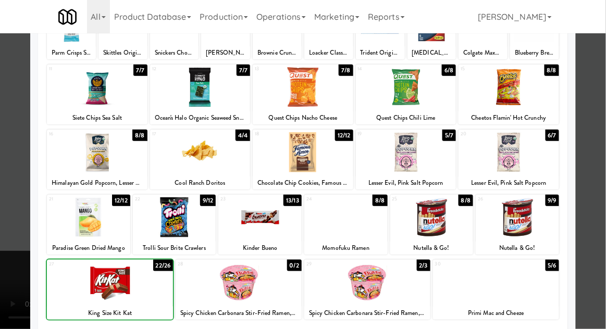
click at [4, 279] on div at bounding box center [303, 164] width 606 height 329
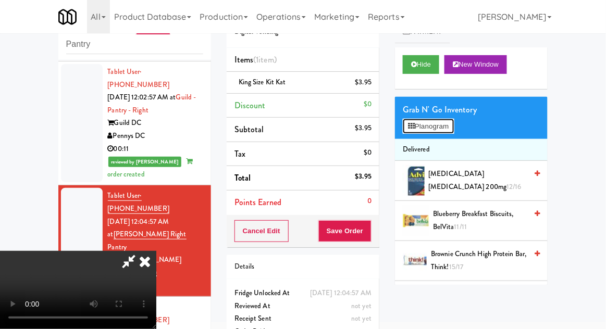
click at [454, 129] on button "Planogram" at bounding box center [428, 127] width 51 height 16
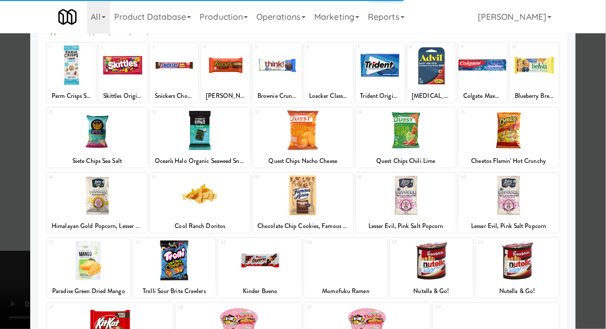
scroll to position [74, 0]
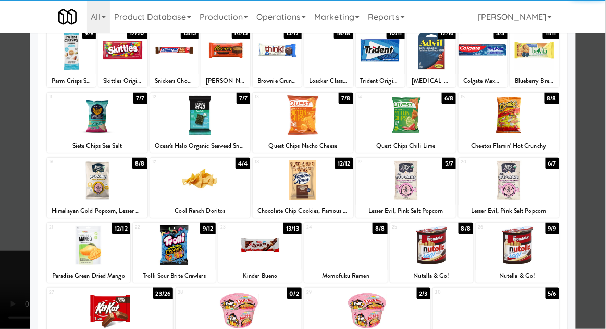
click at [81, 247] on div at bounding box center [88, 246] width 83 height 40
click at [17, 266] on div at bounding box center [303, 164] width 606 height 329
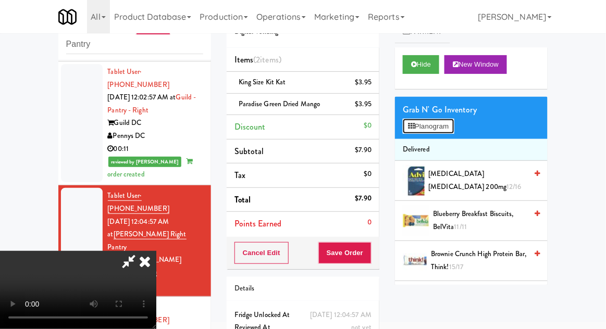
click at [425, 129] on button "Planogram" at bounding box center [428, 127] width 51 height 16
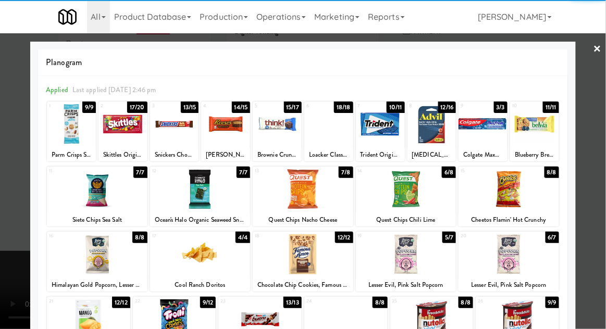
click at [536, 200] on div at bounding box center [508, 189] width 101 height 40
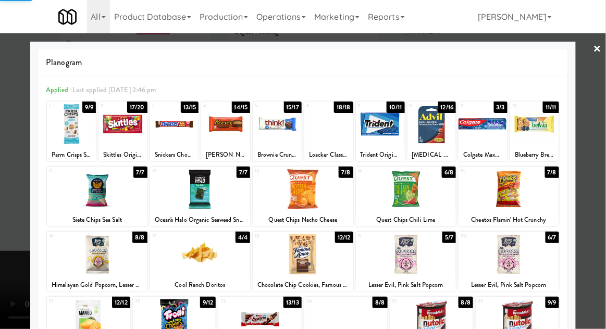
click at [14, 268] on div at bounding box center [303, 164] width 606 height 329
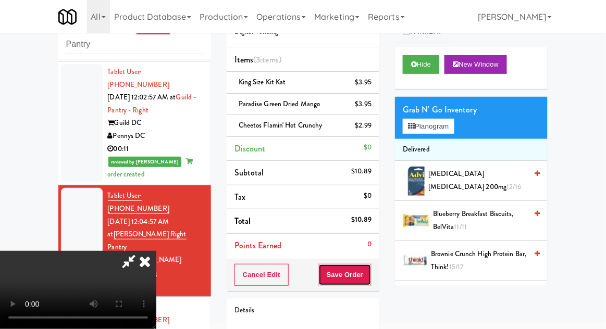
click at [369, 273] on button "Save Order" at bounding box center [344, 275] width 53 height 22
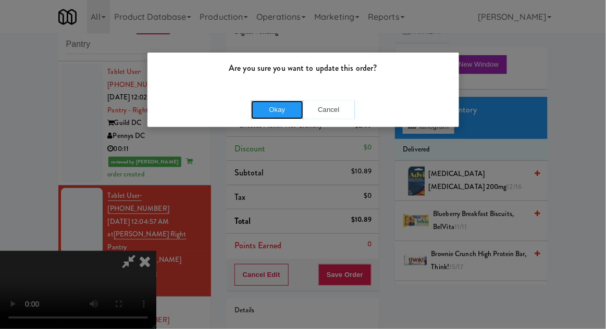
click at [284, 116] on button "Okay" at bounding box center [277, 110] width 52 height 19
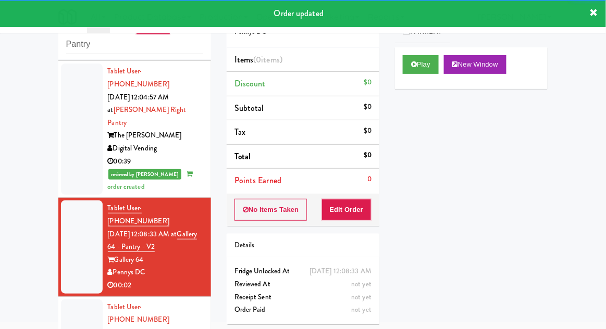
scroll to position [1017, 0]
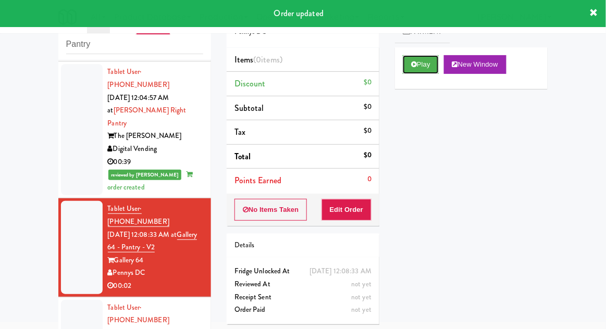
click at [409, 61] on button "Play" at bounding box center [421, 64] width 36 height 19
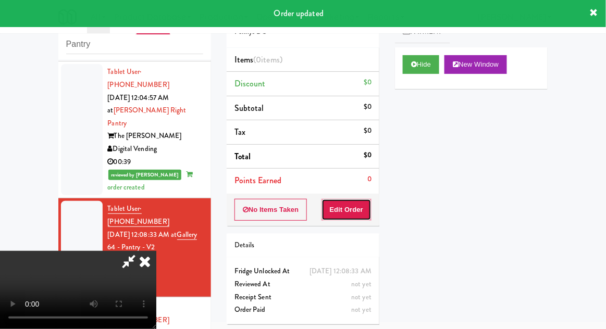
click at [346, 208] on button "Edit Order" at bounding box center [346, 210] width 51 height 22
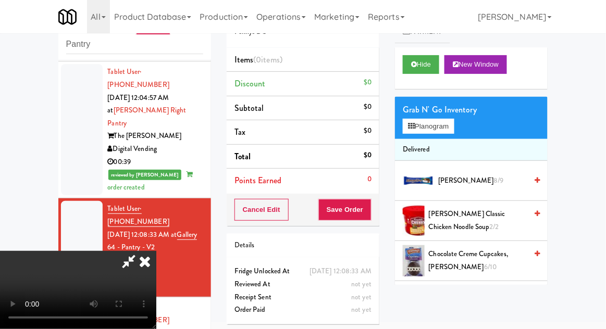
scroll to position [34, 0]
click at [412, 121] on button "Planogram" at bounding box center [428, 127] width 51 height 16
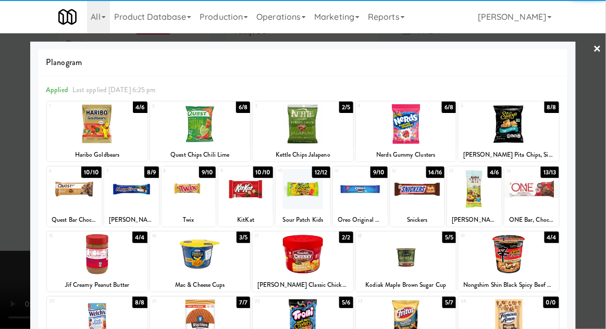
click at [238, 200] on div at bounding box center [245, 189] width 55 height 40
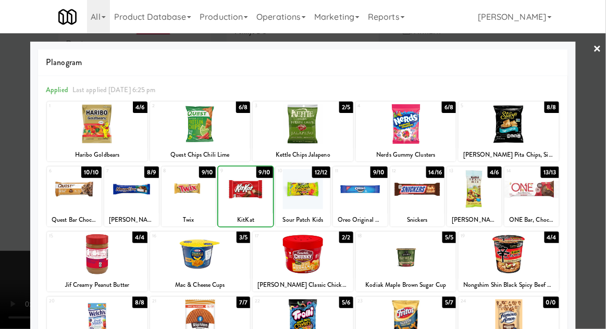
click at [1, 217] on div at bounding box center [303, 164] width 606 height 329
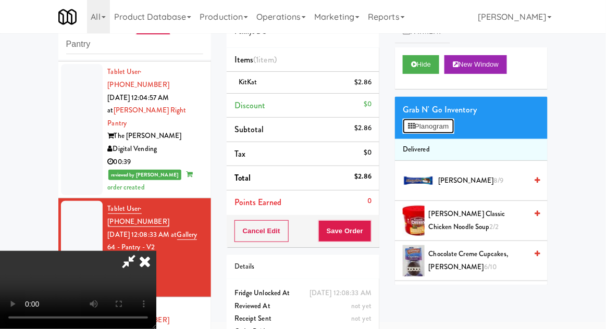
click at [418, 119] on button "Planogram" at bounding box center [428, 127] width 51 height 16
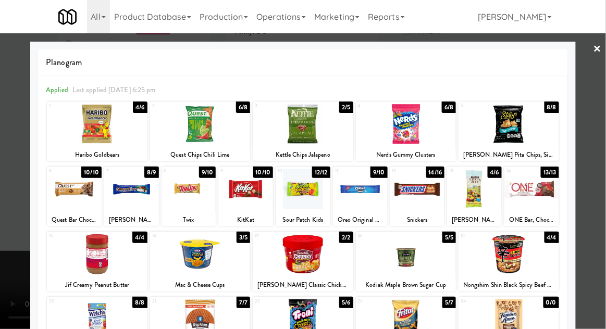
click at [416, 317] on div at bounding box center [406, 320] width 101 height 40
click at [11, 289] on div at bounding box center [303, 164] width 606 height 329
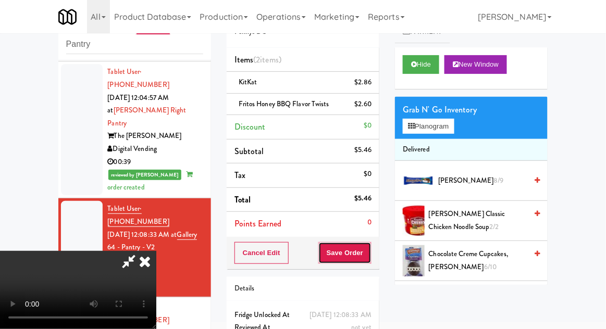
click at [370, 248] on button "Save Order" at bounding box center [344, 253] width 53 height 22
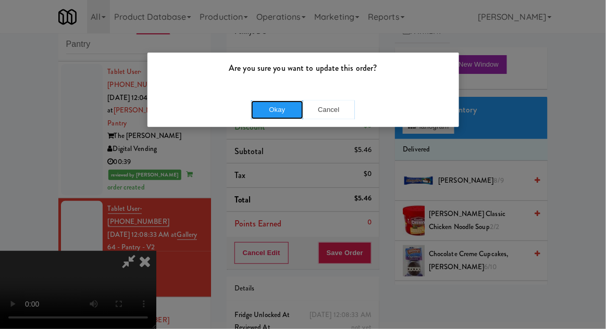
click at [279, 113] on button "Okay" at bounding box center [277, 110] width 52 height 19
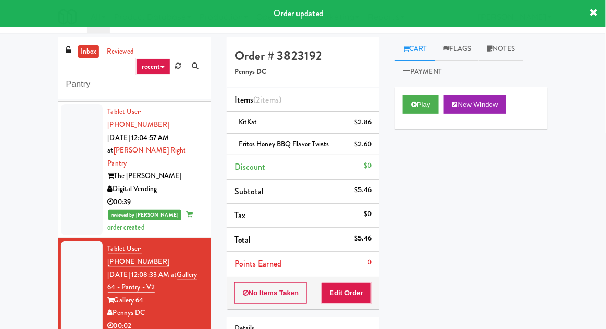
click at [505, 47] on link "Notes" at bounding box center [501, 49] width 44 height 23
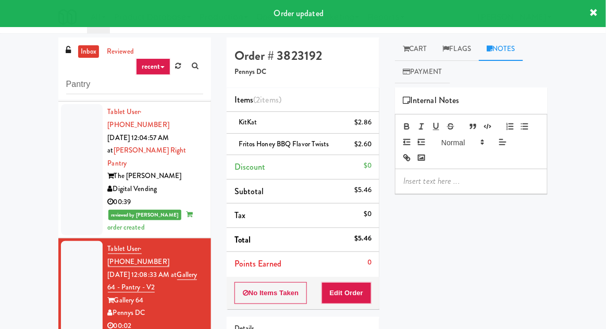
click at [457, 181] on p at bounding box center [471, 181] width 136 height 11
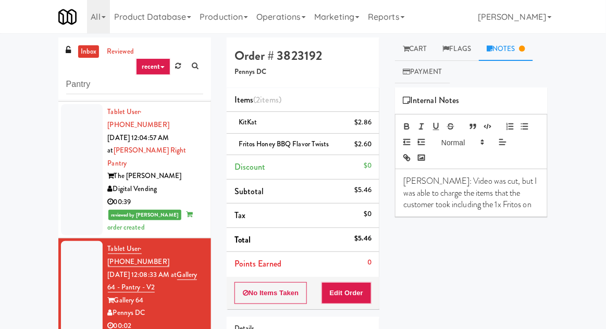
click at [517, 204] on p "[PERSON_NAME]: Video was cut, but I was able to charge the items that the custo…" at bounding box center [471, 193] width 136 height 35
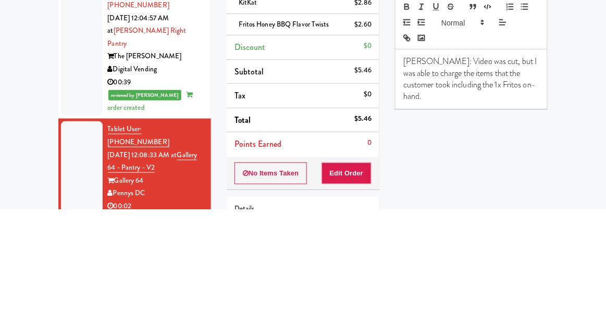
click at [23, 223] on div "inbox reviewed recent all unclear take inventory issue suspicious failed recent…" at bounding box center [303, 229] width 606 height 383
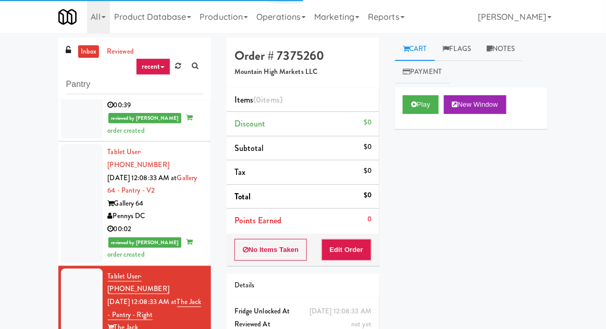
scroll to position [40, 0]
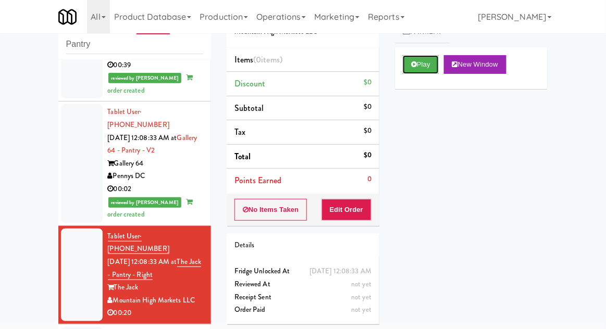
click at [438, 64] on button "Play" at bounding box center [421, 64] width 36 height 19
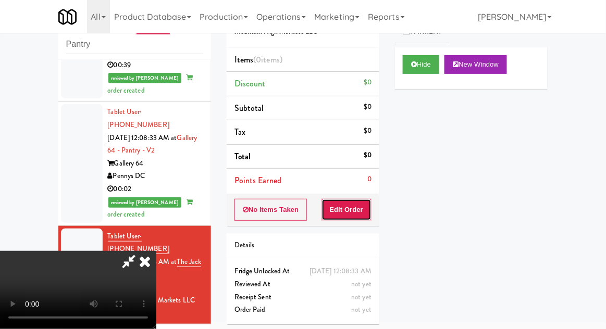
click at [332, 205] on button "Edit Order" at bounding box center [346, 210] width 51 height 22
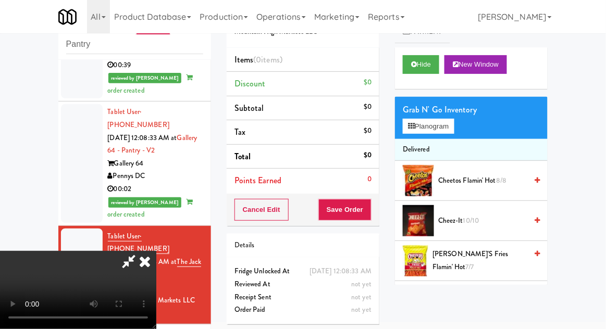
scroll to position [0, 0]
click at [433, 120] on button "Planogram" at bounding box center [428, 127] width 51 height 16
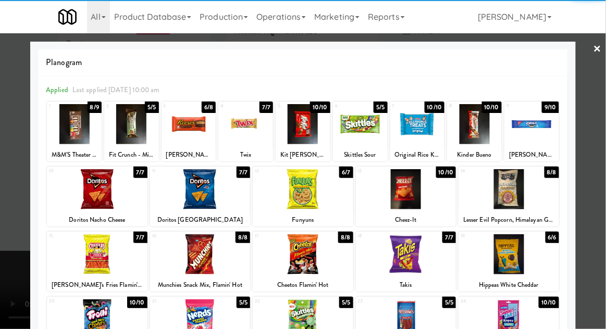
click at [309, 192] on div at bounding box center [303, 189] width 101 height 40
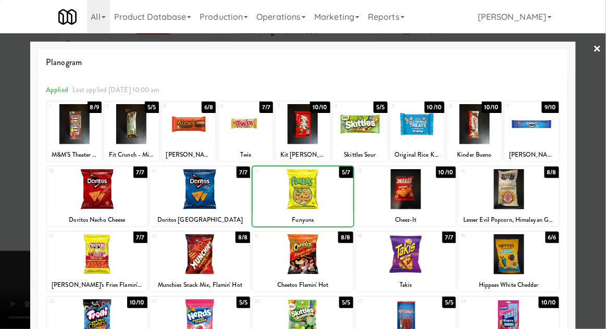
click at [603, 158] on div at bounding box center [303, 164] width 606 height 329
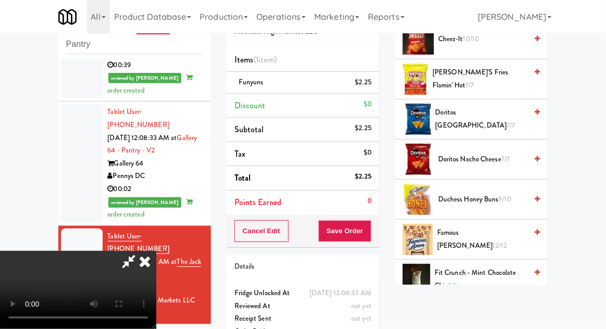
scroll to position [181, 0]
click at [500, 123] on span "Doritos Cool Ranch 7/7" at bounding box center [482, 120] width 92 height 26
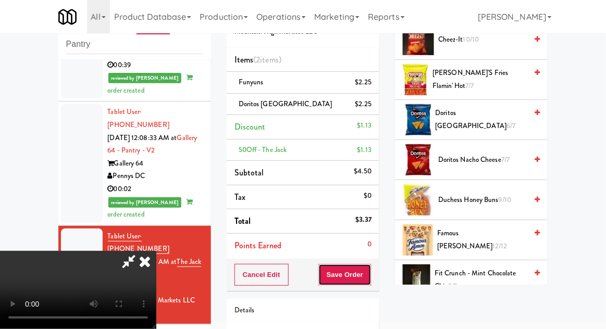
click at [368, 270] on button "Save Order" at bounding box center [344, 275] width 53 height 22
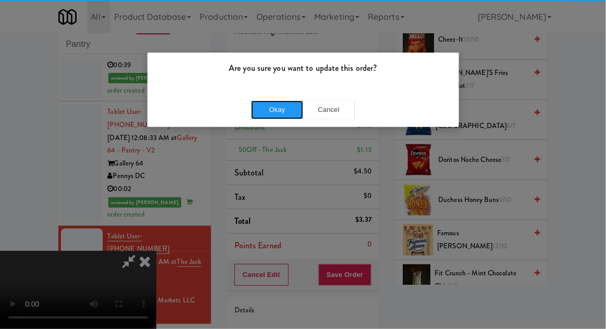
click at [270, 112] on button "Okay" at bounding box center [277, 110] width 52 height 19
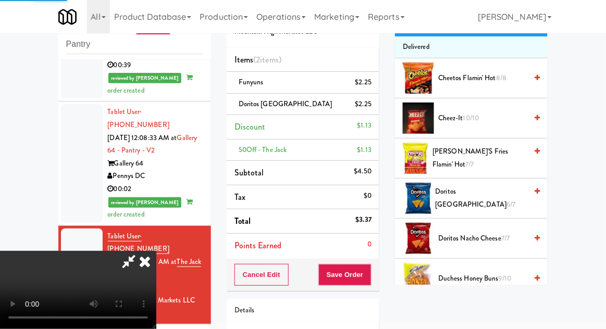
scroll to position [0, 0]
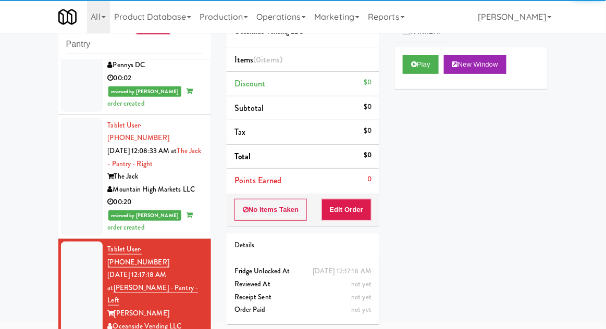
scroll to position [1225, 0]
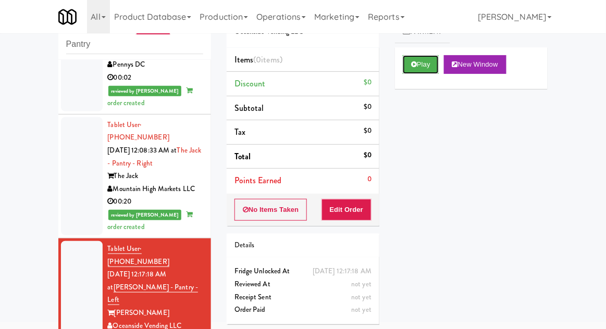
click at [412, 67] on icon at bounding box center [414, 64] width 6 height 7
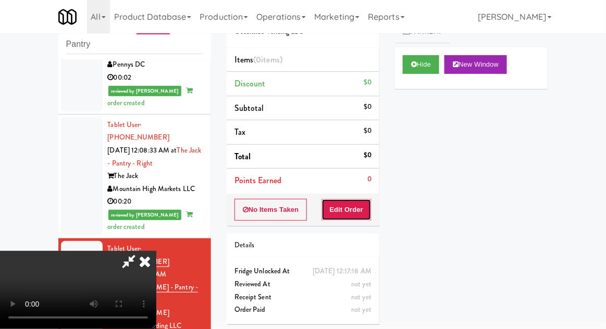
click at [357, 209] on button "Edit Order" at bounding box center [346, 210] width 51 height 22
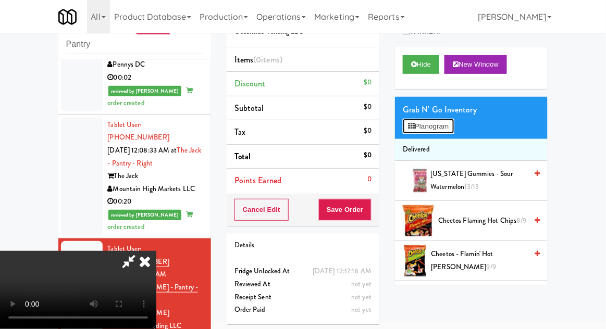
click at [444, 128] on button "Planogram" at bounding box center [428, 127] width 51 height 16
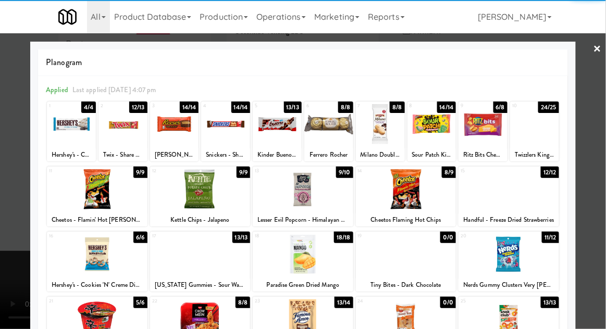
click at [544, 132] on div at bounding box center [534, 124] width 49 height 40
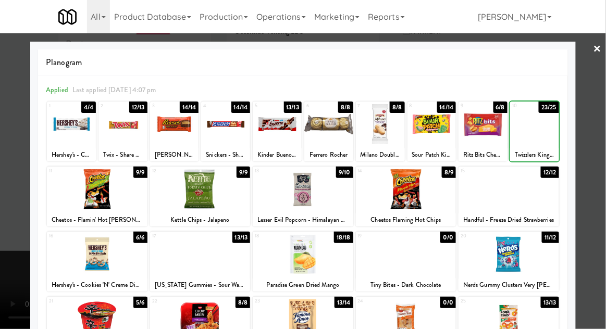
click at [595, 127] on div at bounding box center [303, 164] width 606 height 329
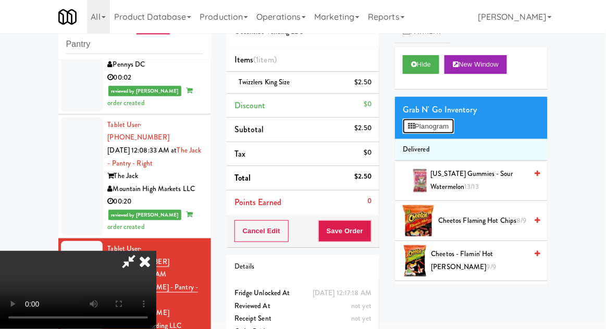
click at [445, 130] on button "Planogram" at bounding box center [428, 127] width 51 height 16
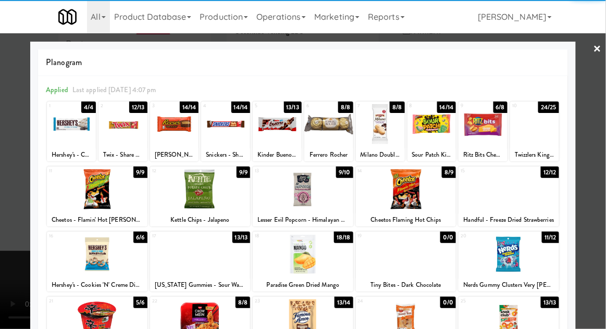
click at [226, 125] on div at bounding box center [225, 124] width 49 height 40
click at [598, 139] on div at bounding box center [303, 164] width 606 height 329
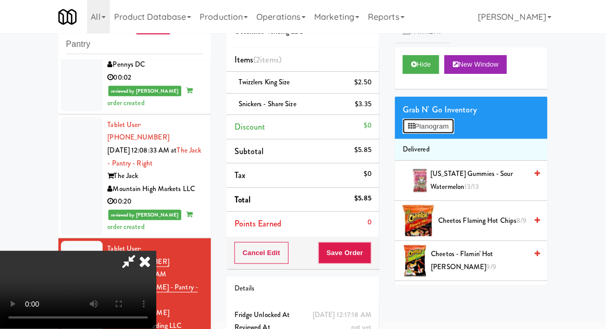
click at [450, 130] on button "Planogram" at bounding box center [428, 127] width 51 height 16
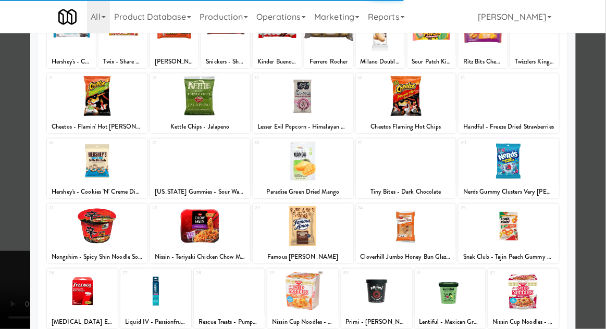
scroll to position [104, 0]
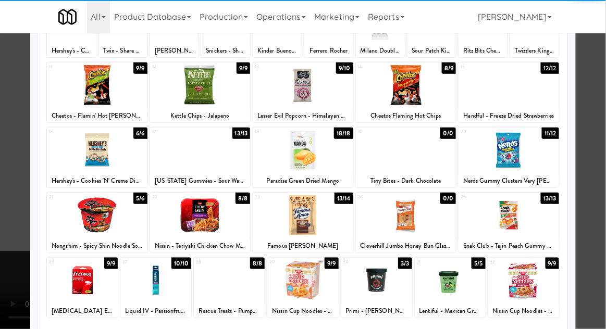
click at [532, 223] on div at bounding box center [508, 215] width 101 height 40
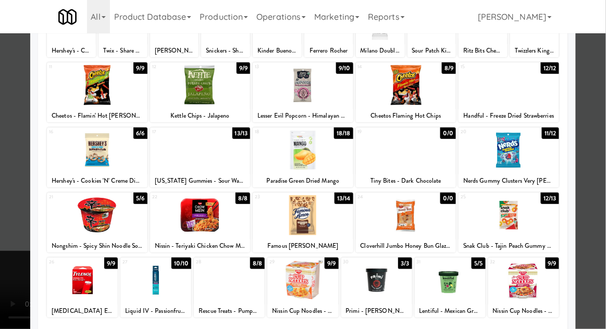
click at [593, 219] on div at bounding box center [303, 164] width 606 height 329
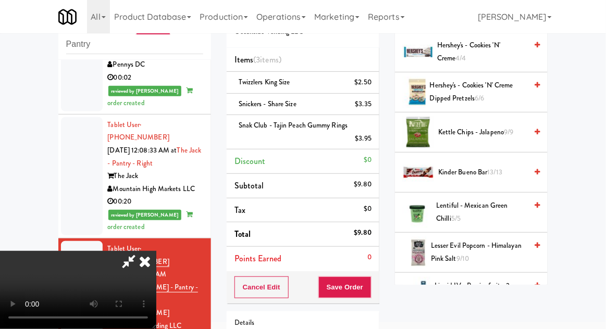
scroll to position [370, 0]
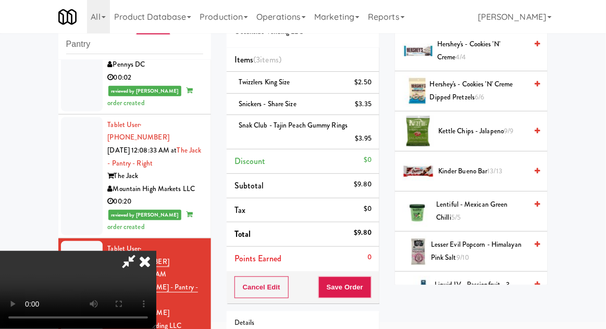
click at [495, 94] on span "Hershey's - Cookies 'N' Creme Dipped Pretzels 6/6" at bounding box center [478, 91] width 97 height 26
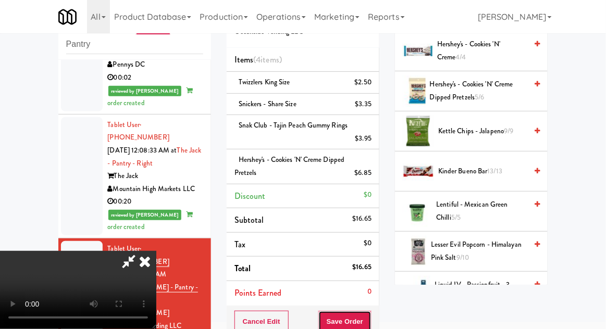
click at [369, 324] on button "Save Order" at bounding box center [344, 322] width 53 height 22
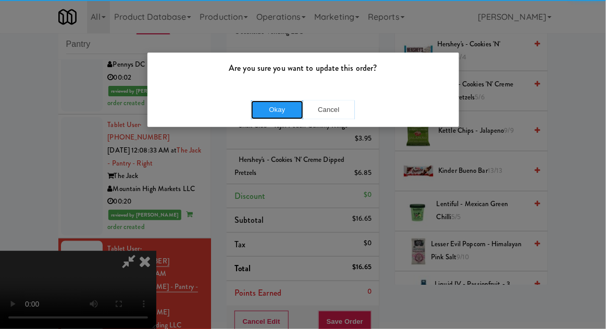
click at [269, 104] on button "Okay" at bounding box center [277, 110] width 52 height 19
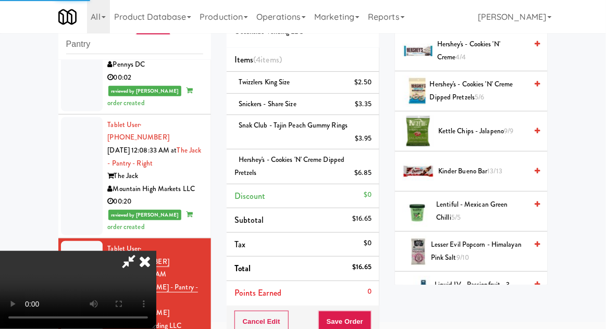
scroll to position [103, 0]
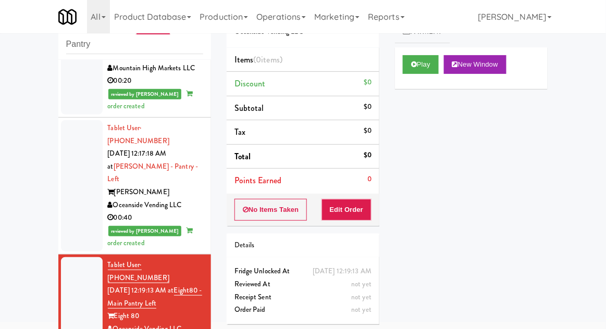
scroll to position [1344, 0]
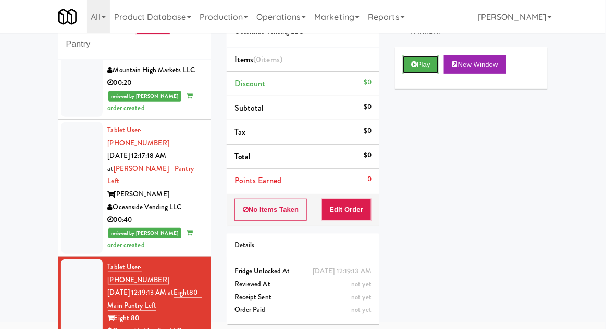
click at [413, 64] on icon at bounding box center [414, 64] width 6 height 7
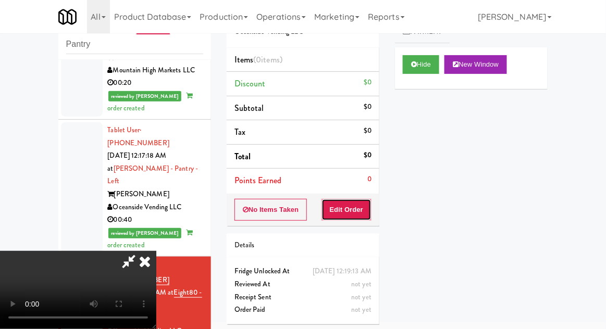
click at [343, 216] on button "Edit Order" at bounding box center [346, 210] width 51 height 22
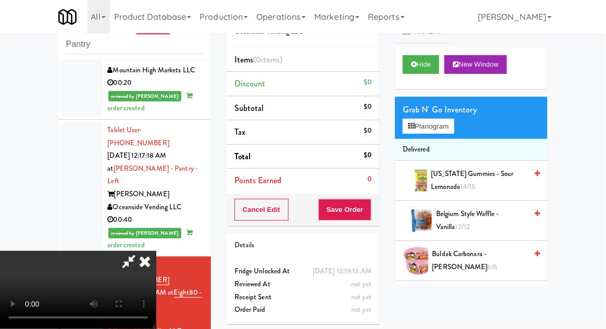
scroll to position [38, 0]
click at [444, 122] on button "Planogram" at bounding box center [428, 127] width 51 height 16
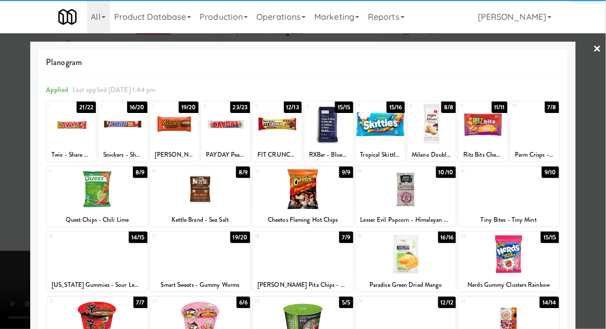
click at [184, 317] on div at bounding box center [200, 320] width 101 height 40
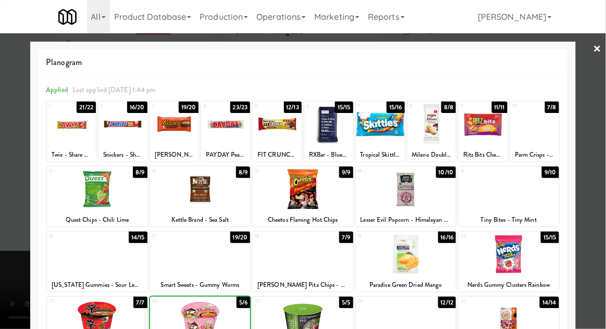
click at [601, 150] on div at bounding box center [303, 164] width 606 height 329
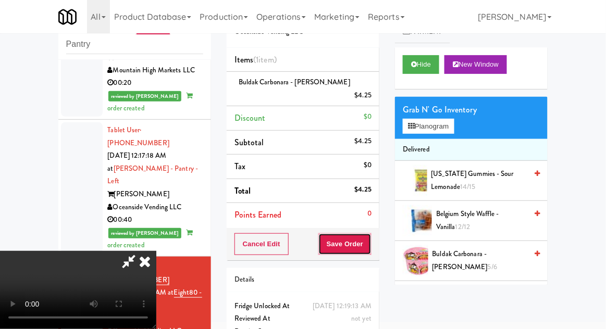
click at [370, 233] on button "Save Order" at bounding box center [344, 244] width 53 height 22
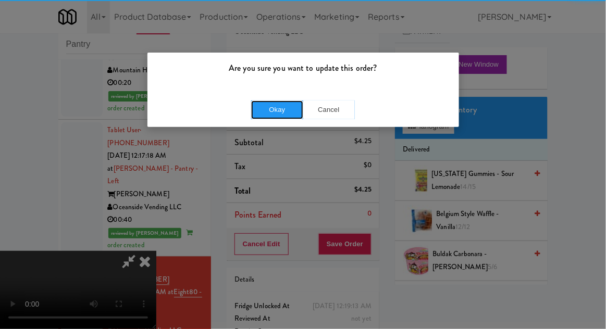
click at [266, 109] on button "Okay" at bounding box center [277, 110] width 52 height 19
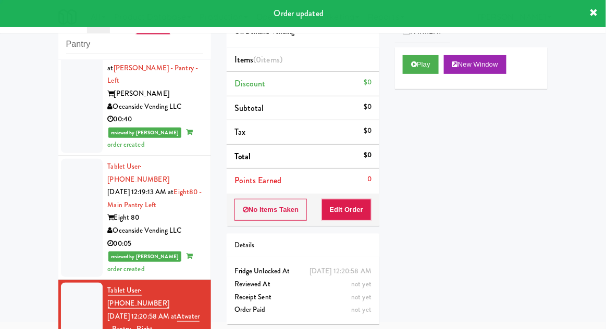
scroll to position [1445, 0]
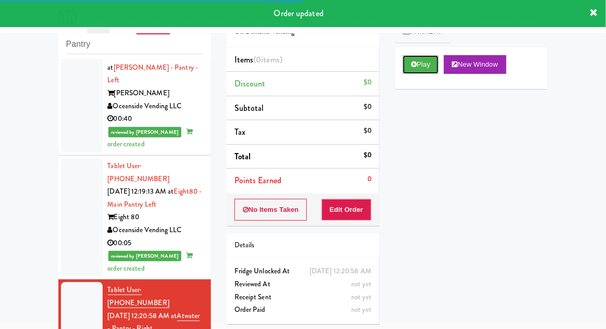
click at [412, 69] on button "Play" at bounding box center [421, 64] width 36 height 19
click at [357, 211] on button "Edit Order" at bounding box center [346, 210] width 51 height 22
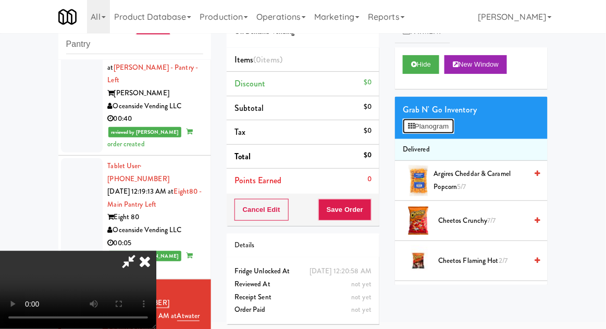
click at [454, 121] on button "Planogram" at bounding box center [428, 127] width 51 height 16
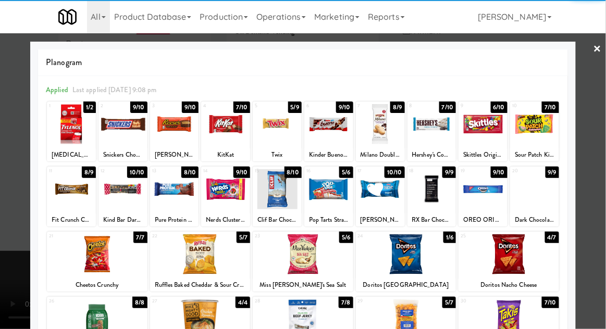
click at [281, 134] on div at bounding box center [277, 124] width 49 height 40
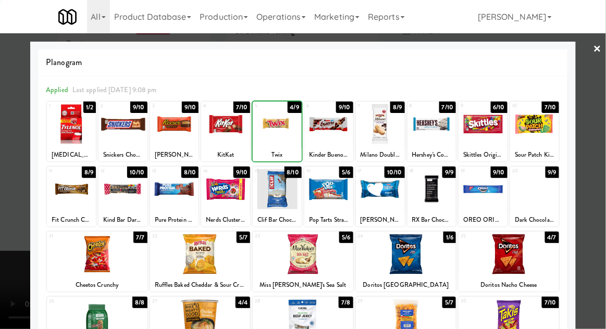
click at [604, 138] on div at bounding box center [303, 164] width 606 height 329
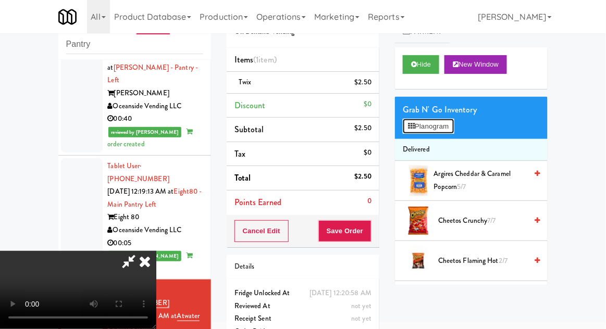
click at [450, 122] on button "Planogram" at bounding box center [428, 127] width 51 height 16
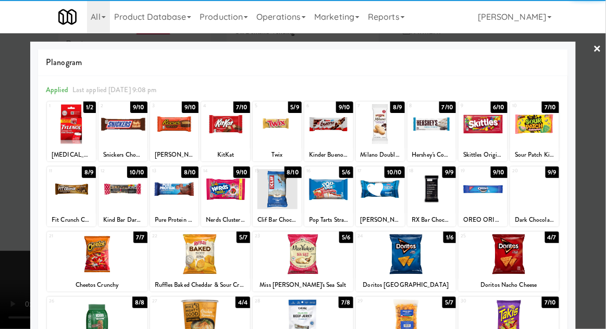
click at [382, 189] on div at bounding box center [380, 189] width 49 height 40
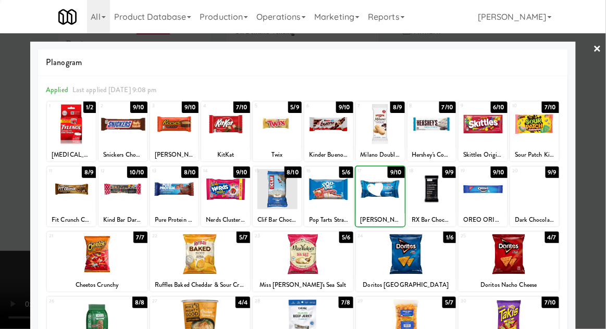
click at [604, 107] on div at bounding box center [303, 164] width 606 height 329
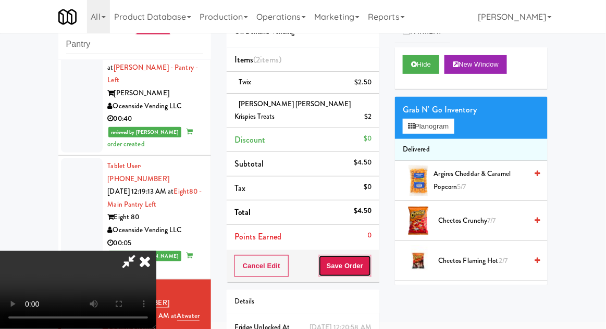
click at [367, 255] on button "Save Order" at bounding box center [344, 266] width 53 height 22
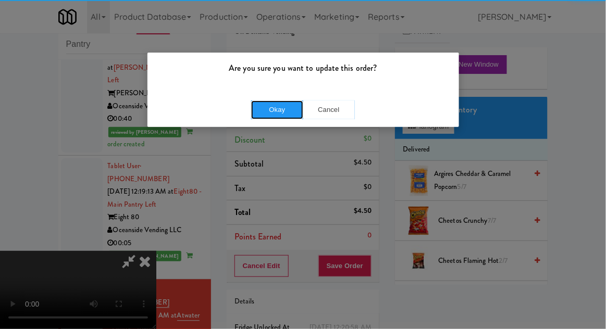
click at [277, 101] on button "Okay" at bounding box center [277, 110] width 52 height 19
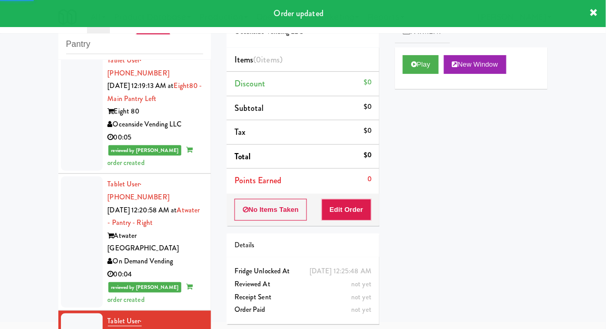
scroll to position [1554, 0]
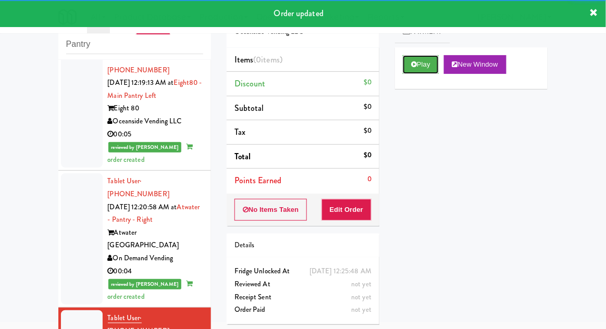
click at [414, 63] on icon at bounding box center [414, 64] width 6 height 7
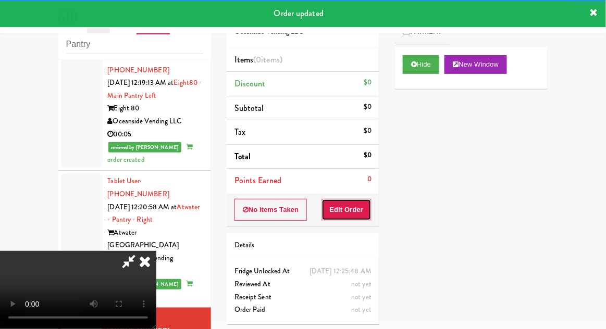
click at [351, 213] on button "Edit Order" at bounding box center [346, 210] width 51 height 22
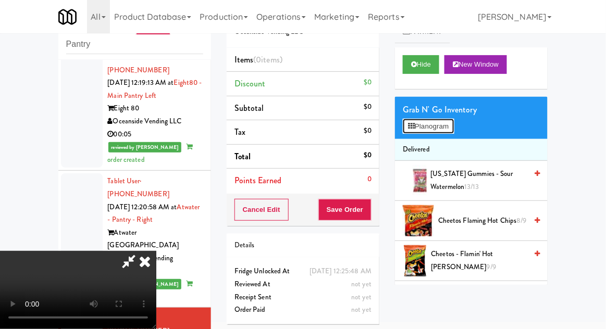
click at [446, 121] on button "Planogram" at bounding box center [428, 127] width 51 height 16
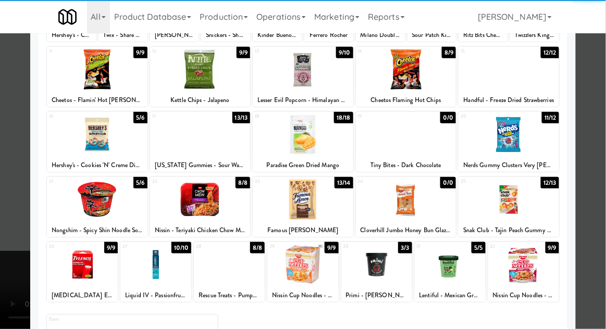
scroll to position [117, 0]
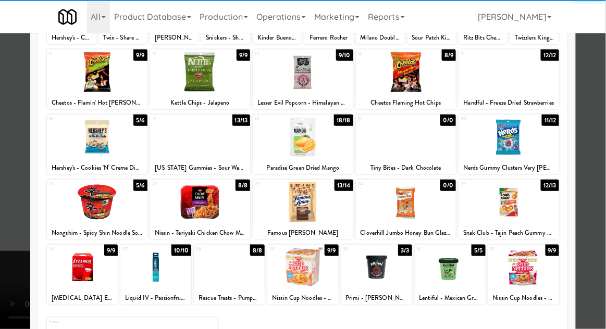
click at [231, 281] on div at bounding box center [229, 267] width 71 height 40
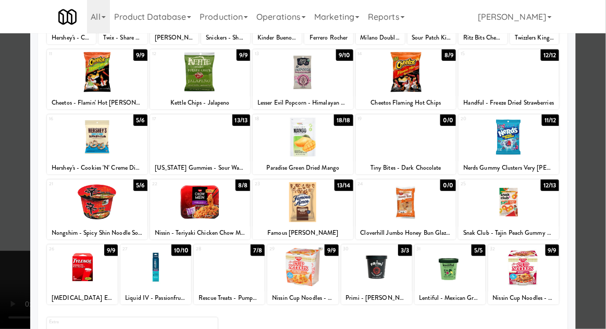
click at [601, 134] on div at bounding box center [303, 164] width 606 height 329
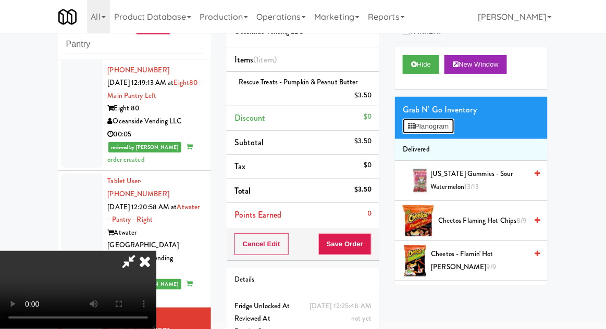
click at [449, 133] on button "Planogram" at bounding box center [428, 127] width 51 height 16
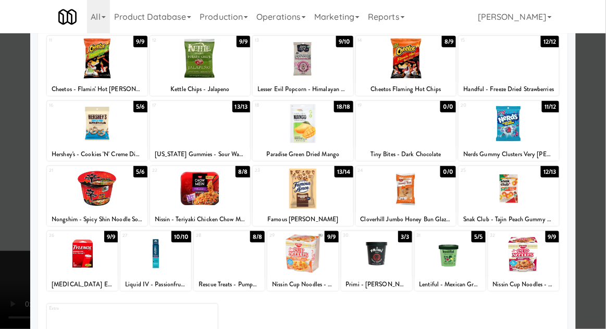
scroll to position [131, 0]
click at [302, 257] on div at bounding box center [302, 254] width 71 height 40
click at [605, 142] on div at bounding box center [303, 164] width 606 height 329
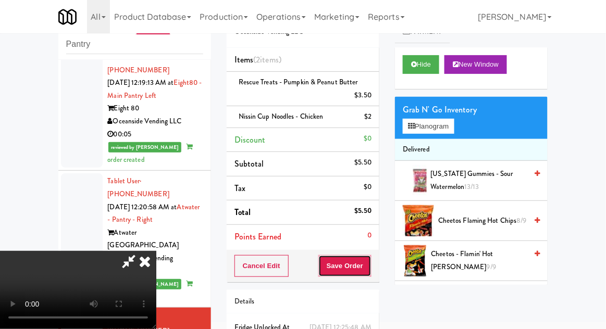
click at [370, 272] on button "Save Order" at bounding box center [344, 266] width 53 height 22
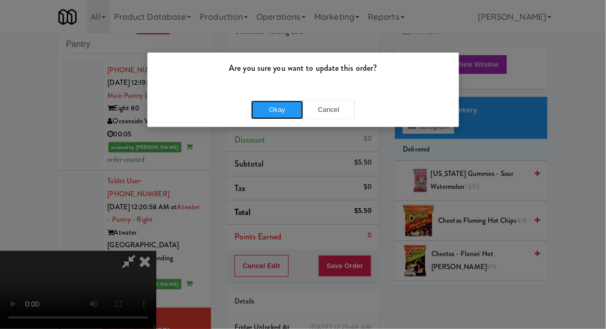
click at [268, 110] on button "Okay" at bounding box center [277, 110] width 52 height 19
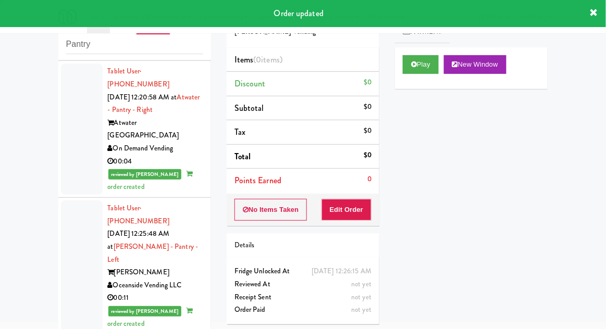
scroll to position [1668, 0]
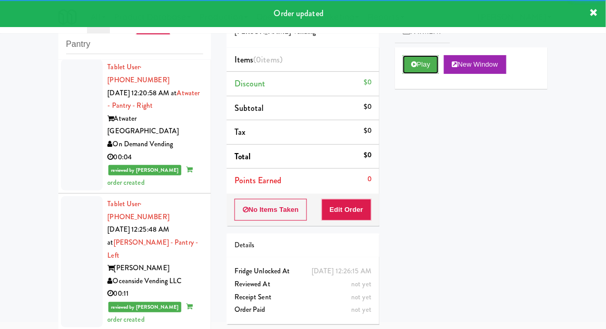
click at [404, 67] on button "Play" at bounding box center [421, 64] width 36 height 19
click at [348, 205] on button "Edit Order" at bounding box center [346, 210] width 51 height 22
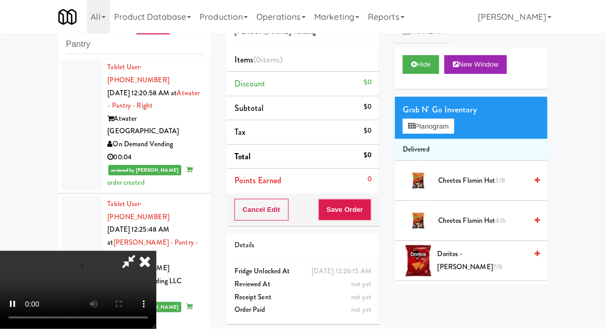
scroll to position [38, 0]
click at [416, 132] on button "Planogram" at bounding box center [428, 127] width 51 height 16
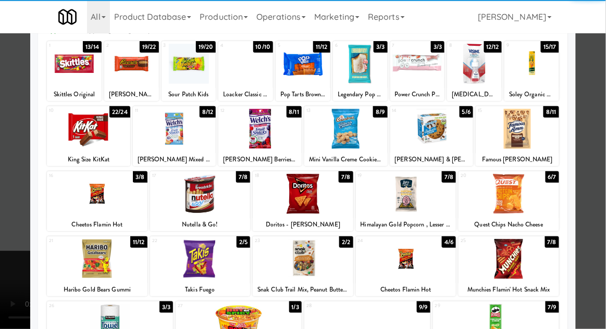
scroll to position [70, 0]
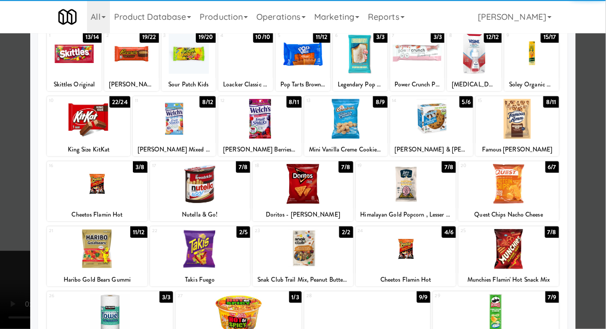
click at [291, 186] on div at bounding box center [303, 184] width 101 height 40
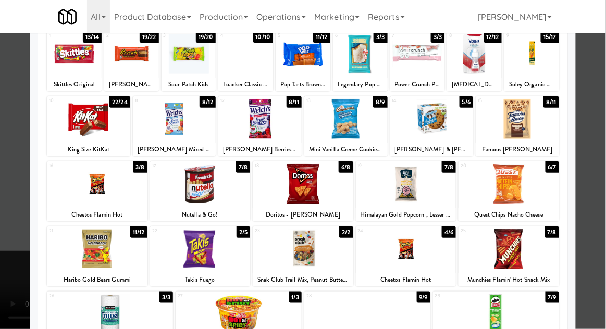
click at [14, 262] on div at bounding box center [303, 164] width 606 height 329
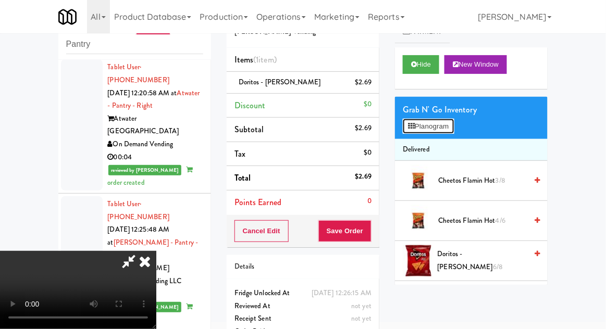
click at [405, 124] on button "Planogram" at bounding box center [428, 127] width 51 height 16
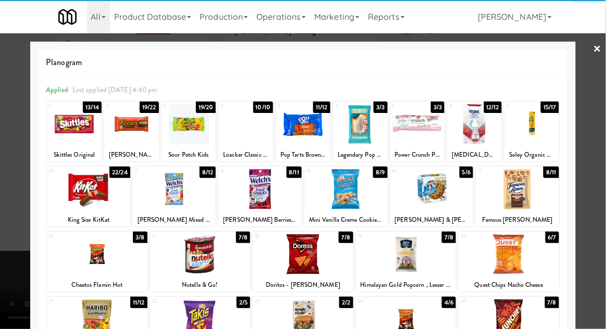
click at [88, 199] on div at bounding box center [88, 189] width 83 height 40
click at [11, 207] on div at bounding box center [303, 164] width 606 height 329
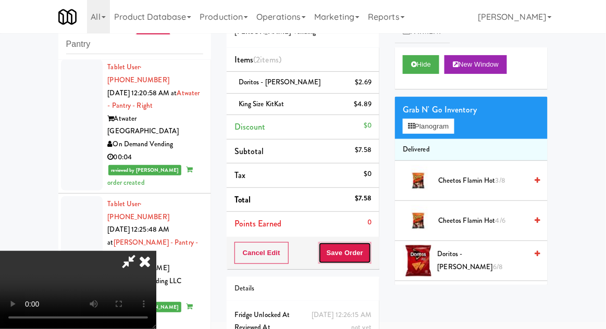
click at [369, 253] on button "Save Order" at bounding box center [344, 253] width 53 height 22
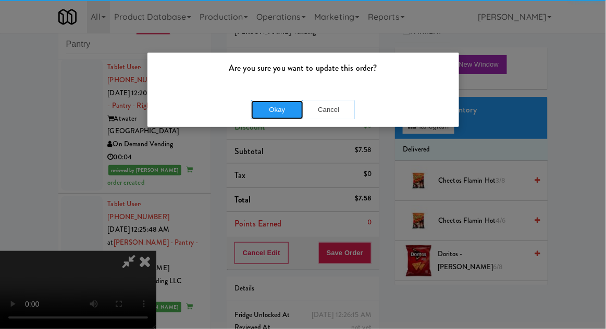
click at [276, 107] on button "Okay" at bounding box center [277, 110] width 52 height 19
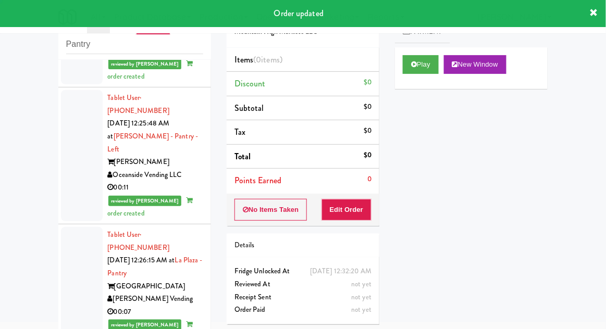
scroll to position [1778, 0]
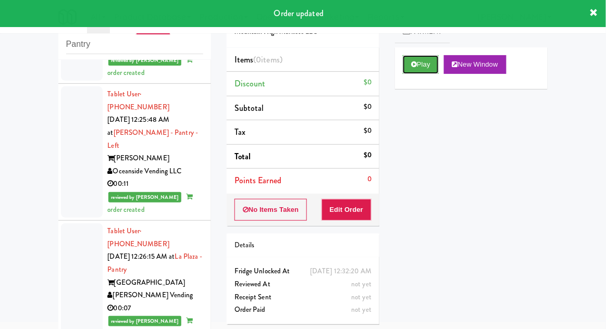
click at [405, 65] on button "Play" at bounding box center [421, 64] width 36 height 19
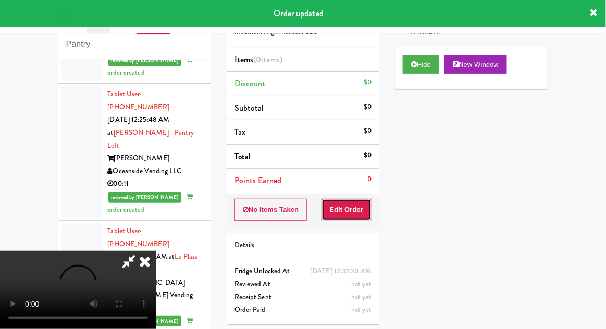
click at [349, 210] on button "Edit Order" at bounding box center [346, 210] width 51 height 22
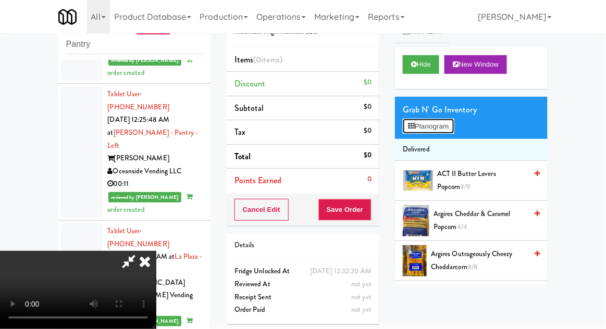
click at [423, 128] on button "Planogram" at bounding box center [428, 127] width 51 height 16
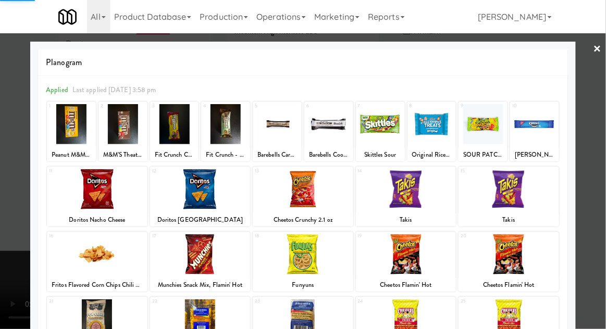
scroll to position [60, 0]
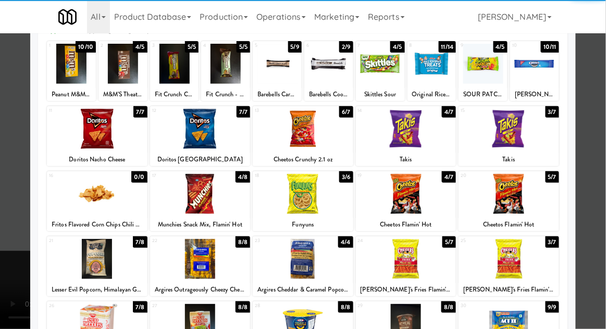
click at [101, 268] on div at bounding box center [97, 259] width 101 height 40
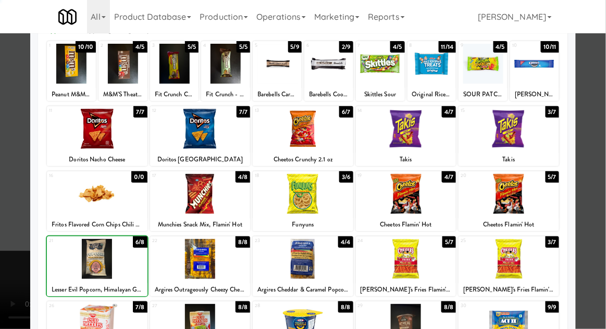
click at [4, 313] on div at bounding box center [303, 164] width 606 height 329
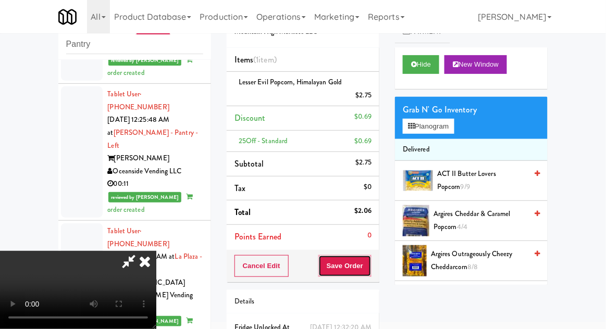
click at [371, 262] on button "Save Order" at bounding box center [344, 266] width 53 height 22
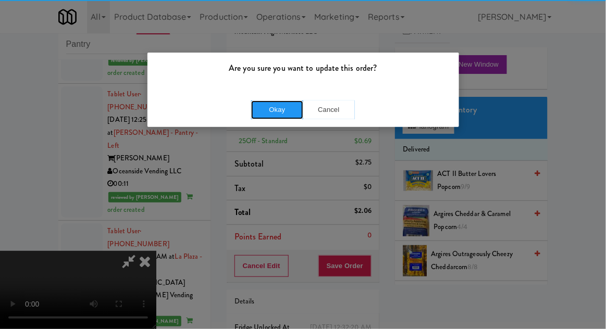
click at [266, 106] on button "Okay" at bounding box center [277, 110] width 52 height 19
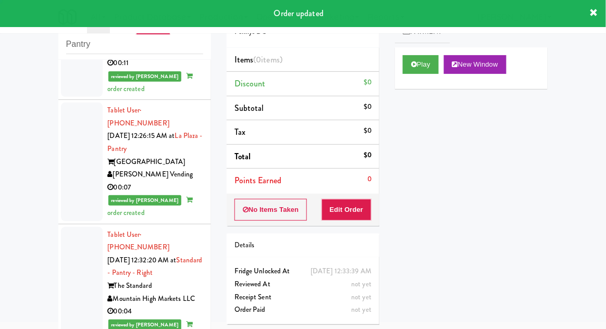
scroll to position [1921, 0]
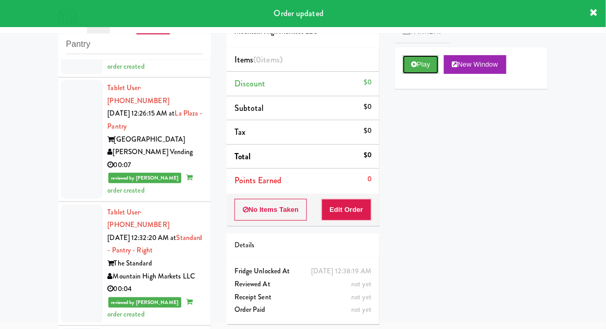
click at [404, 66] on button "Play" at bounding box center [421, 64] width 36 height 19
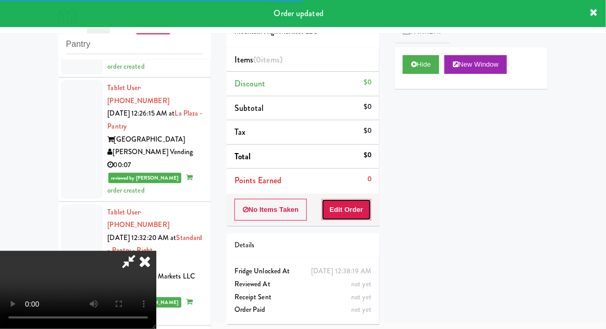
click at [342, 215] on button "Edit Order" at bounding box center [346, 210] width 51 height 22
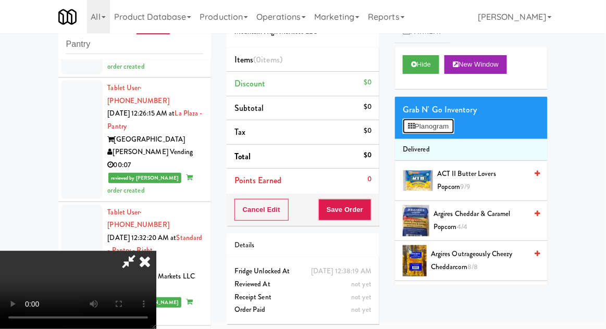
click at [414, 131] on button "Planogram" at bounding box center [428, 127] width 51 height 16
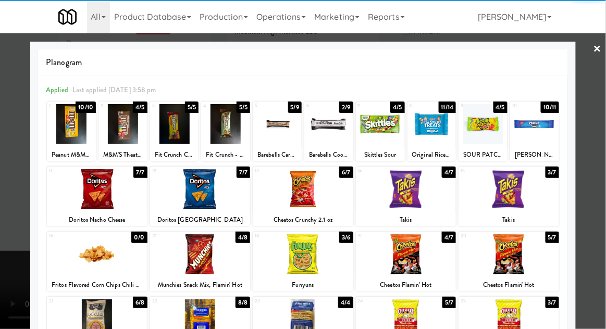
click at [203, 253] on div at bounding box center [200, 254] width 101 height 40
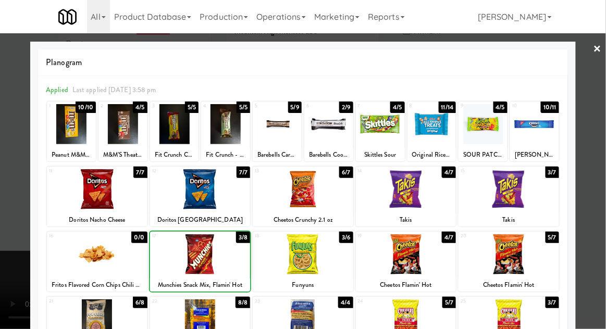
click at [17, 296] on div at bounding box center [303, 164] width 606 height 329
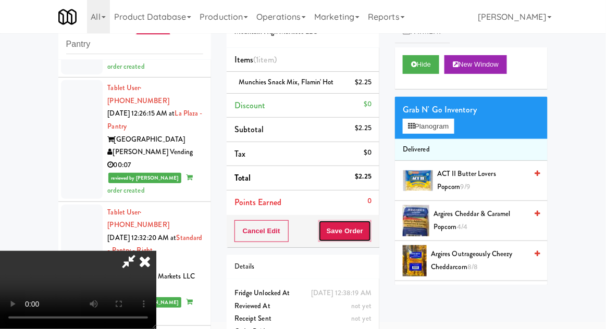
click at [369, 238] on button "Save Order" at bounding box center [344, 231] width 53 height 22
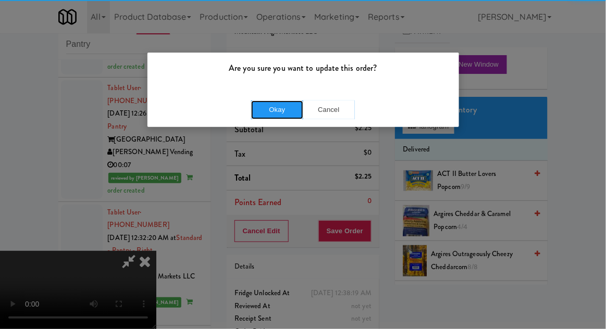
click at [270, 109] on button "Okay" at bounding box center [277, 110] width 52 height 19
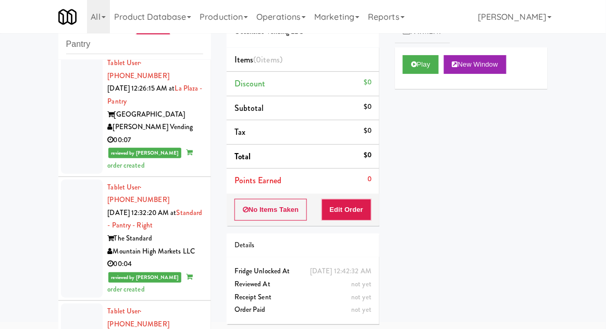
scroll to position [1947, 0]
